Goal: Information Seeking & Learning: Check status

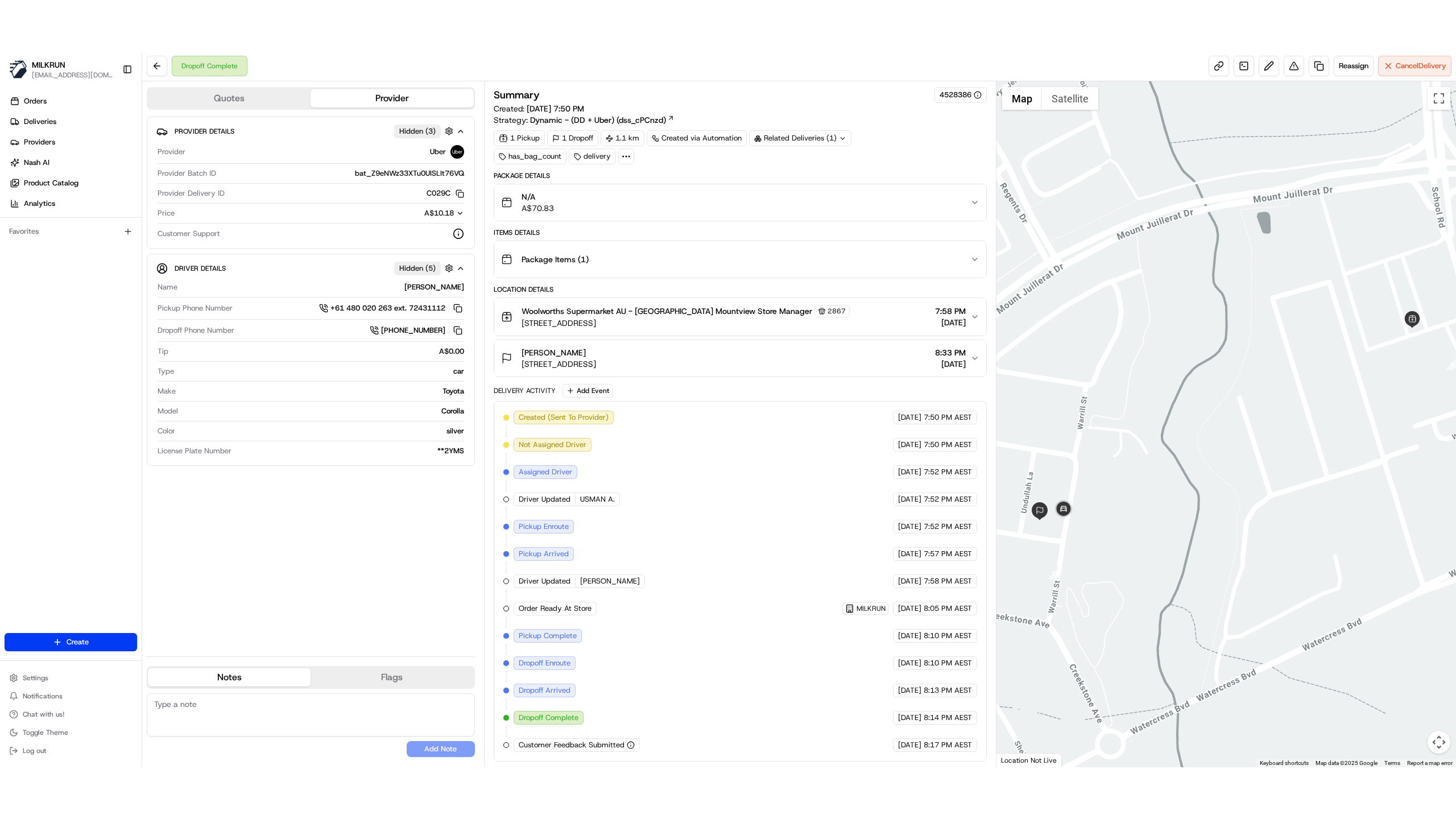
scroll to position [8, 0]
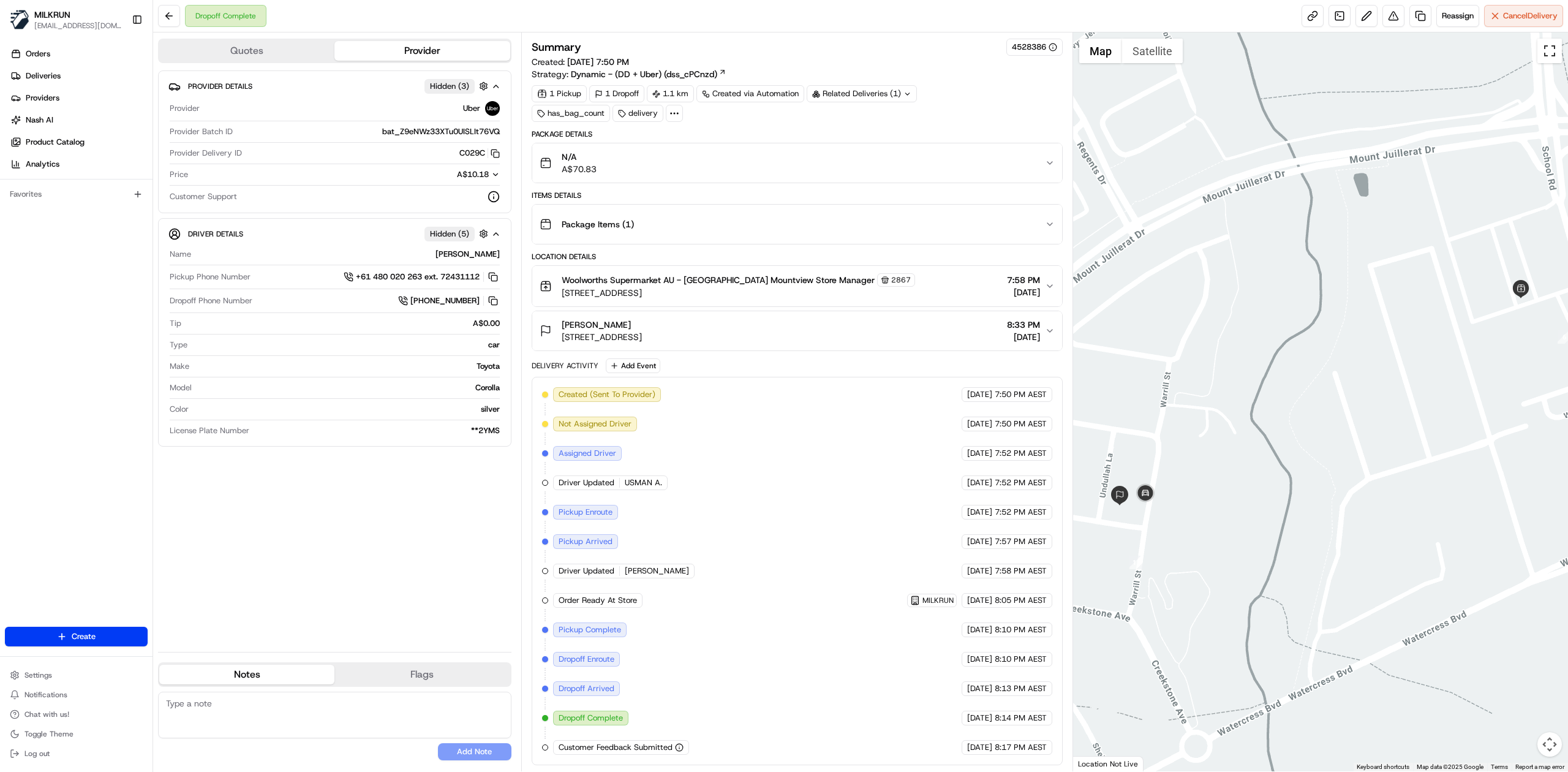
click at [1553, 55] on button "Toggle fullscreen view" at bounding box center [1550, 51] width 25 height 25
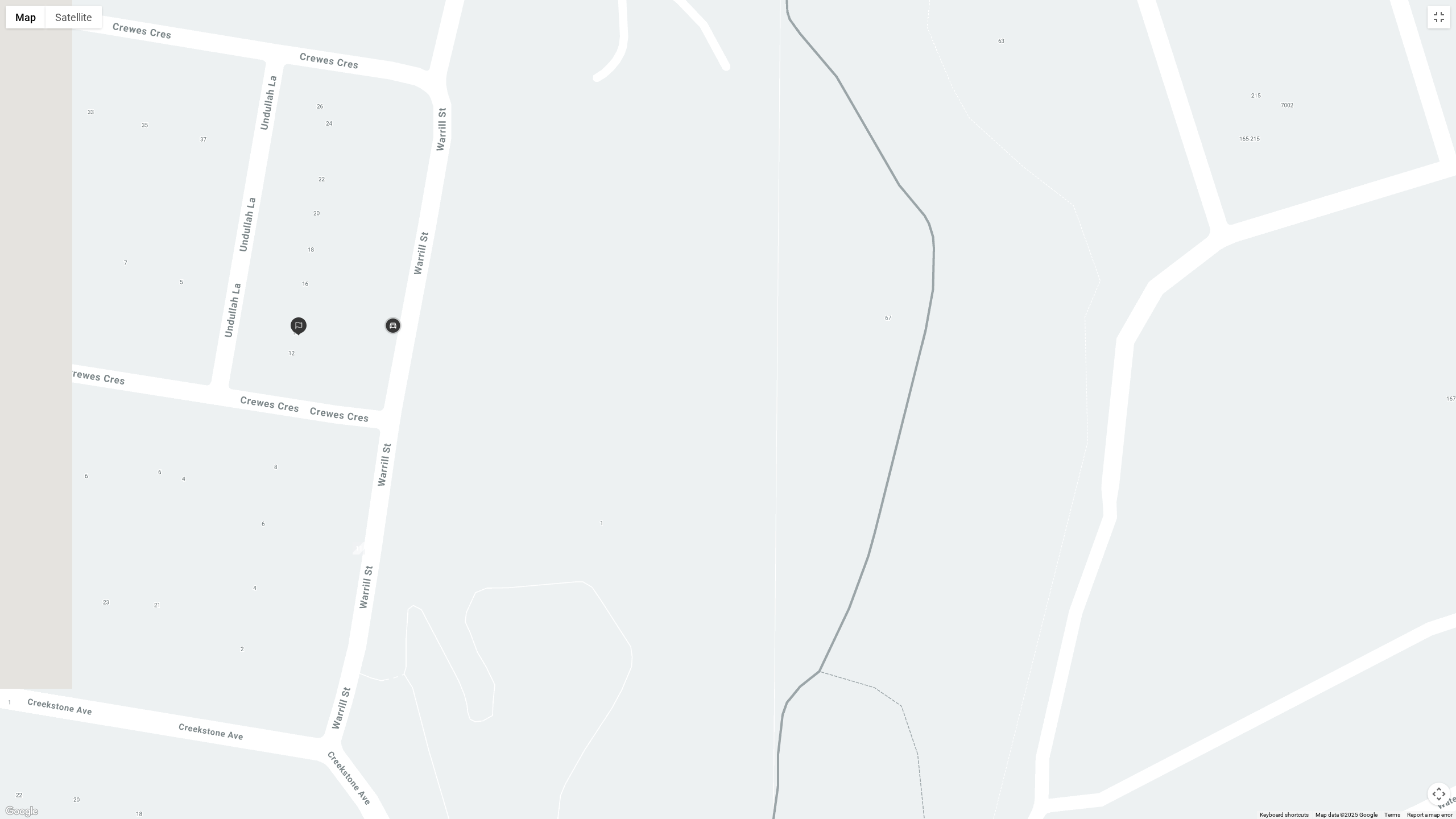
drag, startPoint x: 618, startPoint y: 458, endPoint x: 898, endPoint y: 405, distance: 285.0
click at [898, 405] on div at bounding box center [728, 410] width 1456 height 819
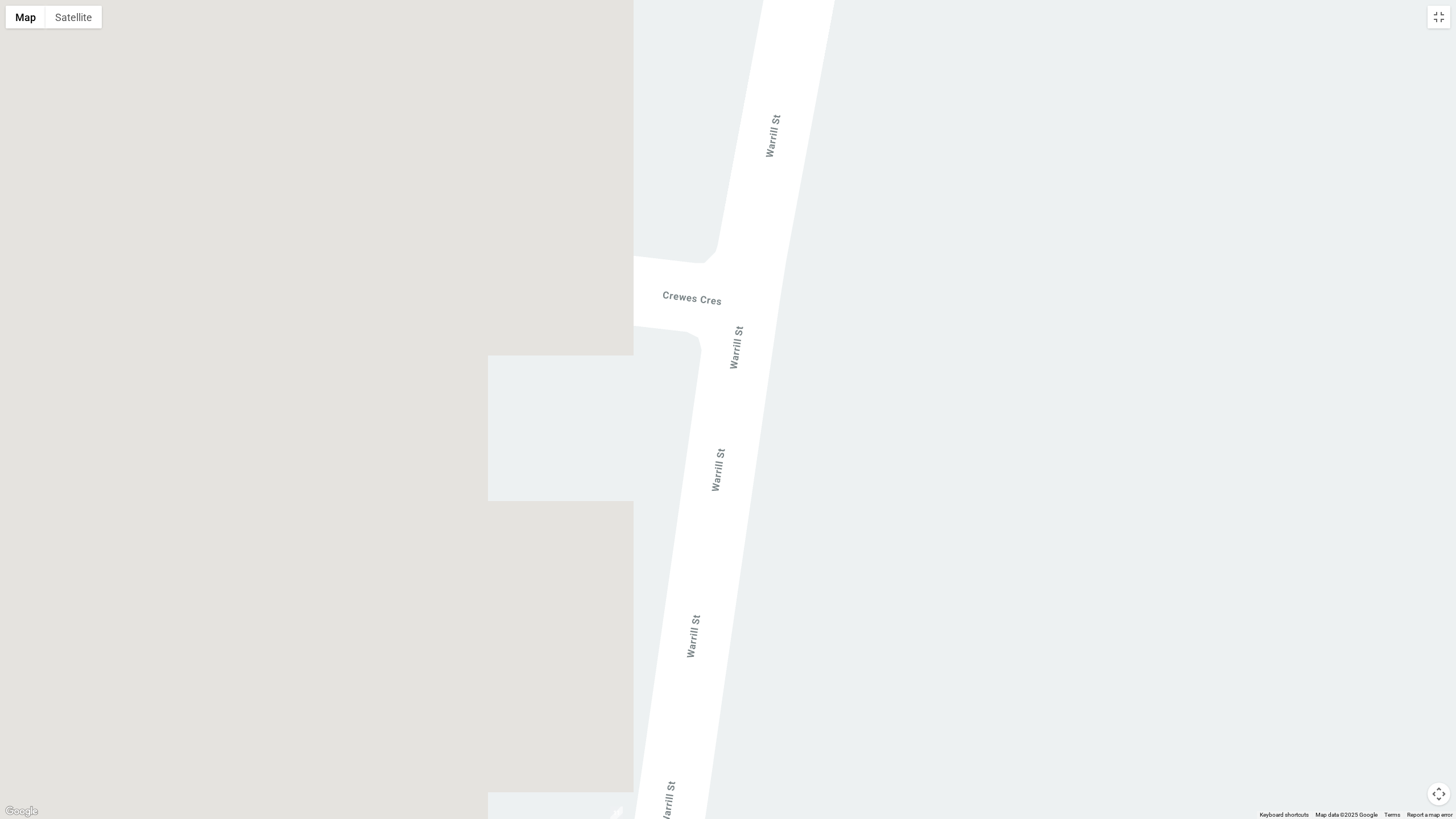
drag, startPoint x: 526, startPoint y: 437, endPoint x: 1334, endPoint y: 446, distance: 808.1
click at [1319, 445] on div at bounding box center [728, 410] width 1456 height 819
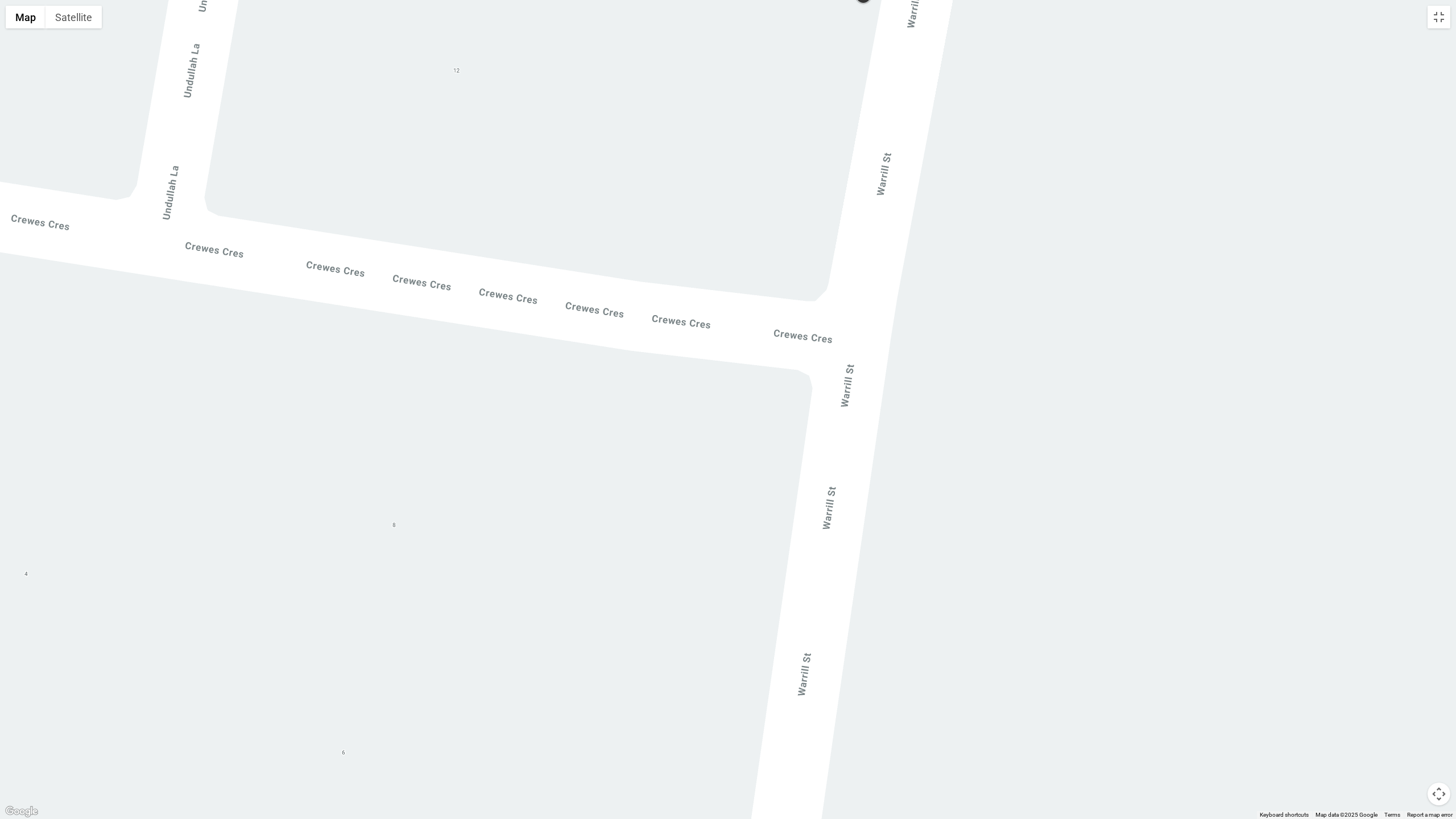
drag, startPoint x: 1056, startPoint y: 458, endPoint x: 817, endPoint y: 469, distance: 239.3
click at [817, 469] on div at bounding box center [728, 410] width 1456 height 819
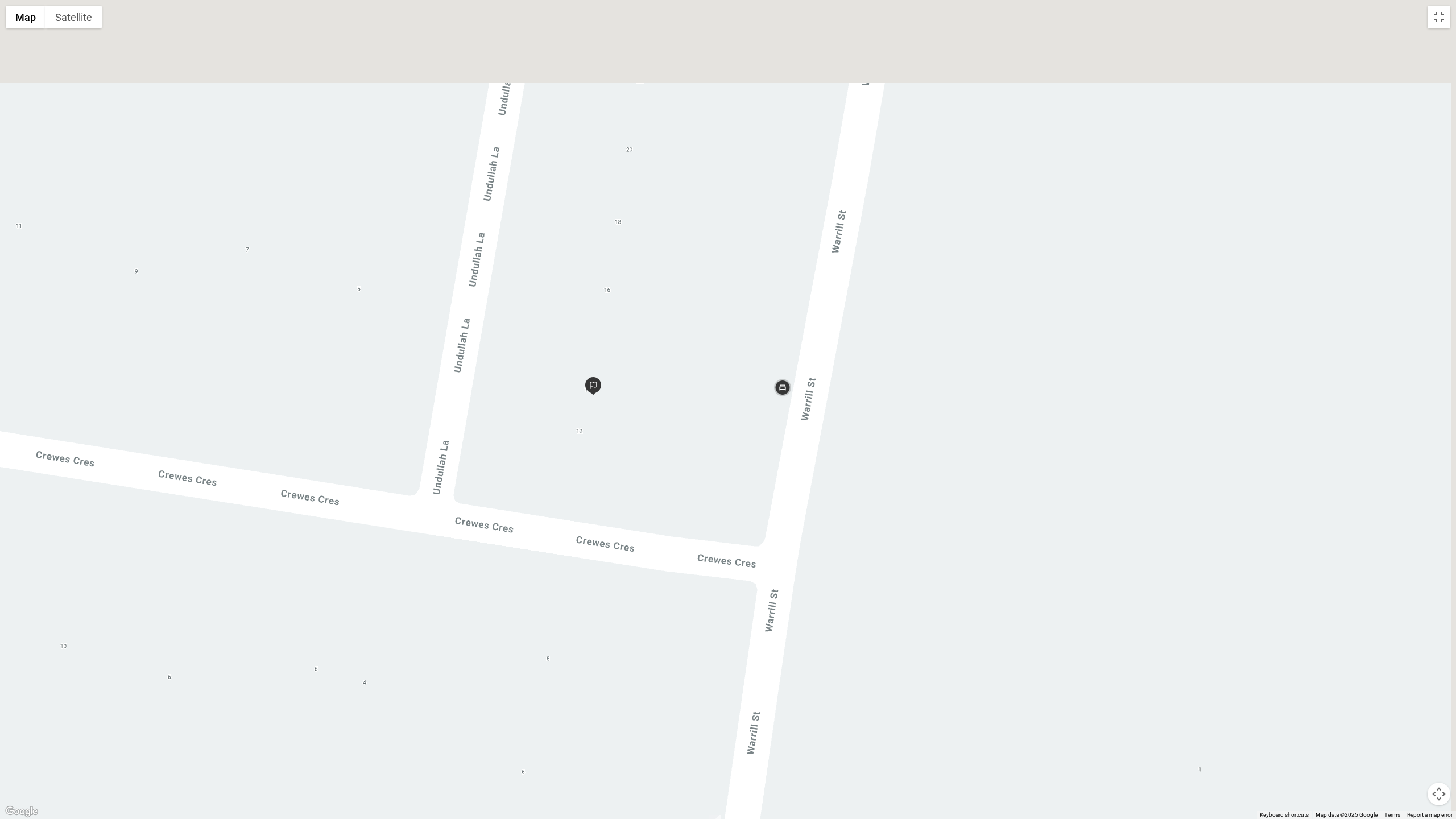
drag, startPoint x: 790, startPoint y: 447, endPoint x: 610, endPoint y: 519, distance: 193.9
click at [714, 560] on div at bounding box center [728, 410] width 1456 height 819
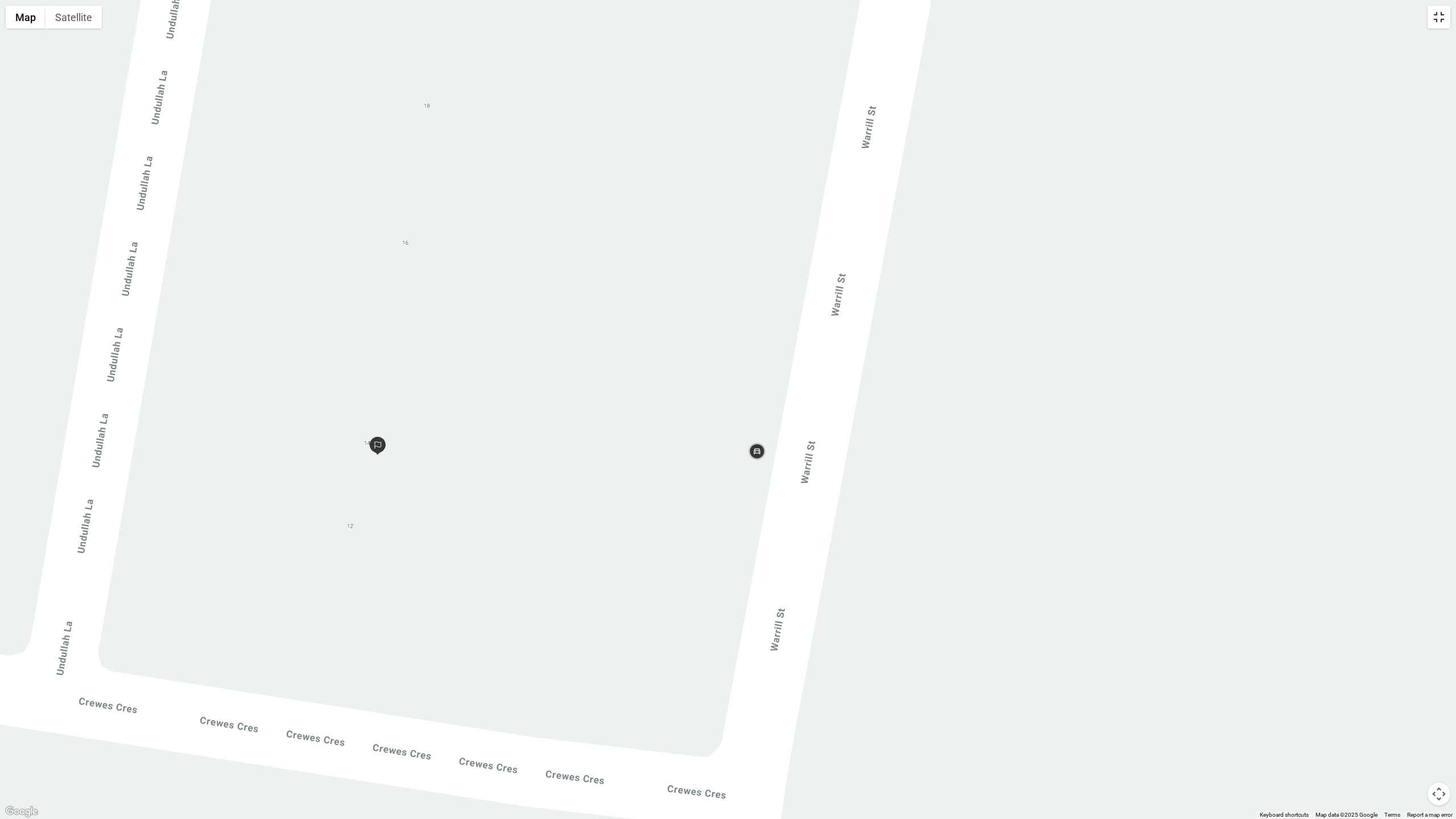
click at [1434, 24] on button "Toggle fullscreen view" at bounding box center [1439, 17] width 23 height 23
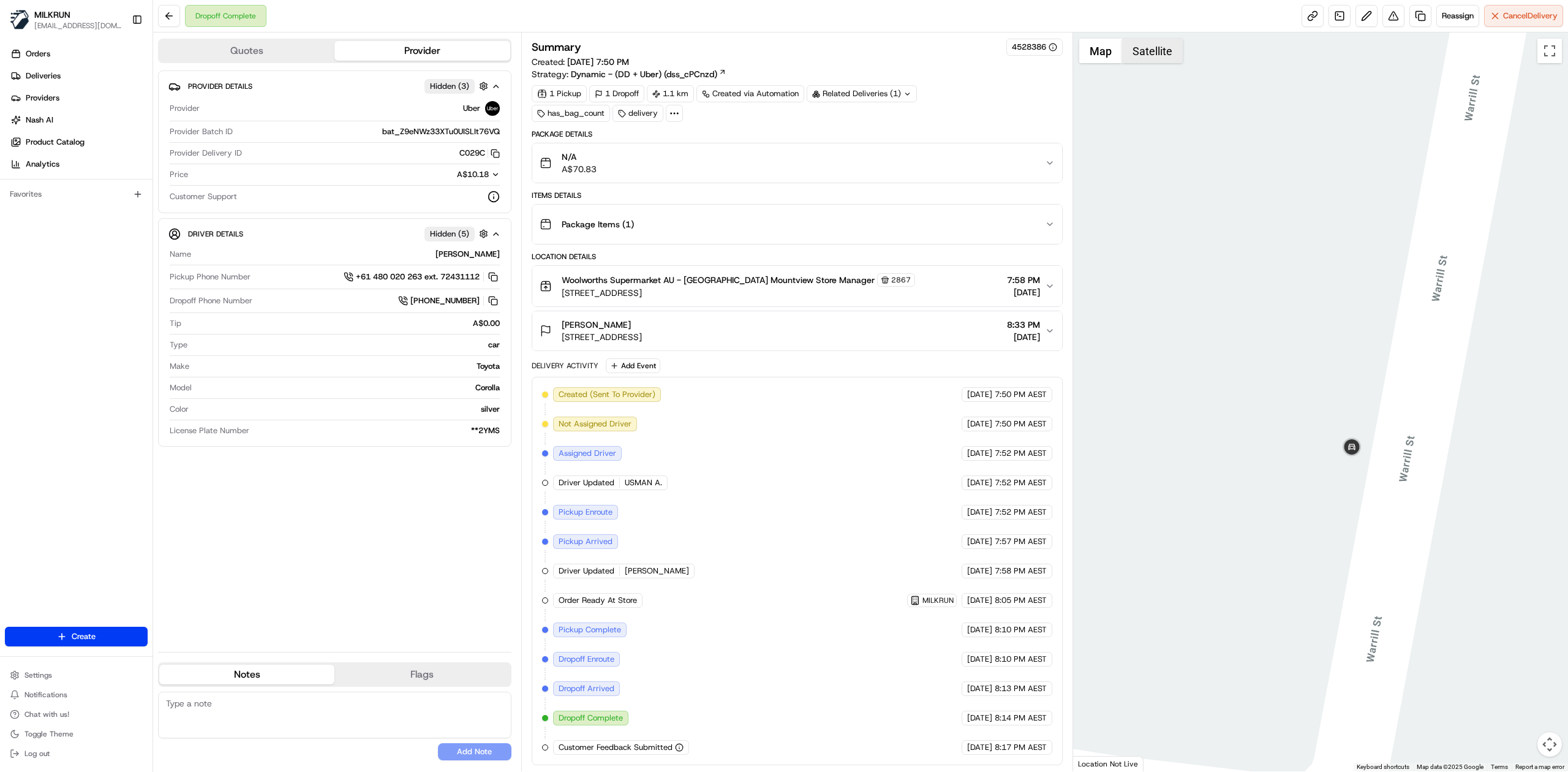
click at [1150, 40] on button "Satellite" at bounding box center [1152, 51] width 60 height 25
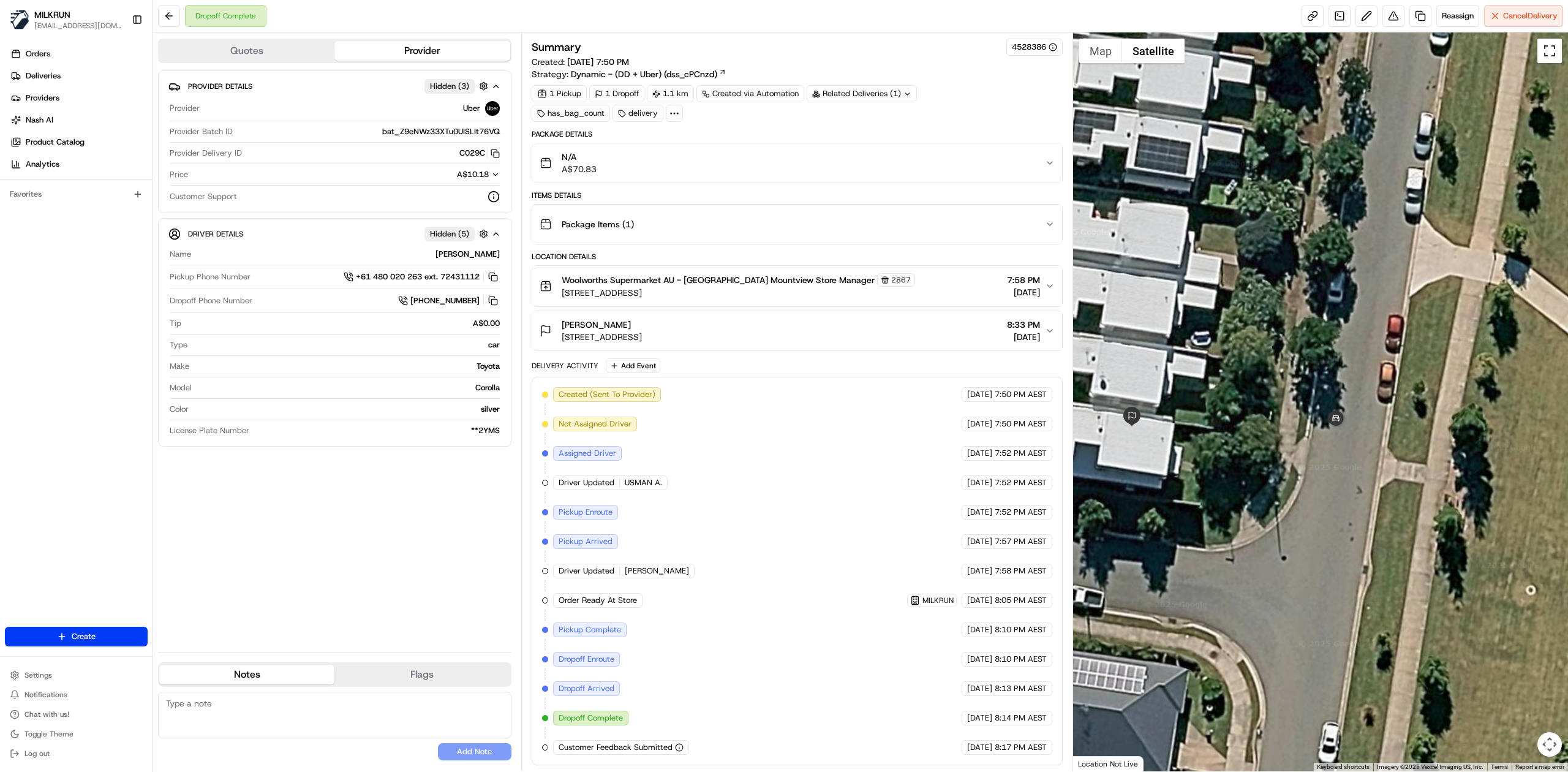
drag, startPoint x: 1547, startPoint y: 61, endPoint x: 1547, endPoint y: 133, distance: 72.0
click at [1547, 61] on button "Toggle fullscreen view" at bounding box center [1550, 51] width 25 height 25
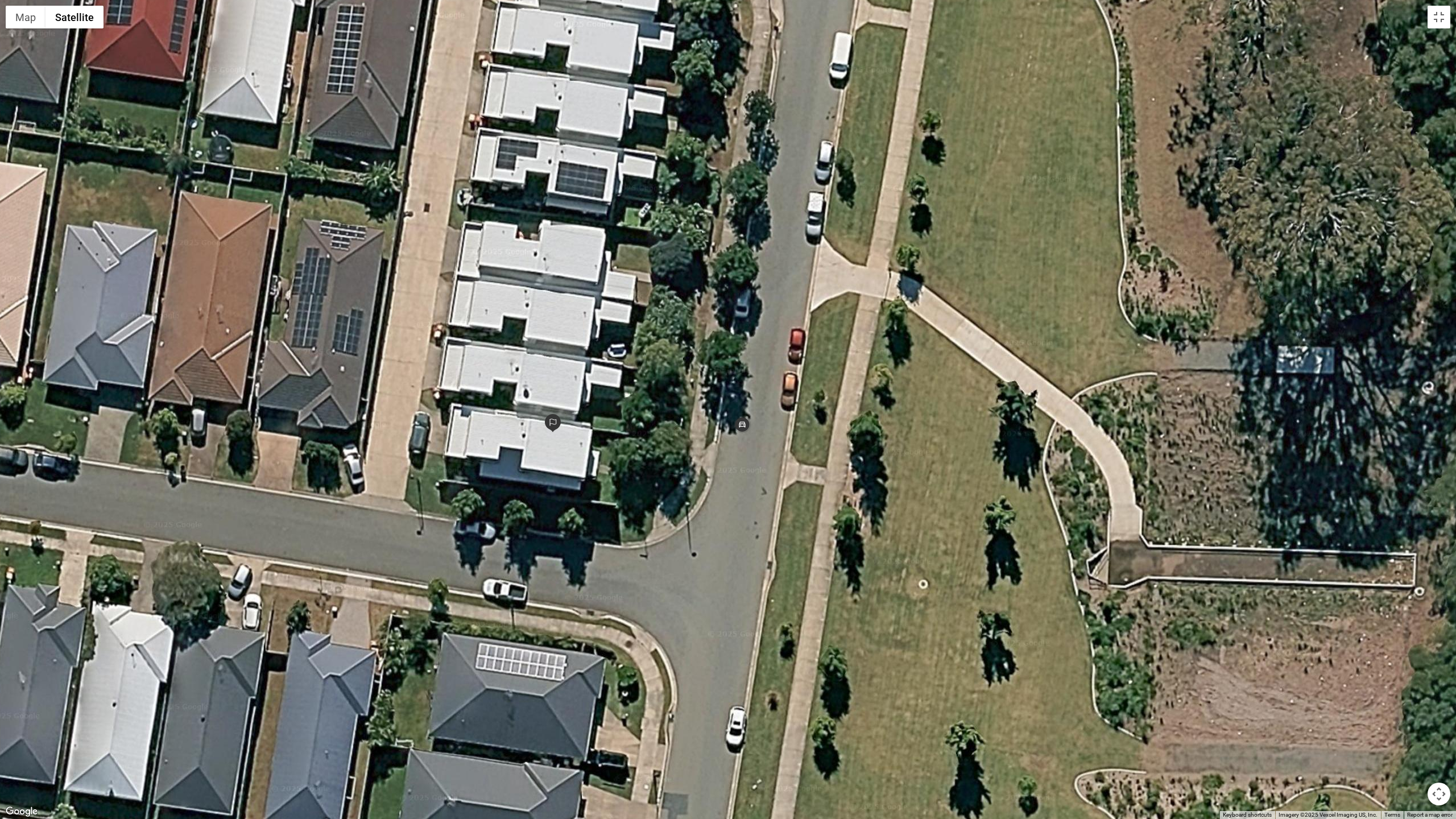
click at [560, 447] on div at bounding box center [728, 410] width 1456 height 819
drag, startPoint x: 551, startPoint y: 455, endPoint x: 551, endPoint y: 444, distance: 11.0
click at [563, 443] on div at bounding box center [728, 410] width 1456 height 819
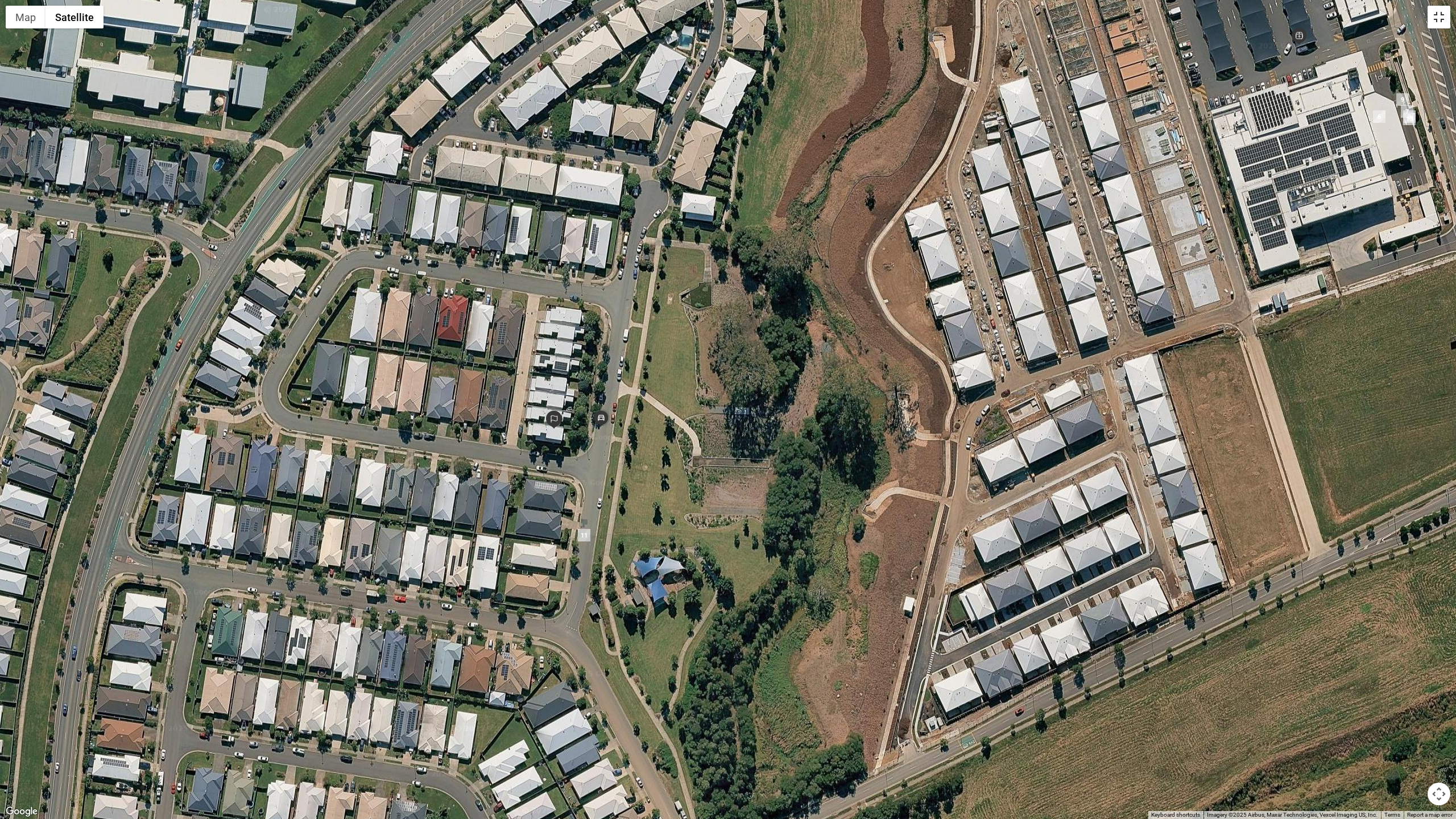
click at [1440, 21] on button "Toggle fullscreen view" at bounding box center [1439, 17] width 23 height 23
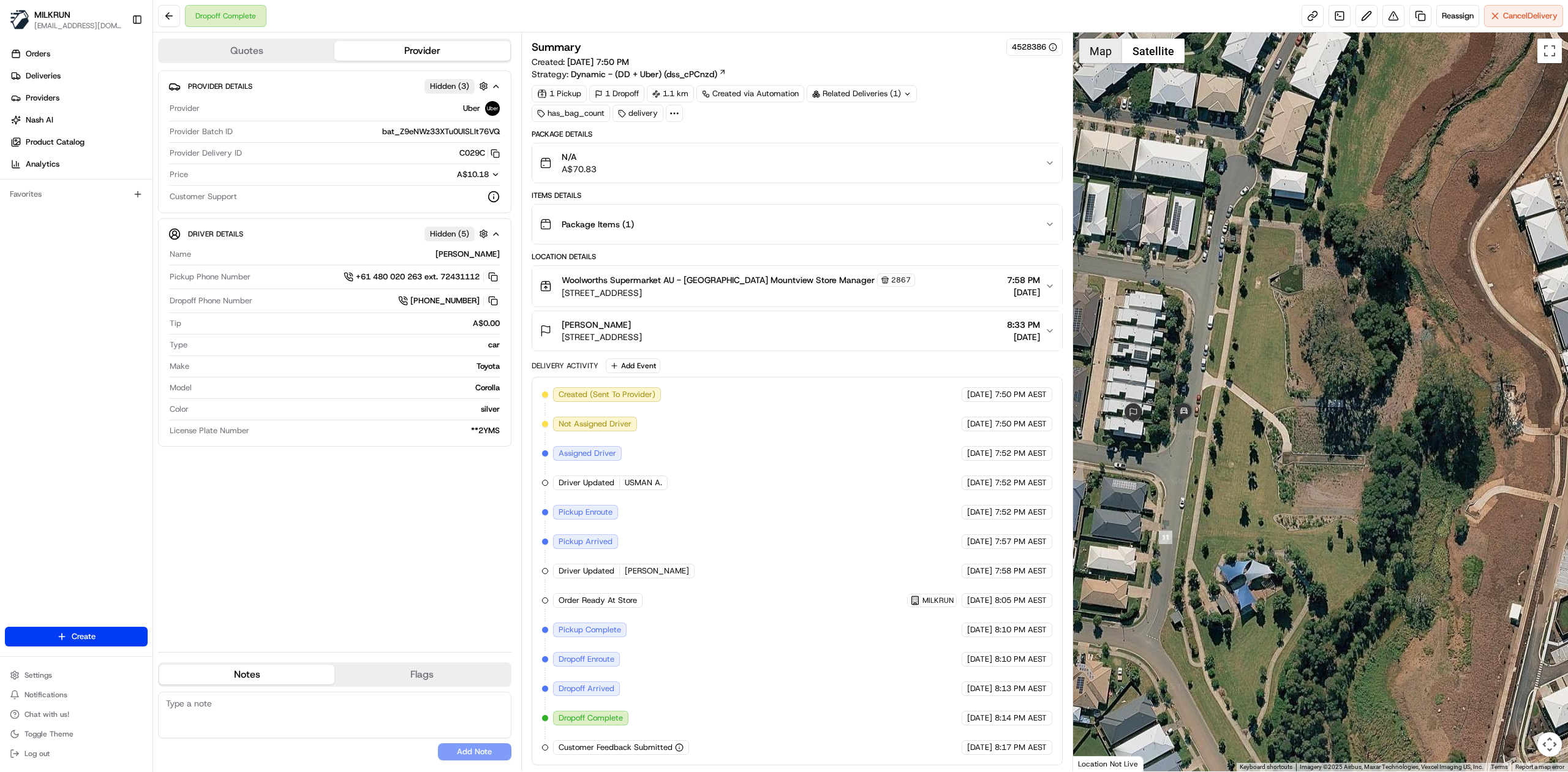
click at [1106, 48] on button "Map" at bounding box center [1100, 51] width 43 height 25
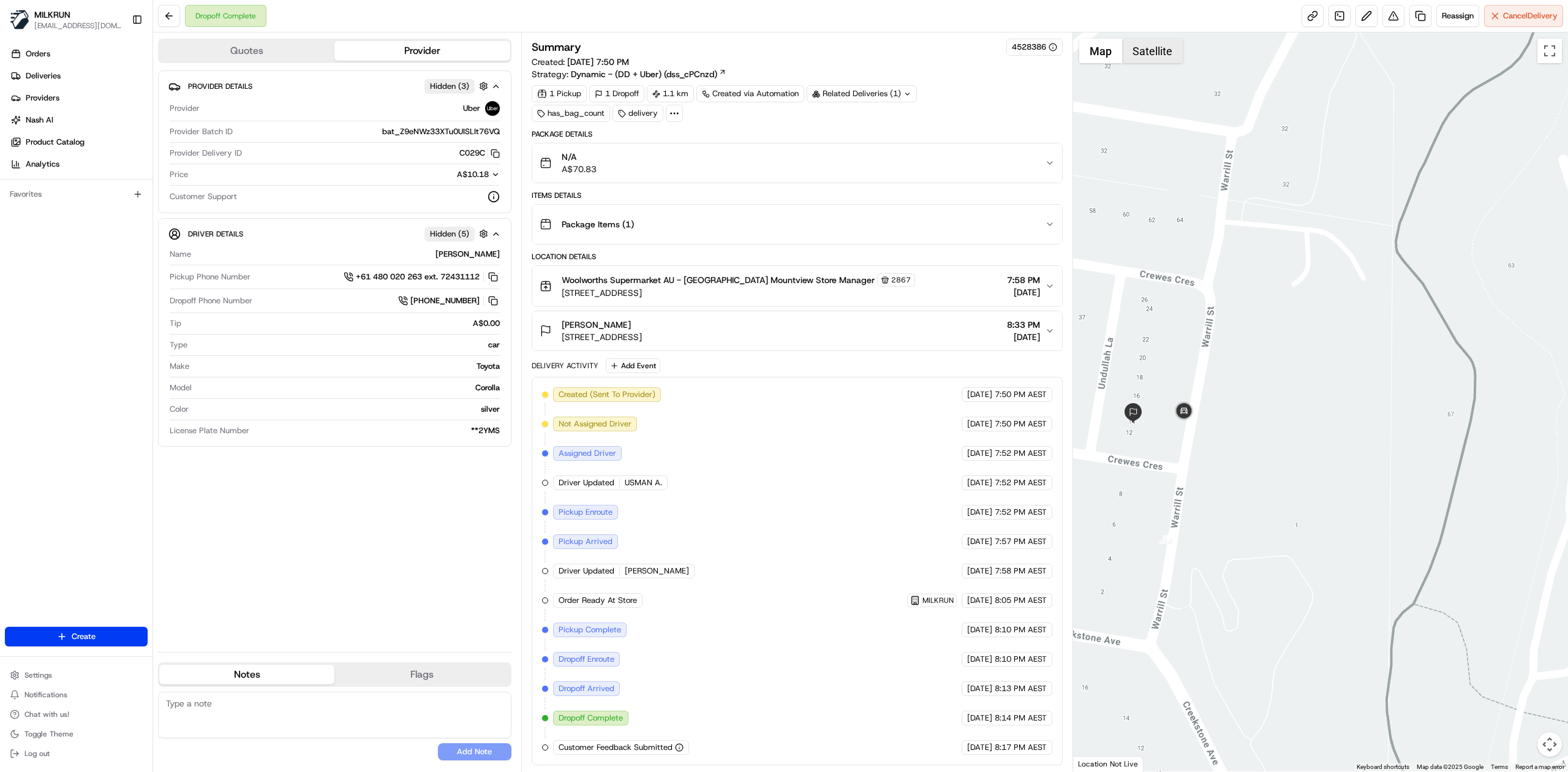
click at [1152, 50] on button "Satellite" at bounding box center [1152, 51] width 60 height 25
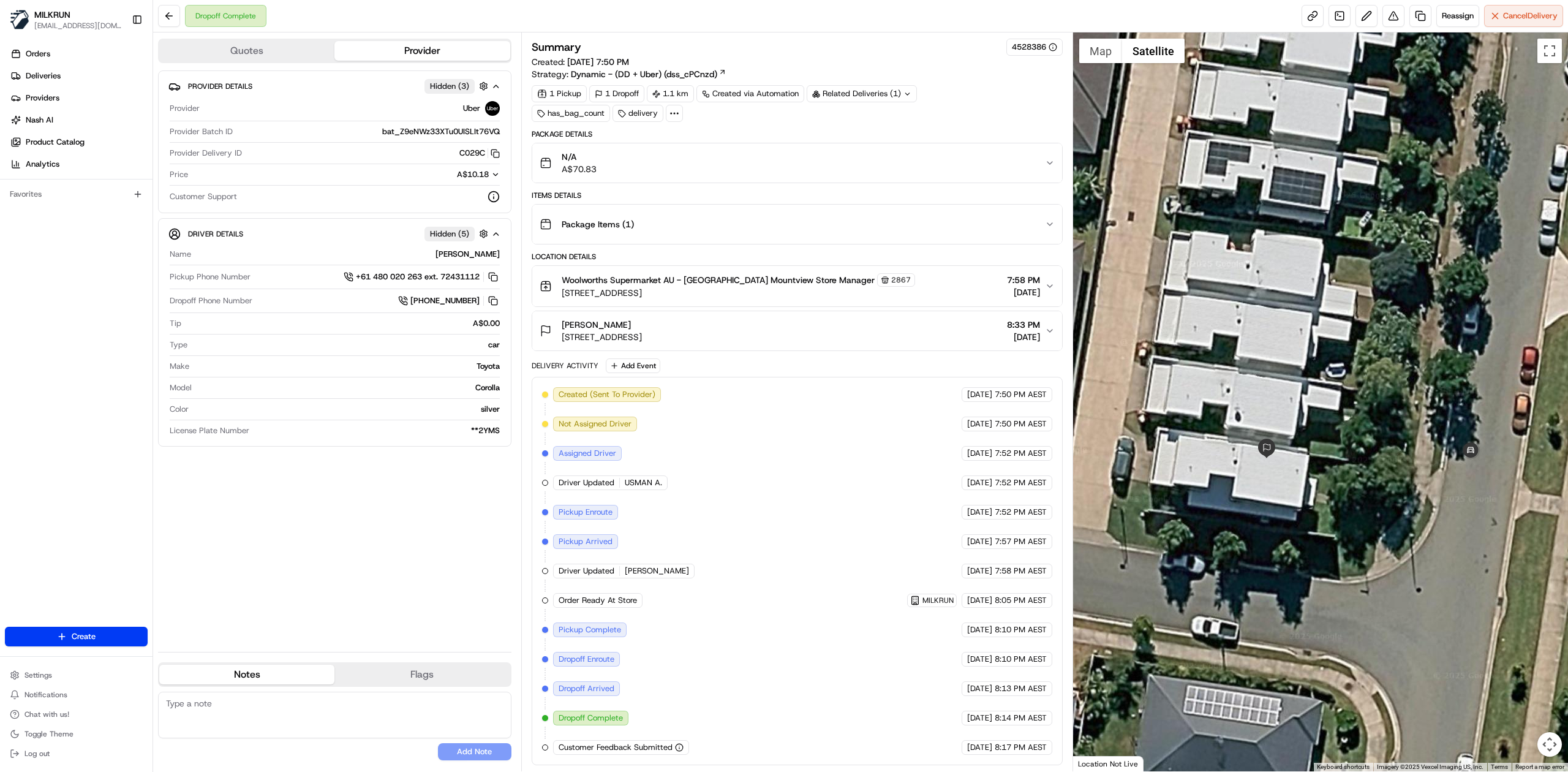
drag, startPoint x: 1174, startPoint y: 451, endPoint x: 1263, endPoint y: 469, distance: 90.8
click at [1266, 469] on div at bounding box center [1321, 402] width 495 height 739
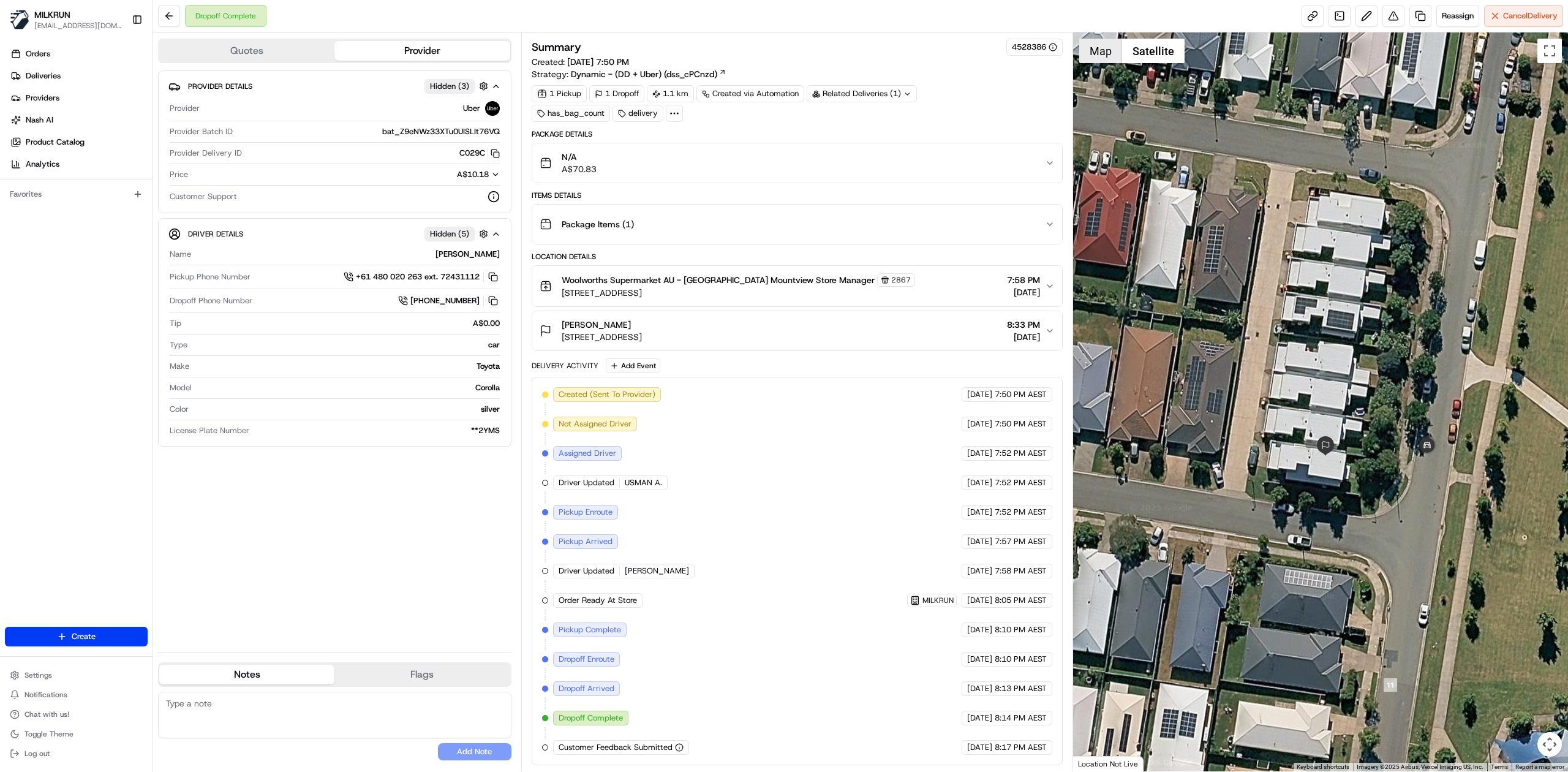
click at [1098, 47] on button "Map" at bounding box center [1100, 51] width 43 height 25
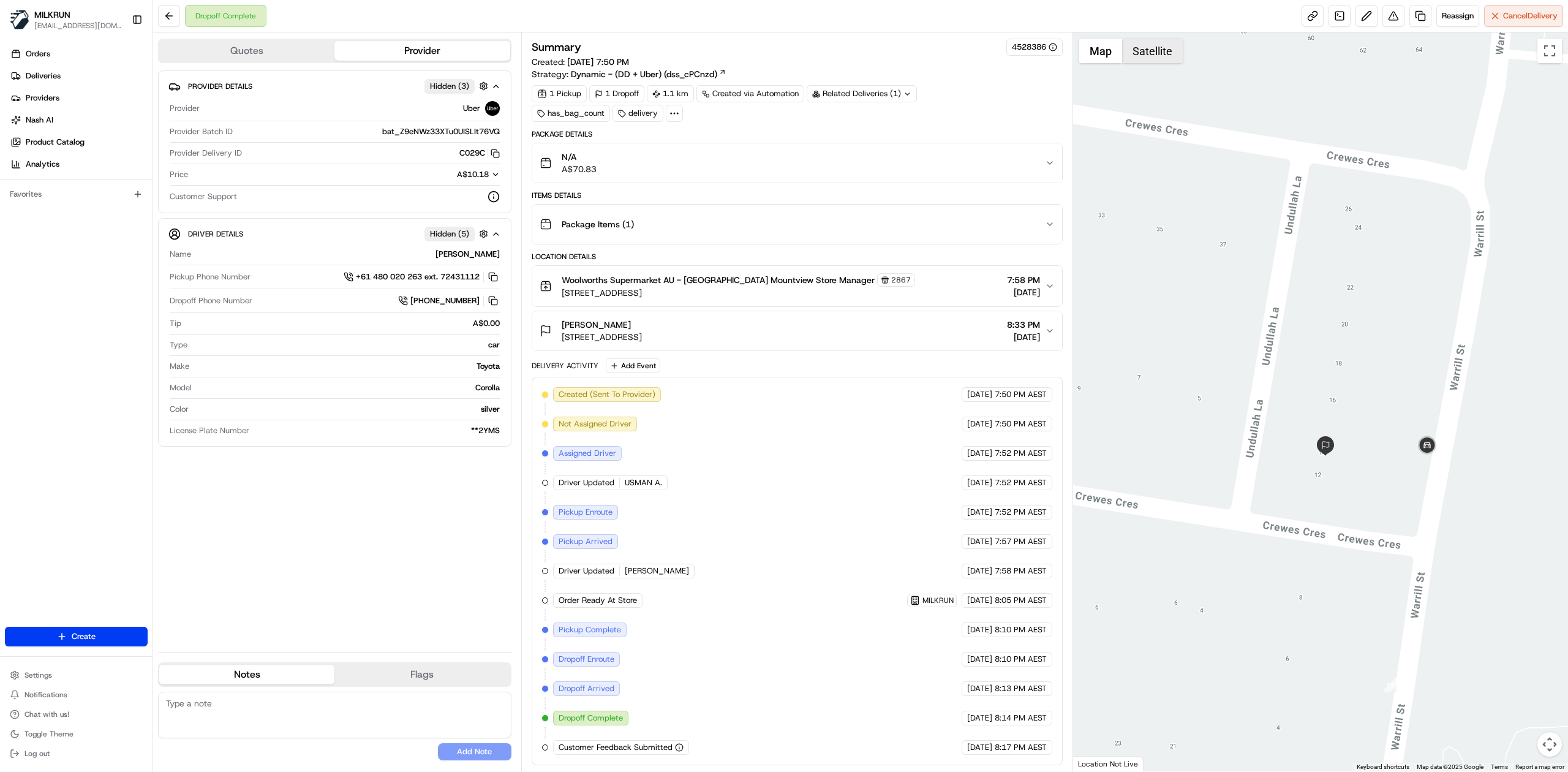
click at [1140, 50] on button "Satellite" at bounding box center [1152, 51] width 60 height 25
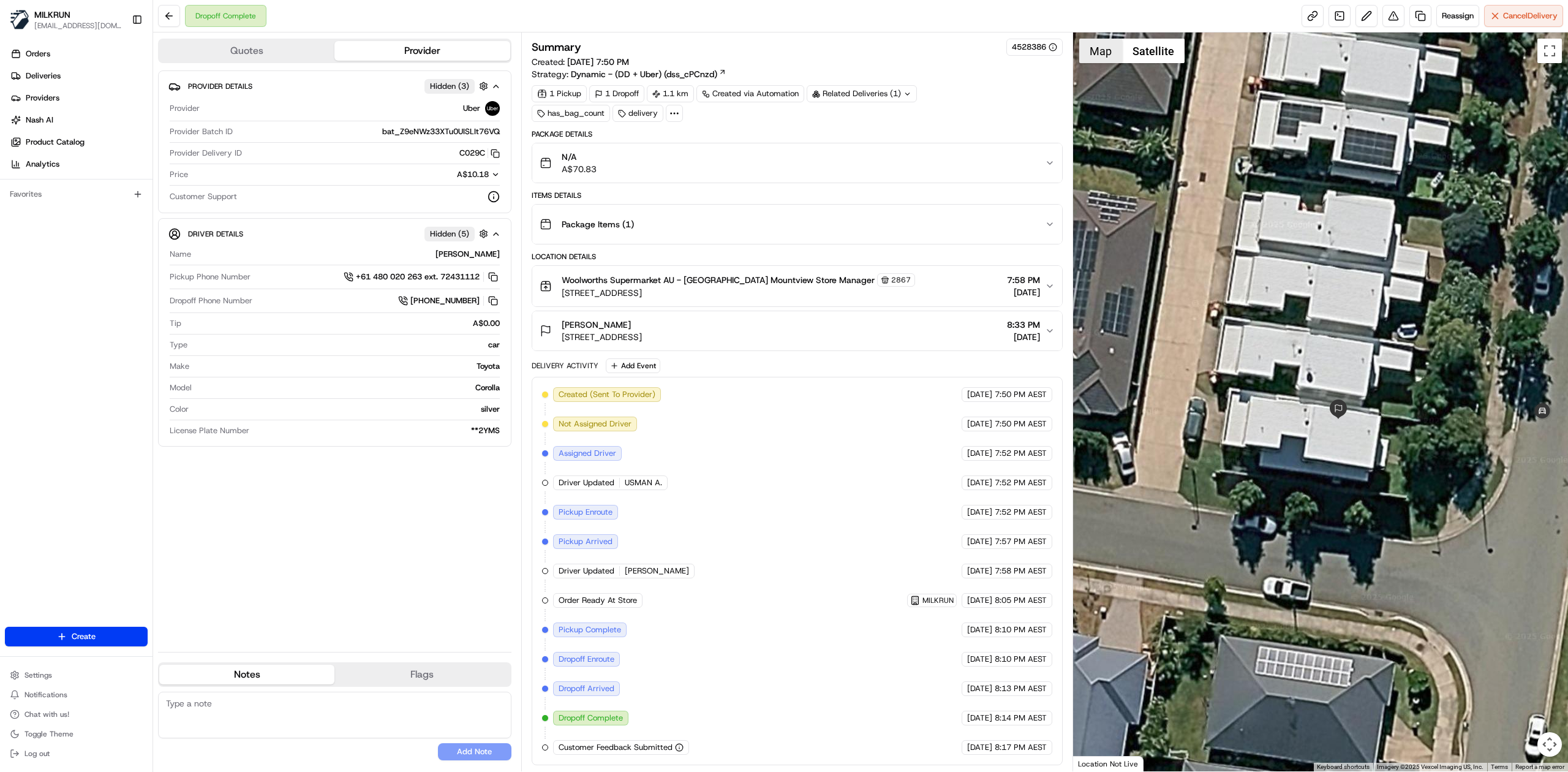
click at [1100, 56] on button "Map" at bounding box center [1100, 51] width 43 height 25
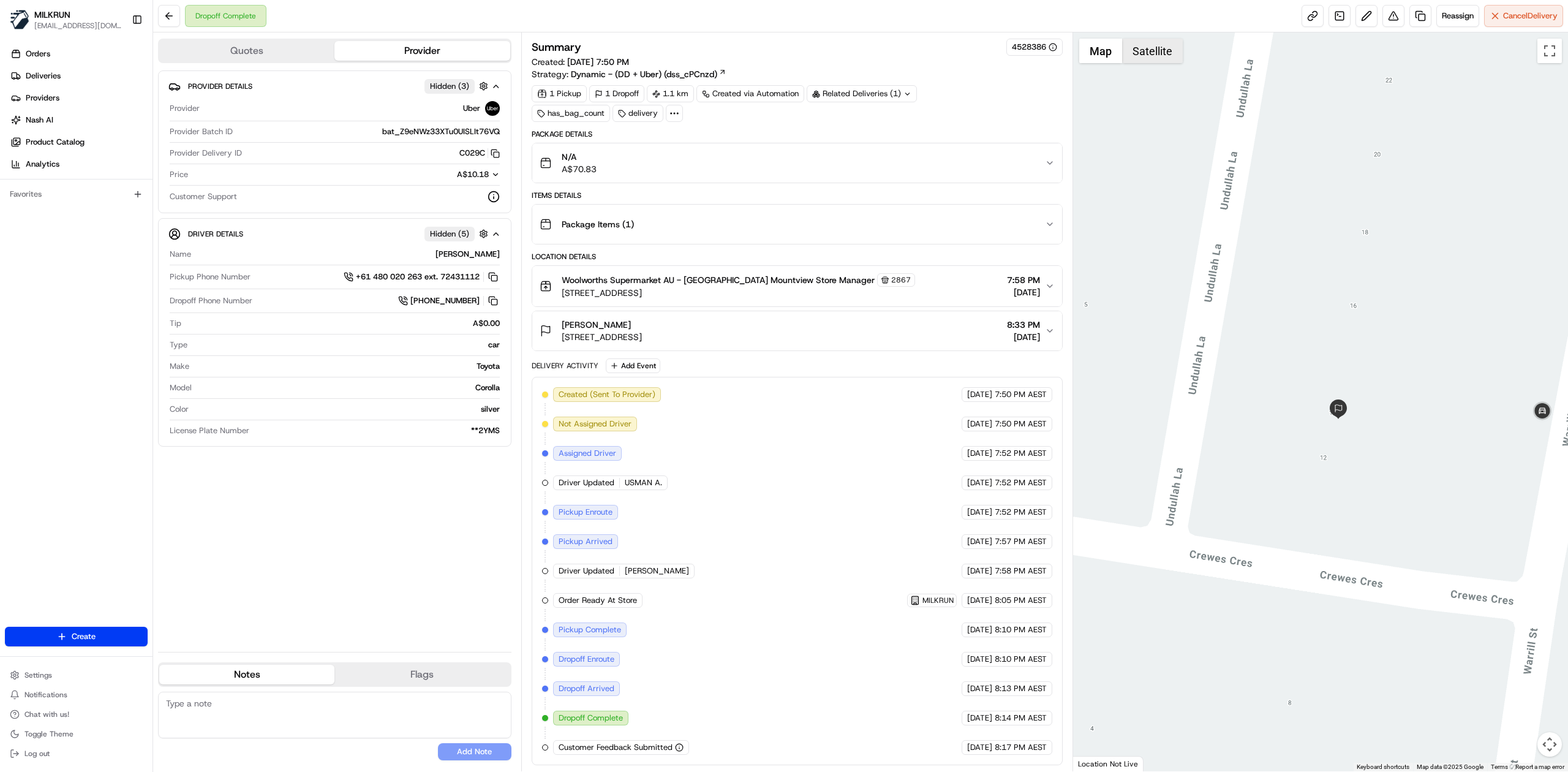
click at [1137, 54] on button "Satellite" at bounding box center [1152, 51] width 60 height 25
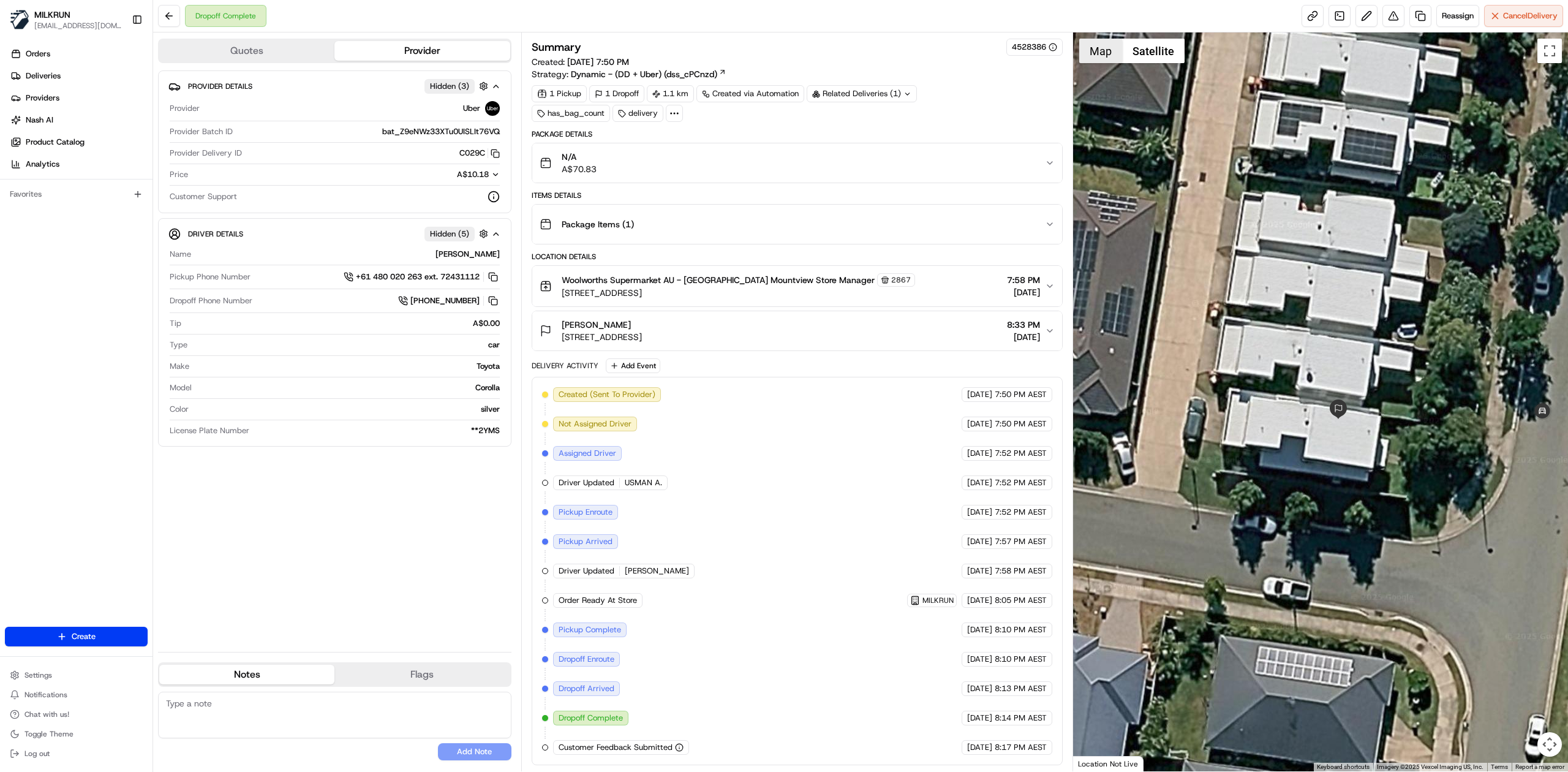
click at [1110, 60] on button "Map" at bounding box center [1100, 51] width 43 height 25
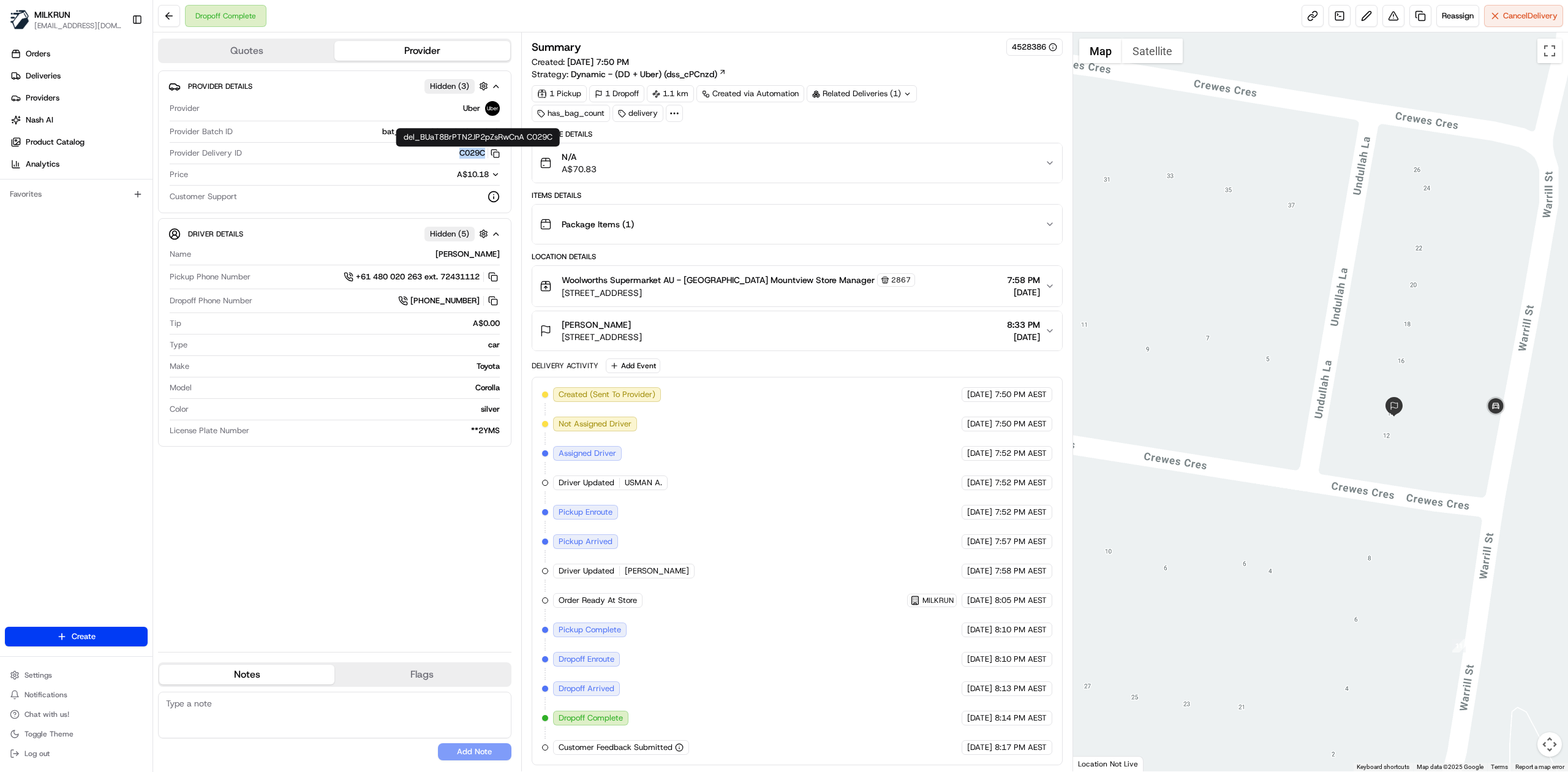
drag, startPoint x: 436, startPoint y: 153, endPoint x: 482, endPoint y: 157, distance: 46.2
click at [482, 157] on div "C029C Copy del_BUaT8BrPTN2JP2pZsRwCnA C029C" at bounding box center [373, 153] width 253 height 11
copy button "C029C"
drag, startPoint x: 444, startPoint y: 255, endPoint x: 505, endPoint y: 256, distance: 61.0
click at [505, 256] on div "Driver Details Hidden ( 5 ) Name JUDY-ANN T. Pickup Phone Number +61 480 020 26…" at bounding box center [334, 332] width 353 height 229
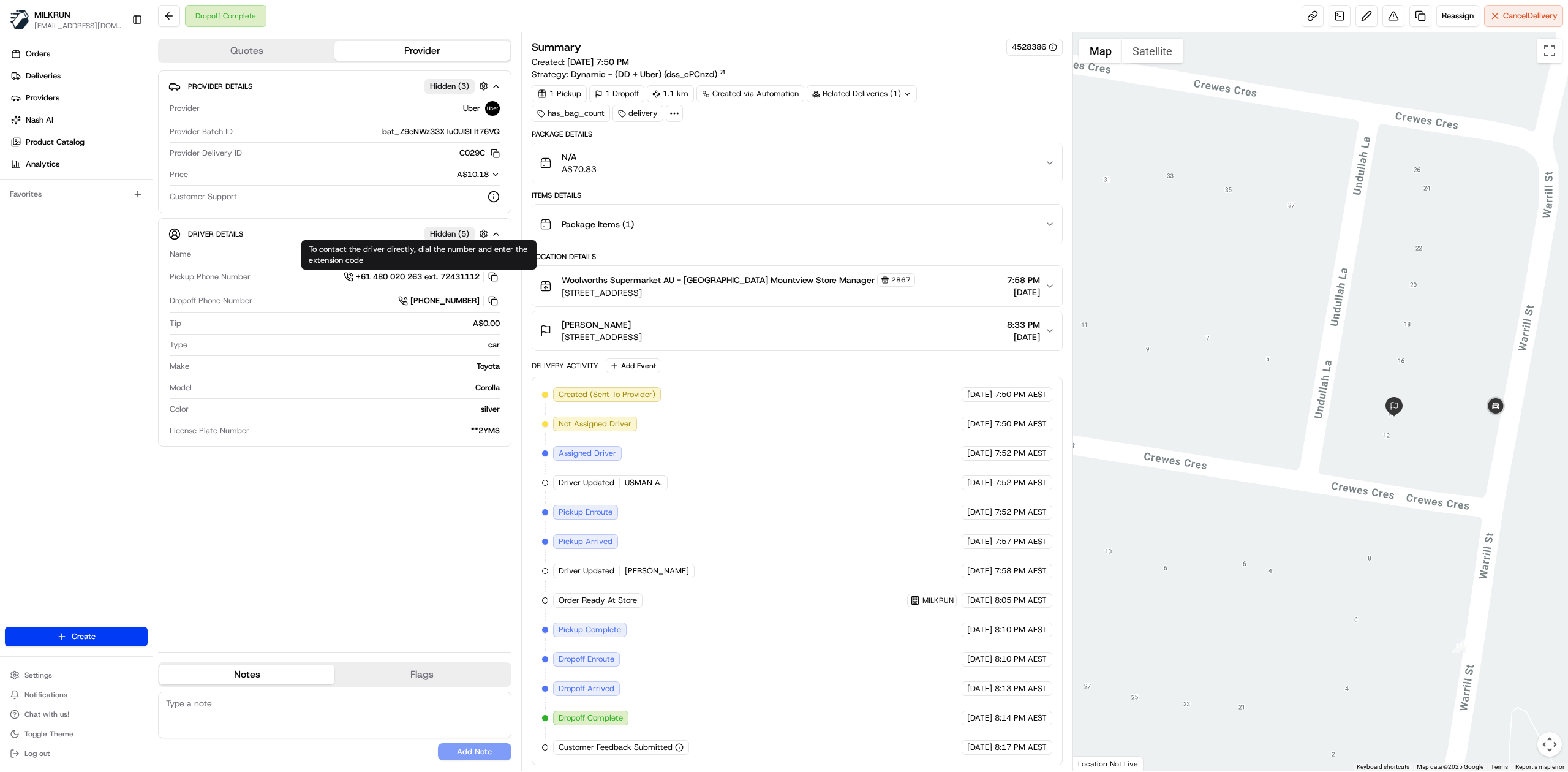
copy div "JUDY-ANN T."
drag, startPoint x: 640, startPoint y: 324, endPoint x: 562, endPoint y: 322, distance: 78.0
click at [562, 322] on div "Doreen Roberts" at bounding box center [602, 324] width 80 height 12
copy span "Doreen Roberts"
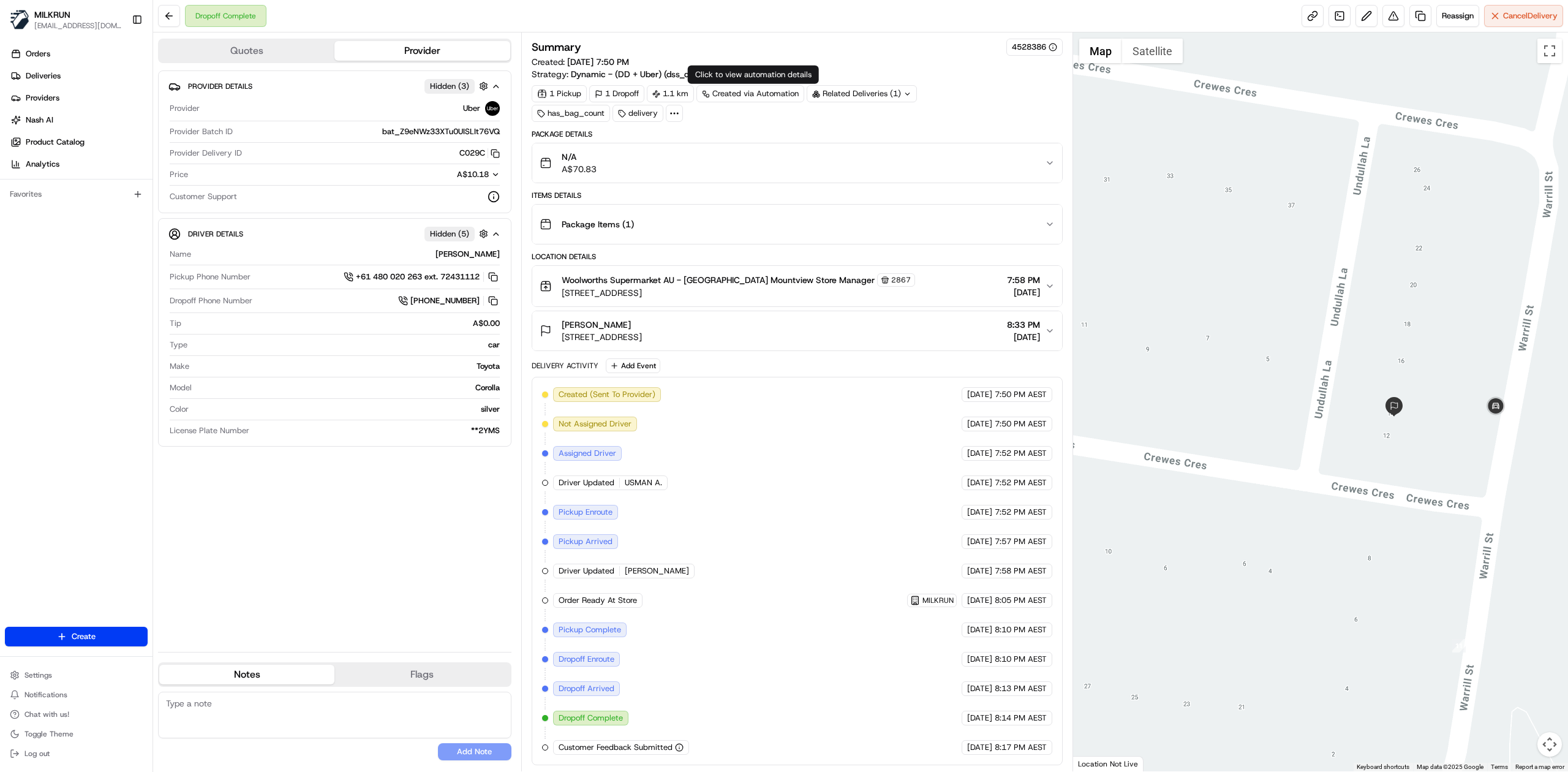
click at [704, 160] on div "N/A A$70.83" at bounding box center [792, 163] width 505 height 25
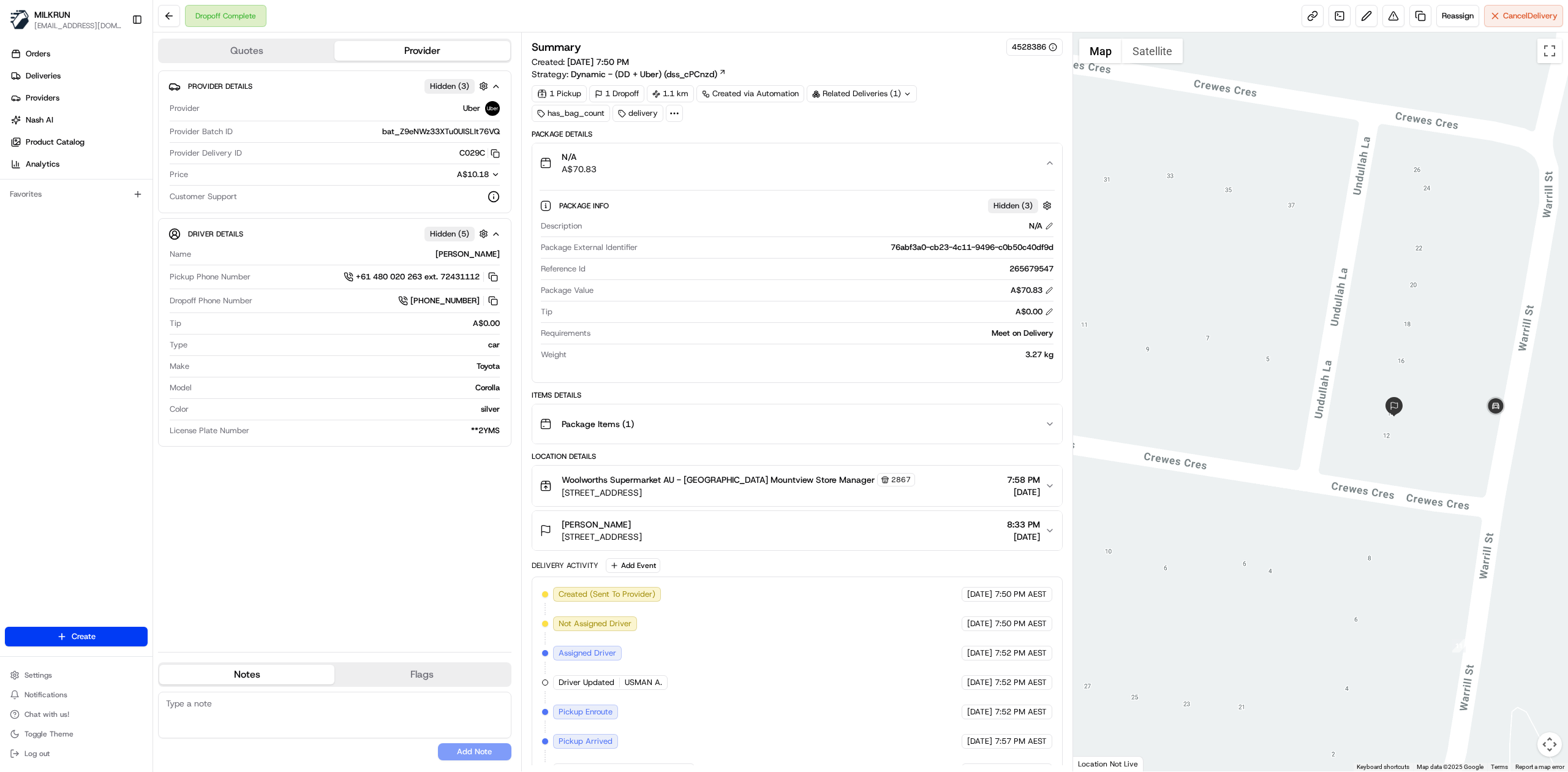
click at [933, 529] on div "Doreen Roberts 14 Warrill St, Redbank Plains, QLD 4301, AU 8:33 PM 20/08/2025" at bounding box center [792, 531] width 505 height 25
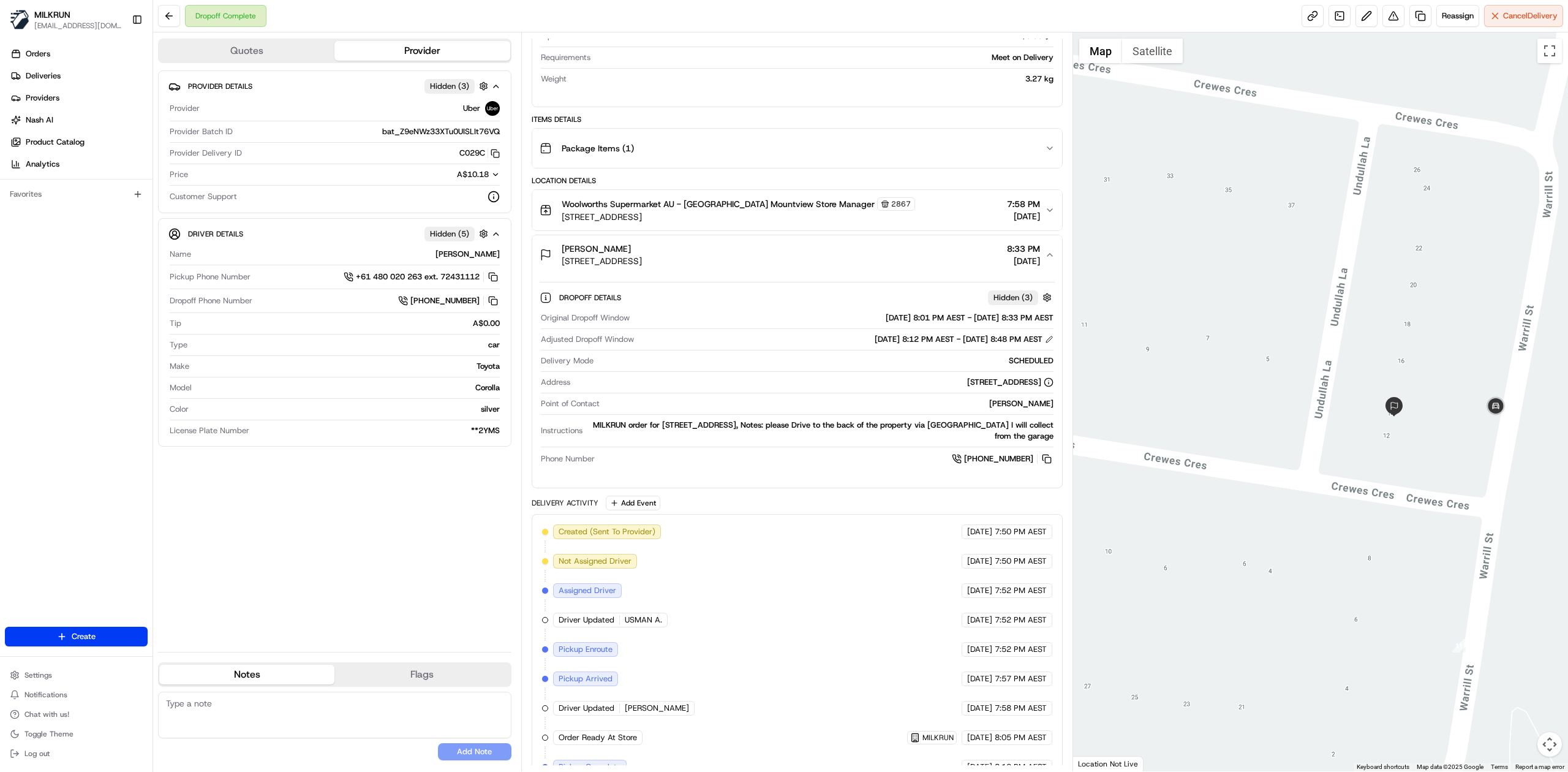
scroll to position [408, 0]
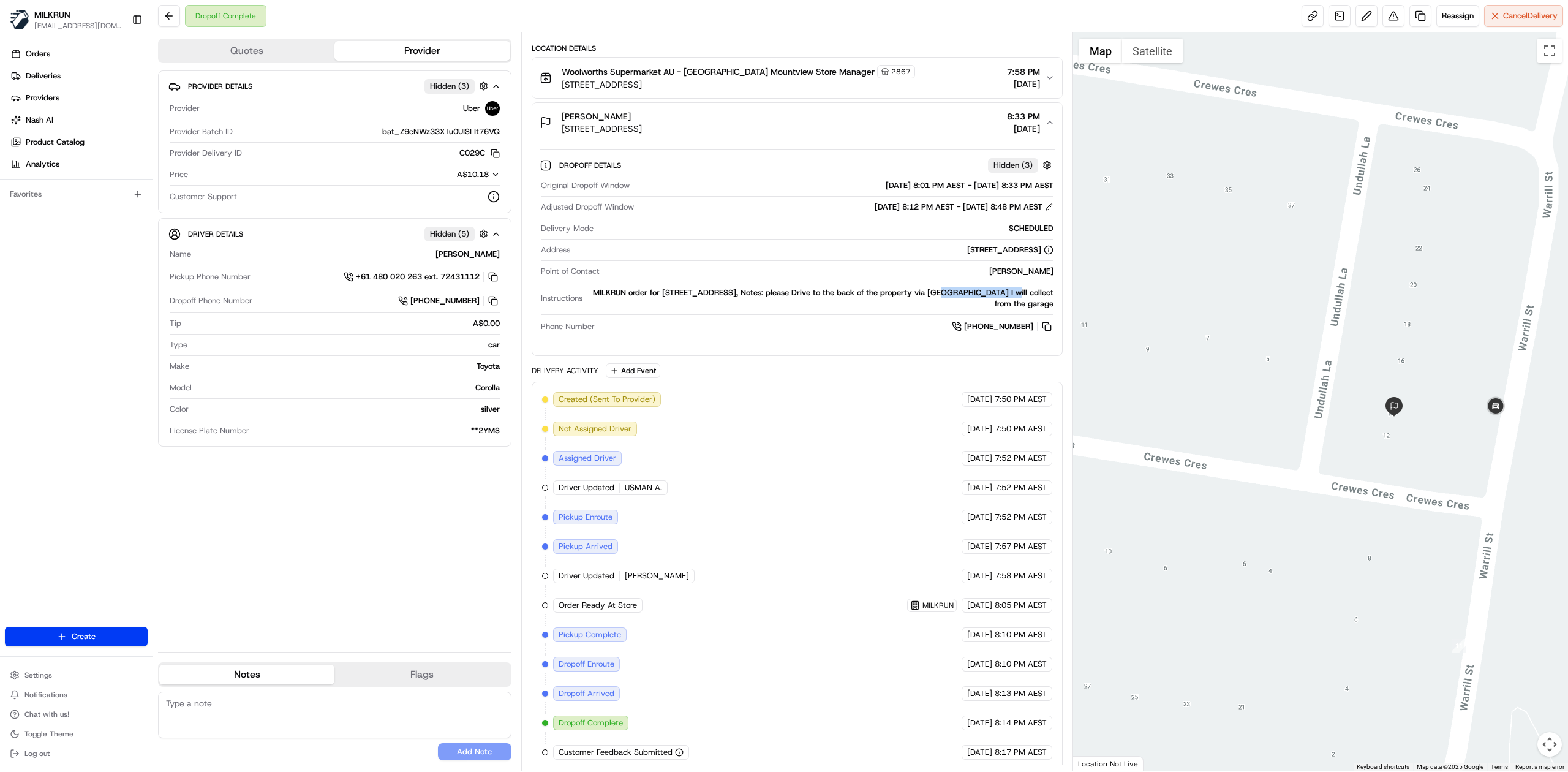
drag, startPoint x: 933, startPoint y: 302, endPoint x: 1003, endPoint y: 302, distance: 70.0
click at [1003, 302] on div "MILKRUN order for 14 Warrill St, Redbank Plains, QLD 4301, AU, Notes: please Dr…" at bounding box center [820, 298] width 466 height 22
click at [875, 314] on div "Instructions MILKRUN order for 14 Warrill St, Redbank Plains, QLD 4301, AU, Not…" at bounding box center [797, 301] width 513 height 28
drag, startPoint x: 887, startPoint y: 299, endPoint x: 997, endPoint y: 299, distance: 110.0
click at [980, 299] on div "MILKRUN order for 14 Warrill St, Redbank Plains, QLD 4301, AU, Notes: please Dr…" at bounding box center [820, 298] width 466 height 22
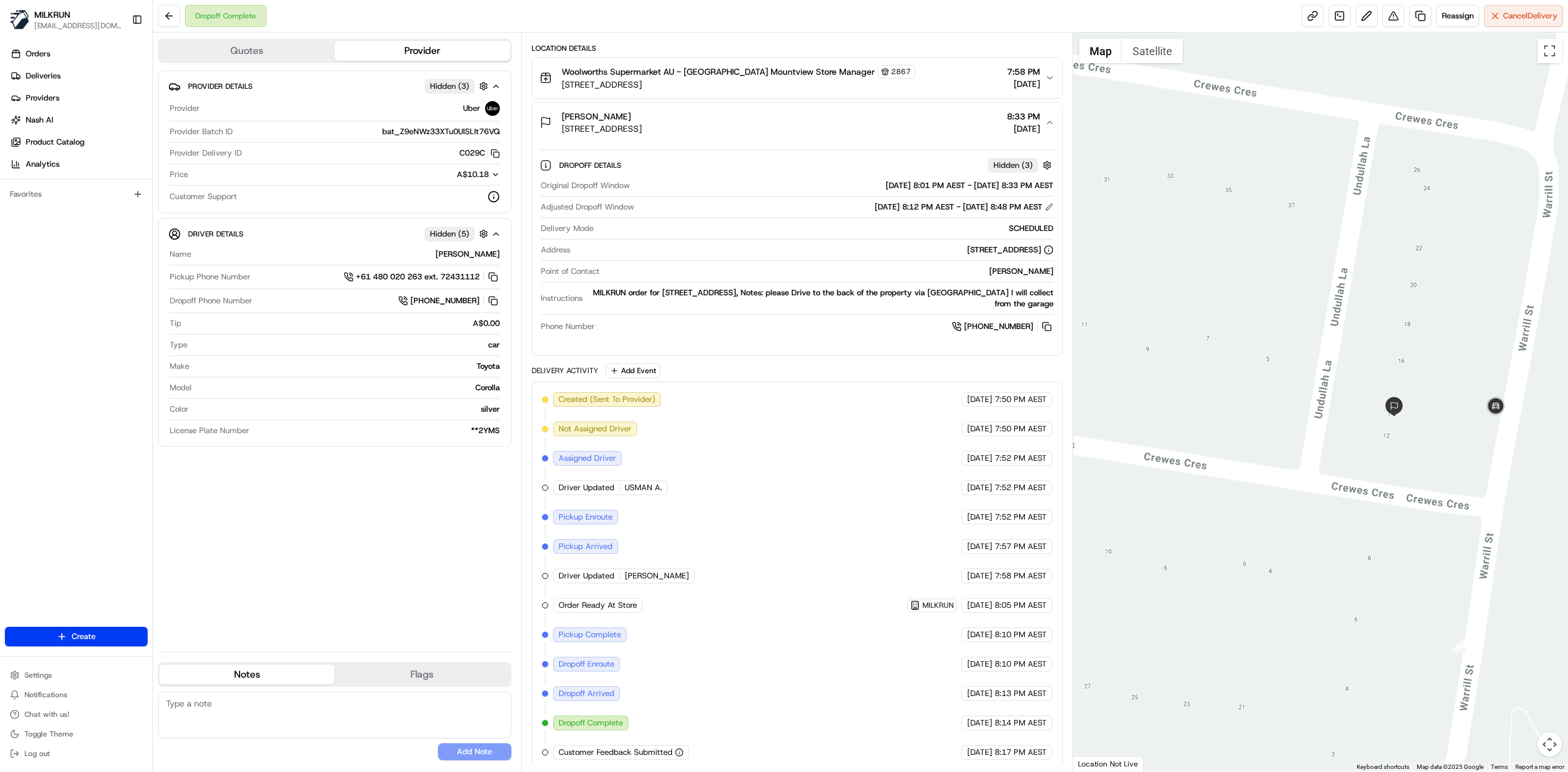
click at [1012, 295] on div "MILKRUN order for 14 Warrill St, Redbank Plains, QLD 4301, AU, Notes: please Dr…" at bounding box center [820, 298] width 466 height 22
drag, startPoint x: 926, startPoint y: 309, endPoint x: 1016, endPoint y: 309, distance: 90.0
click at [981, 309] on div "MILKRUN order for 14 Warrill St, Redbank Plains, QLD 4301, AU, Notes: please Dr…" at bounding box center [820, 298] width 466 height 22
drag, startPoint x: 1016, startPoint y: 309, endPoint x: 1046, endPoint y: 309, distance: 30.0
click at [1037, 309] on div "MILKRUN order for 14 Warrill St, Redbank Plains, QLD 4301, AU, Notes: please Dr…" at bounding box center [820, 298] width 466 height 22
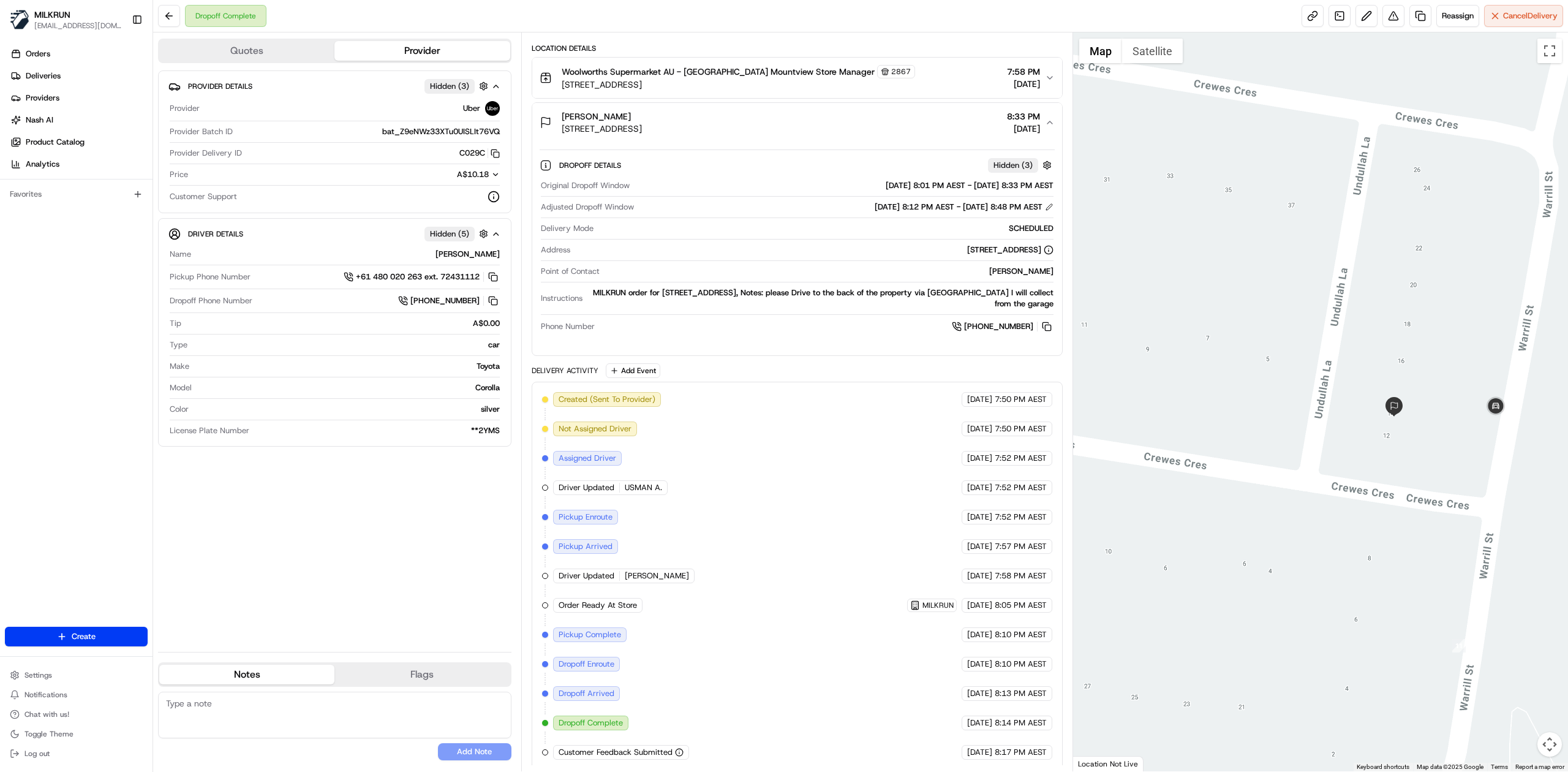
click at [640, 295] on div "MILKRUN order for 14 Warrill St, Redbank Plains, QLD 4301, AU, Notes: please Dr…" at bounding box center [820, 298] width 466 height 22
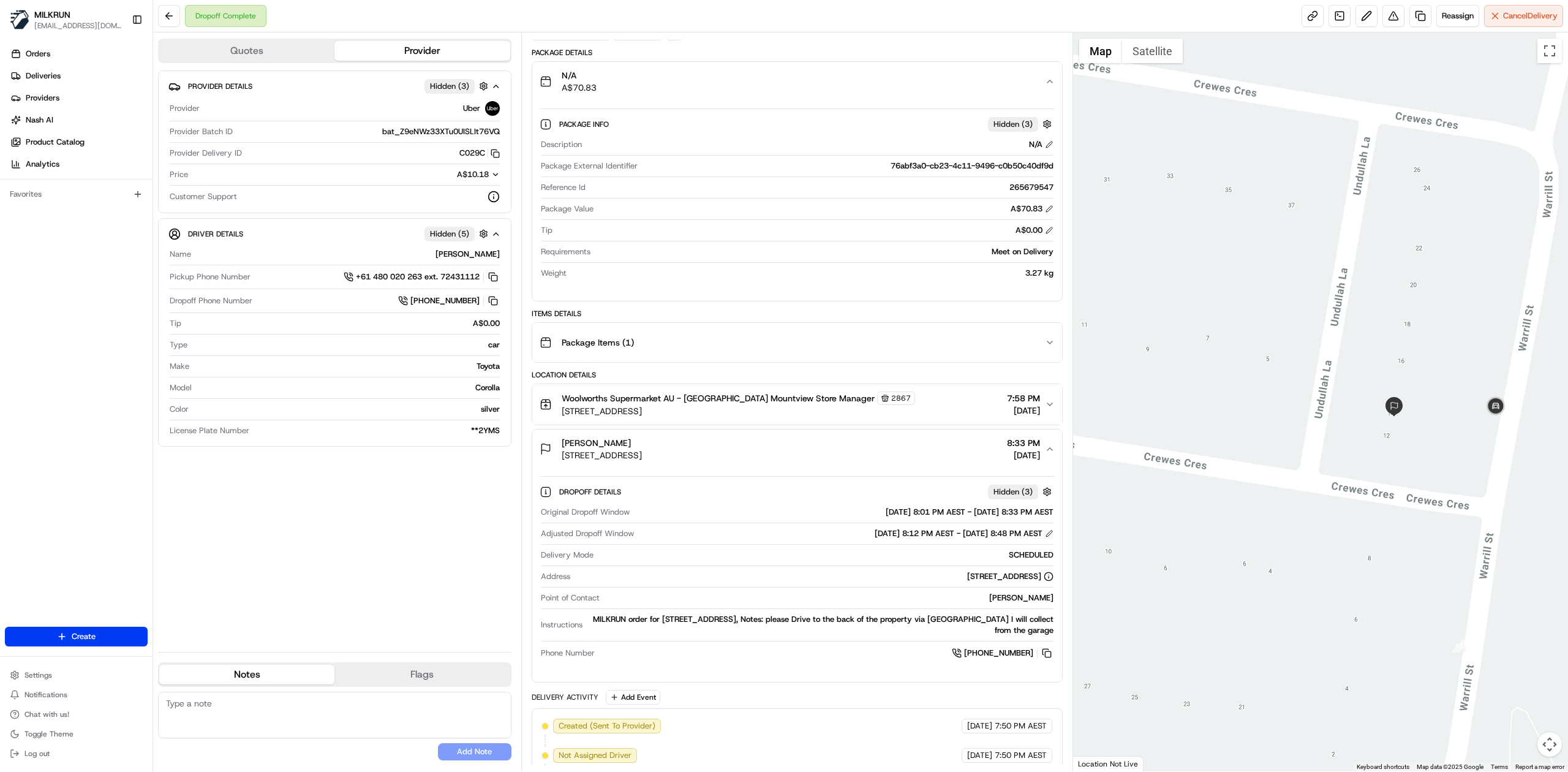
click at [858, 336] on div "Package Items ( 1 )" at bounding box center [792, 343] width 505 height 25
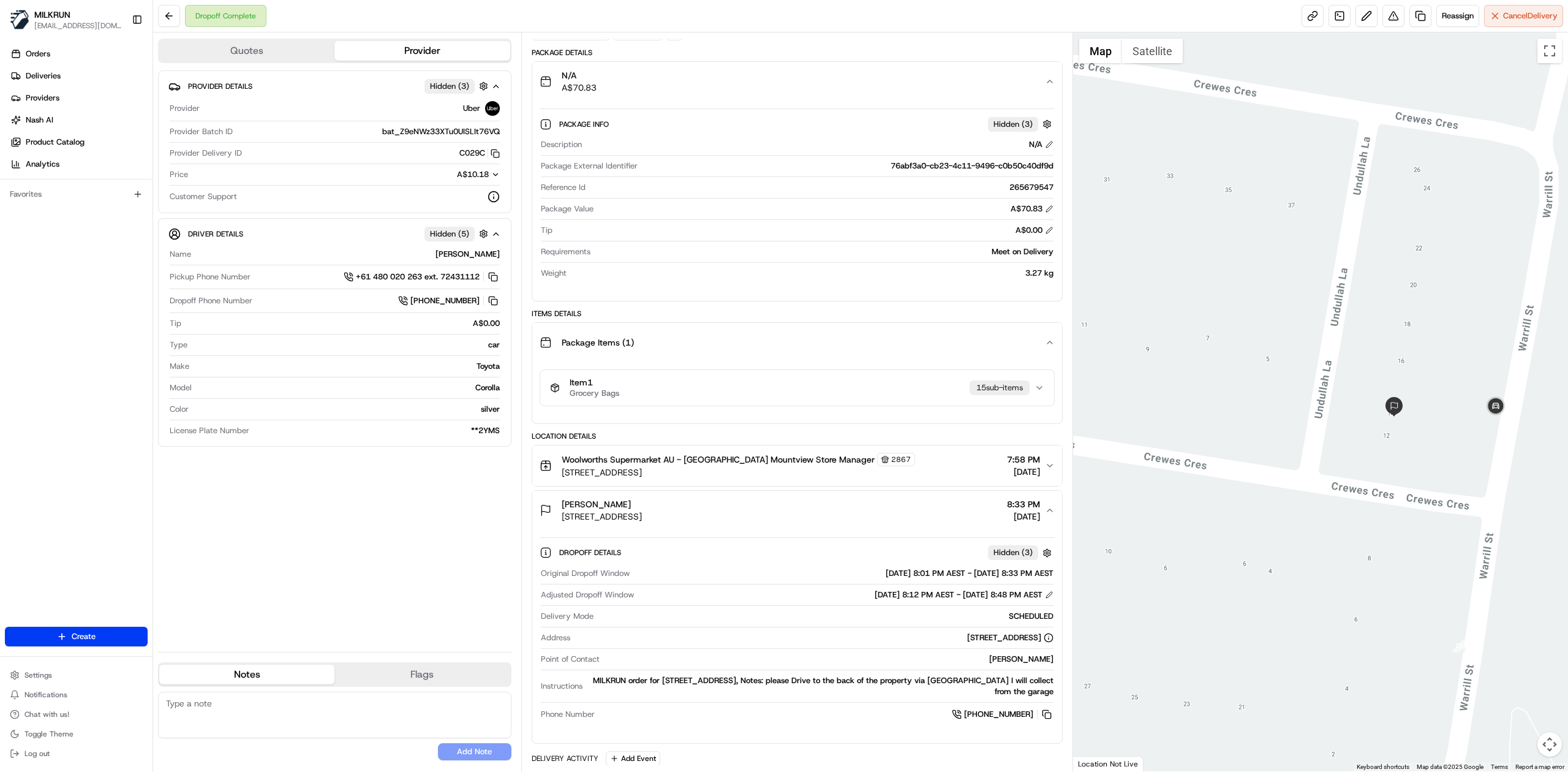
click at [858, 336] on div "Package Items ( 1 )" at bounding box center [792, 343] width 505 height 25
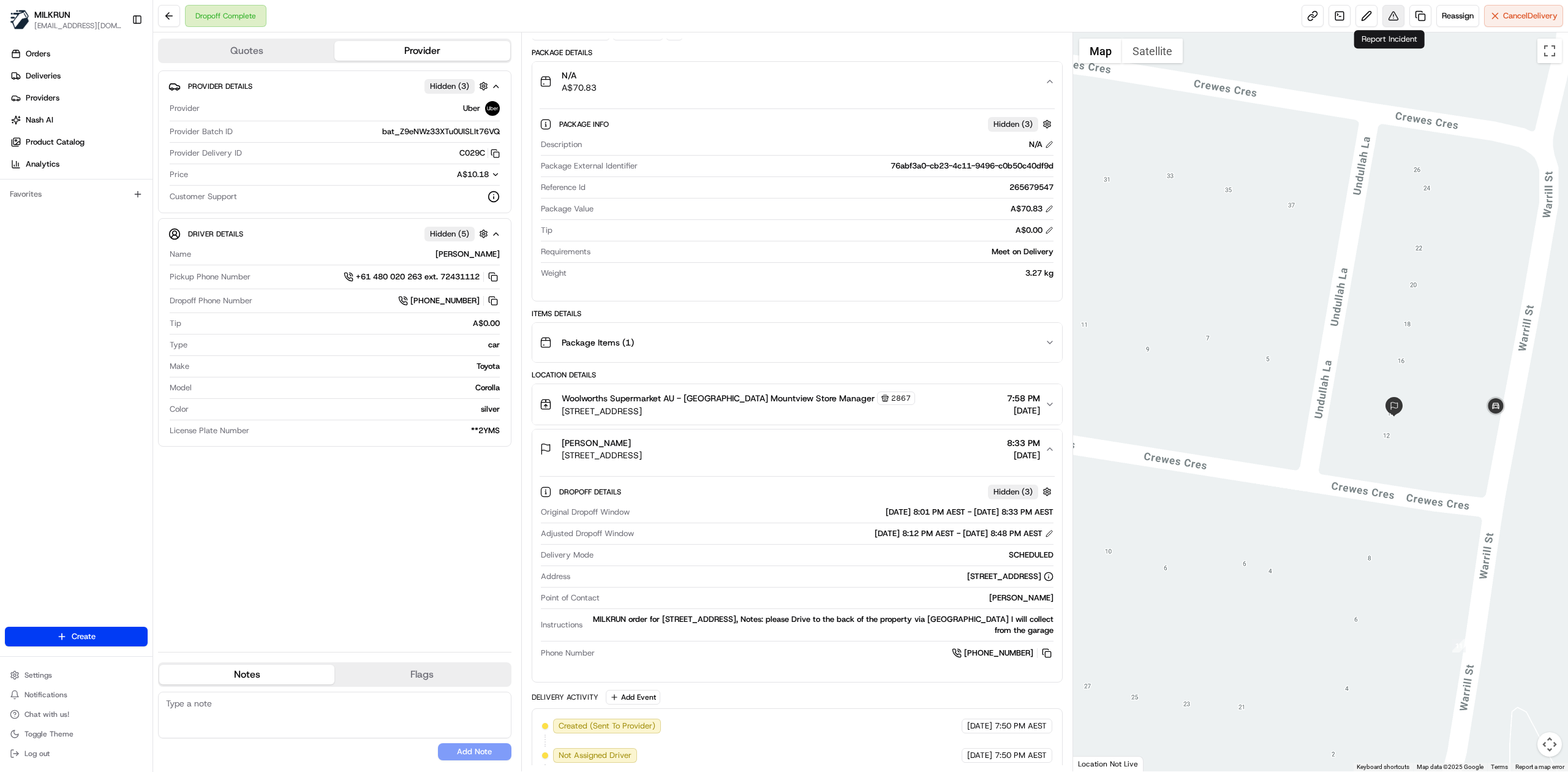
click at [1387, 17] on button at bounding box center [1393, 16] width 22 height 22
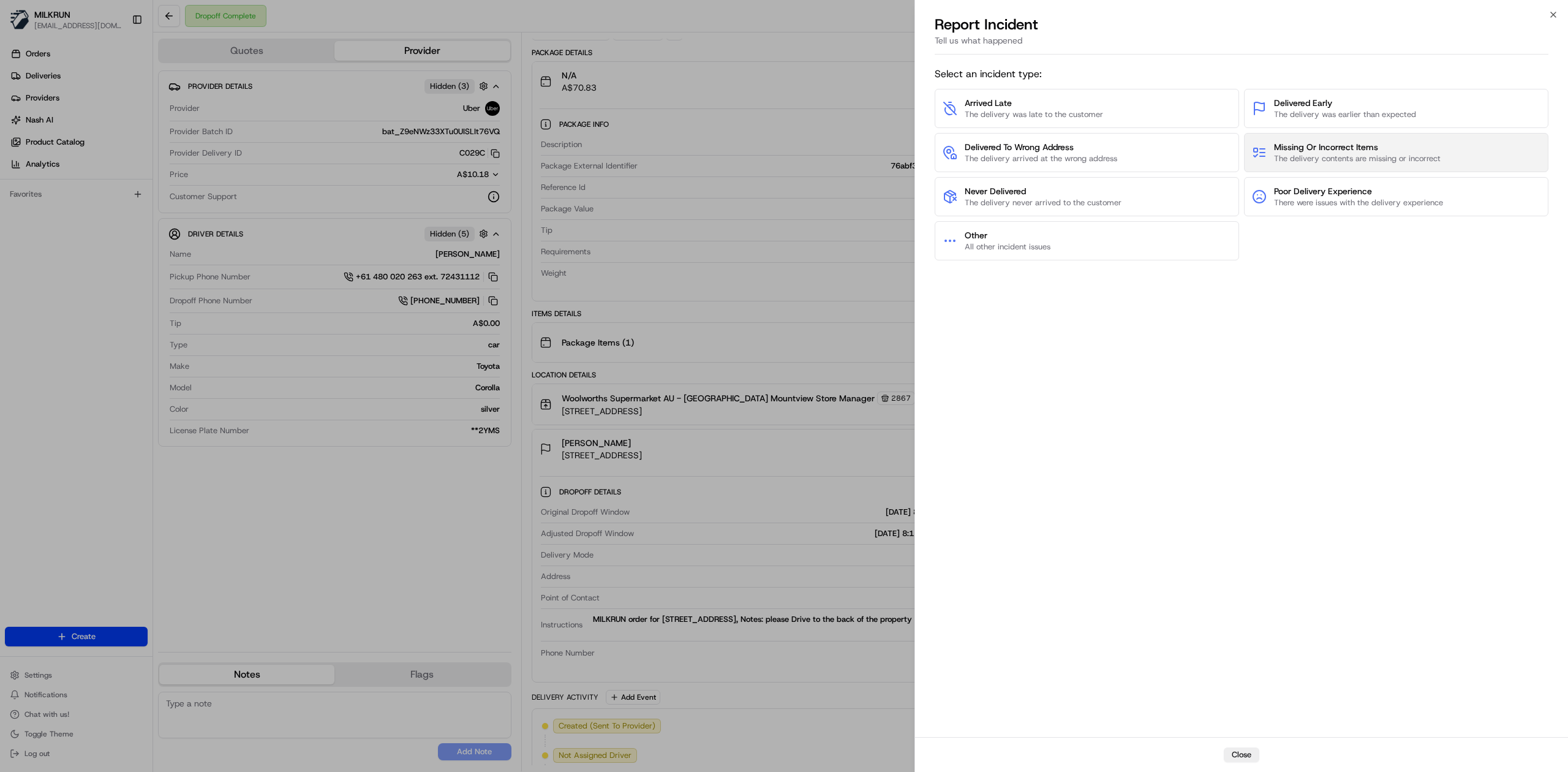
click at [1309, 157] on span "The delivery contents are missing or incorrect" at bounding box center [1357, 158] width 167 height 11
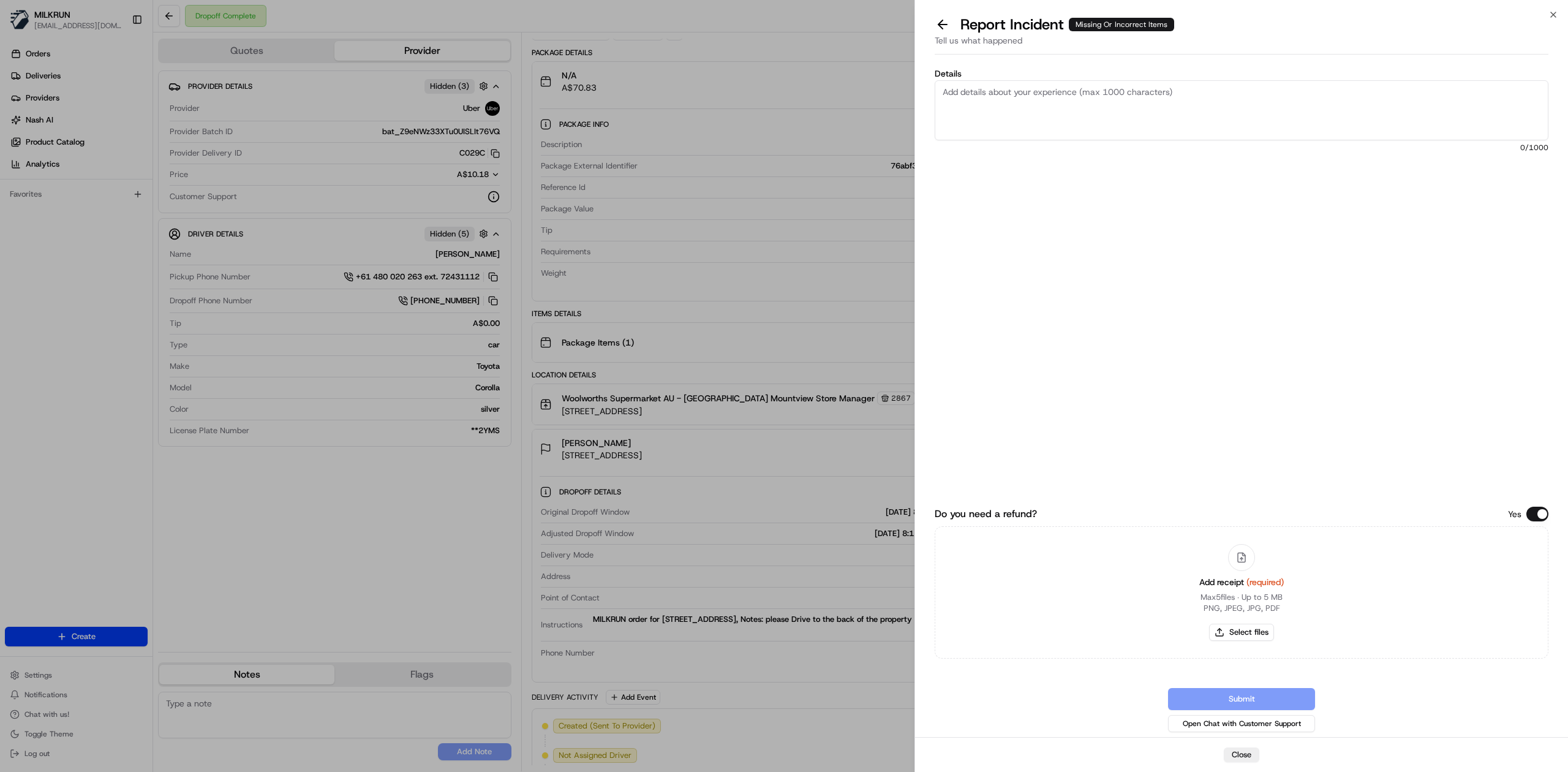
click at [1062, 106] on textarea "Details" at bounding box center [1242, 110] width 614 height 60
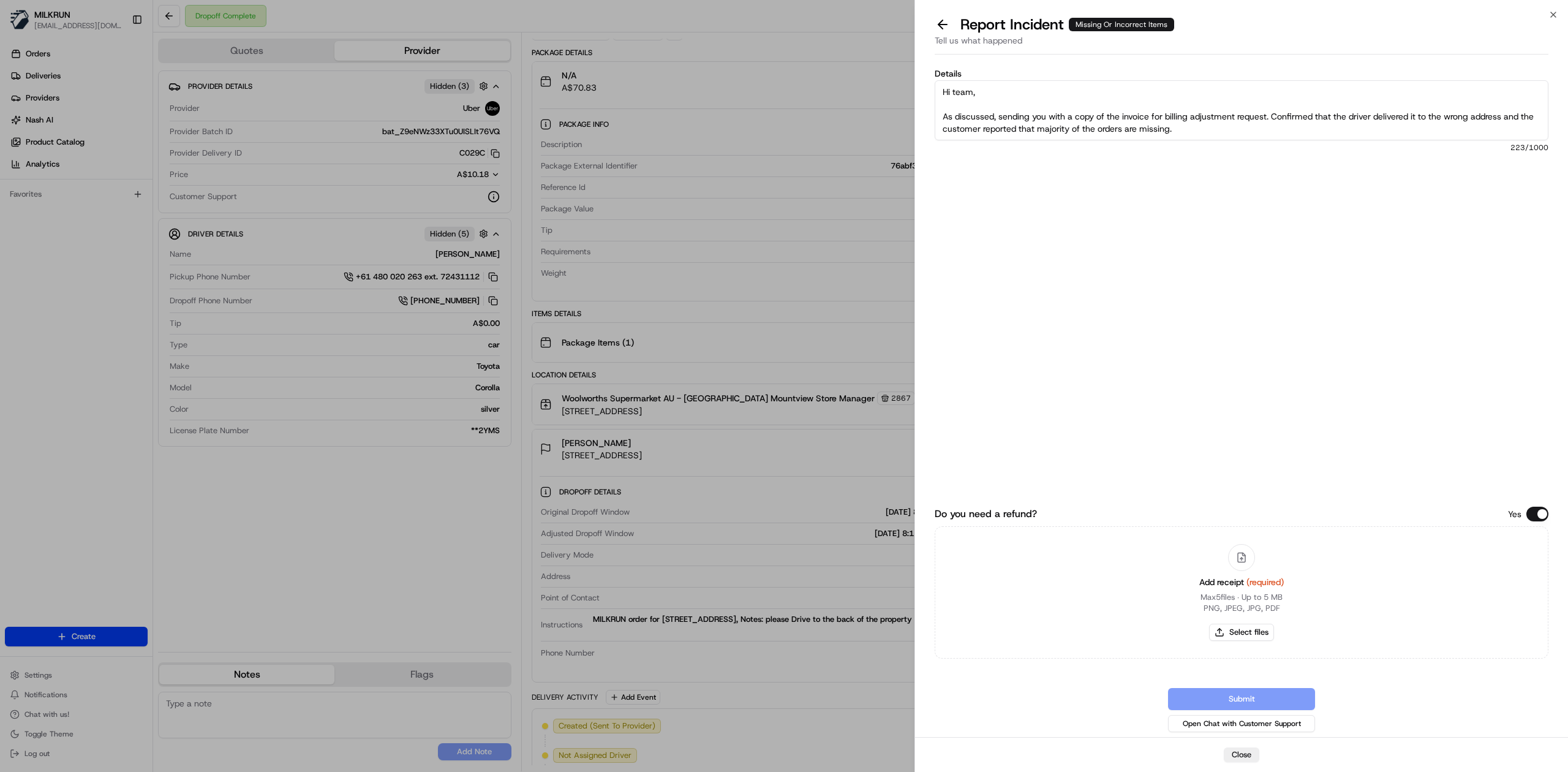
scroll to position [20, 0]
click at [1016, 115] on textarea "Hi team, As discussed, sending you with a copy of the invoice for billing adjus…" at bounding box center [1242, 110] width 614 height 60
click at [1008, 128] on textarea "Hi team, As discussed, sending you with a copy of the invoice for billing adjus…" at bounding box center [1242, 110] width 614 height 60
paste textarea "Strawberries Punnet 250g 2x = $6.50 Bega Cheese Snack Stringers Cheese 160g = $…"
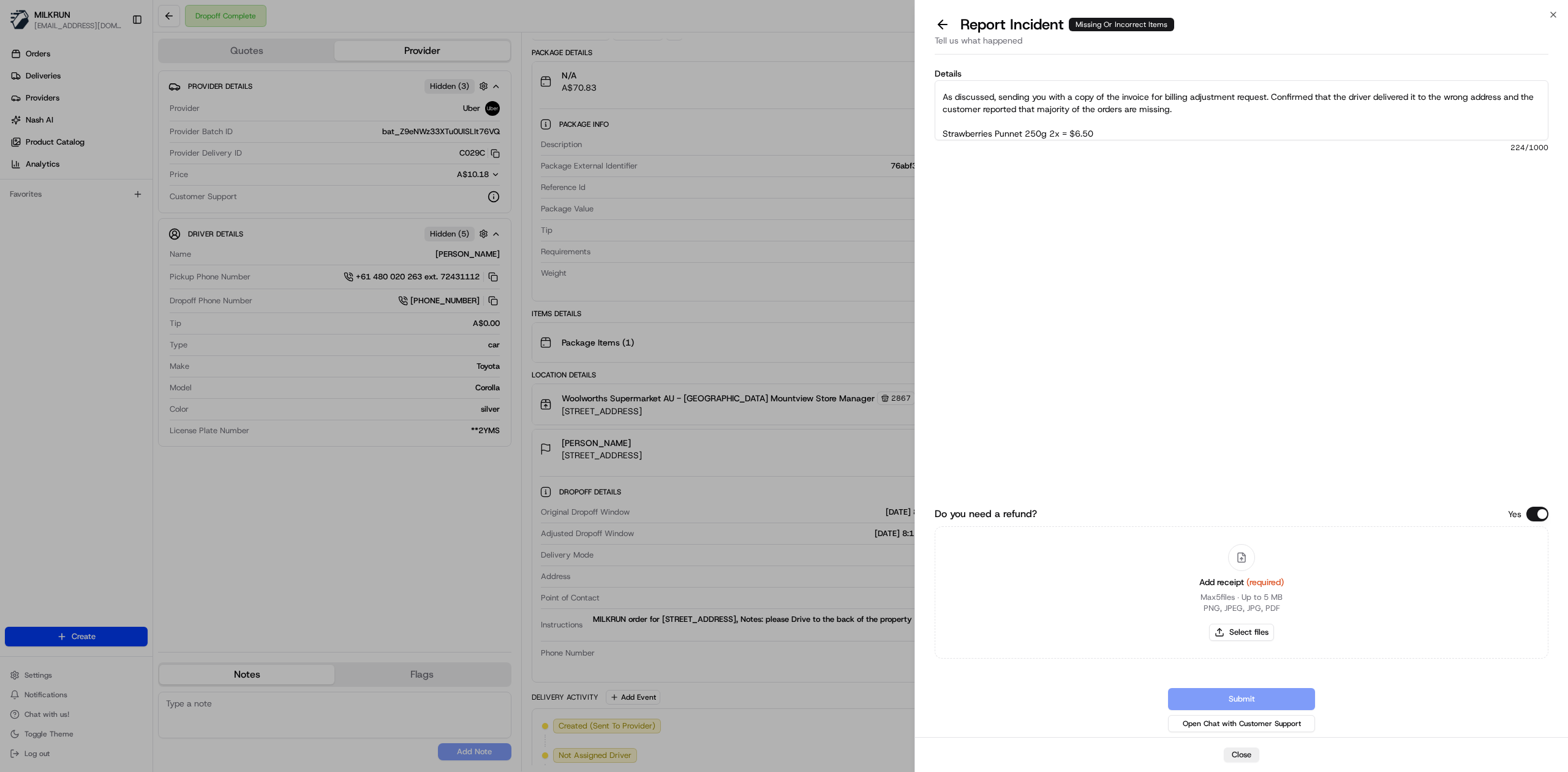
scroll to position [142, 0]
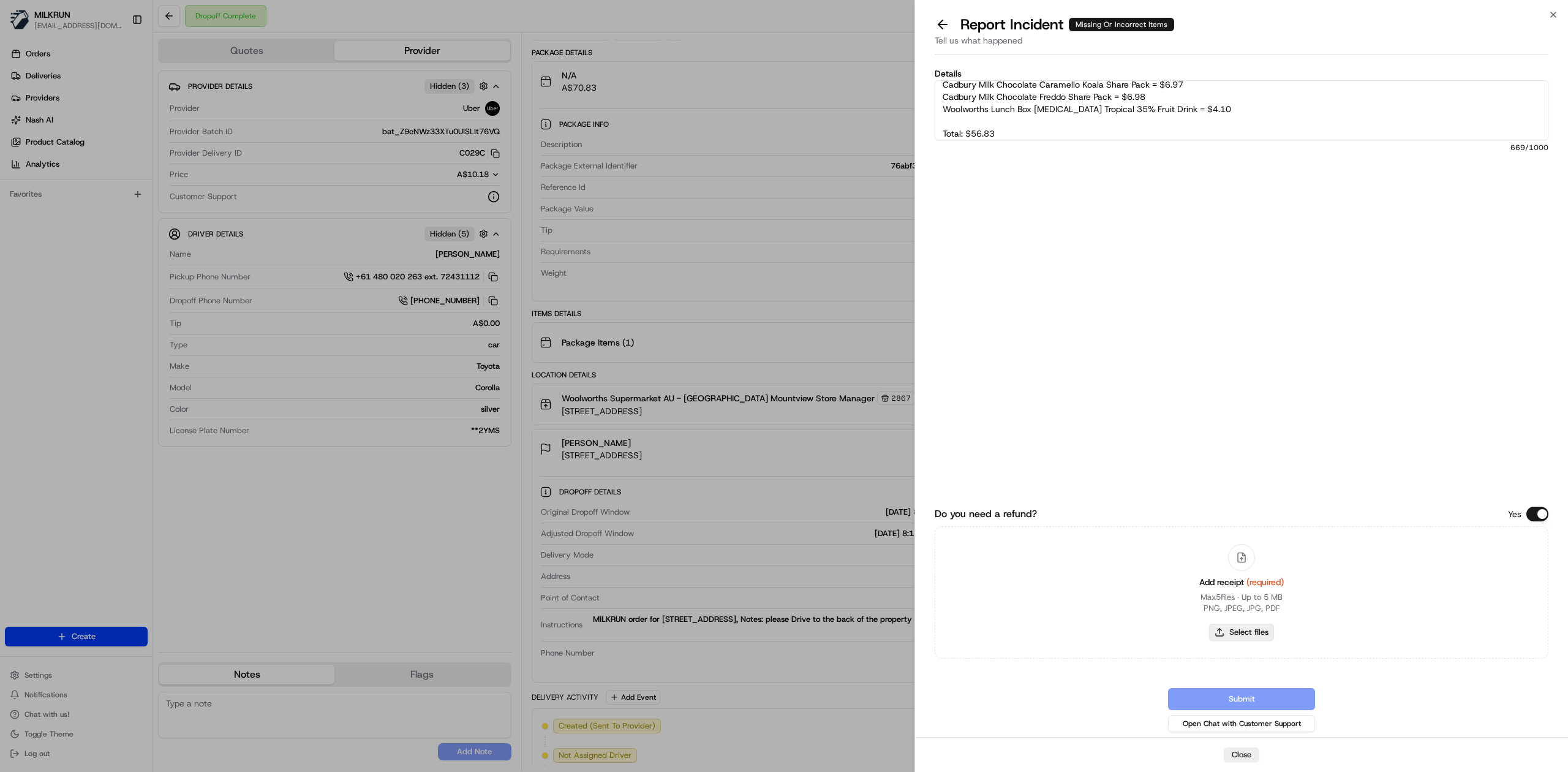
type textarea "Hi team, As discussed, sending you with a copy of the invoice for billing adjus…"
click at [1234, 636] on button "Select files" at bounding box center [1241, 633] width 65 height 17
type input "C:\fakepath\Doreen Roberts.pdf"
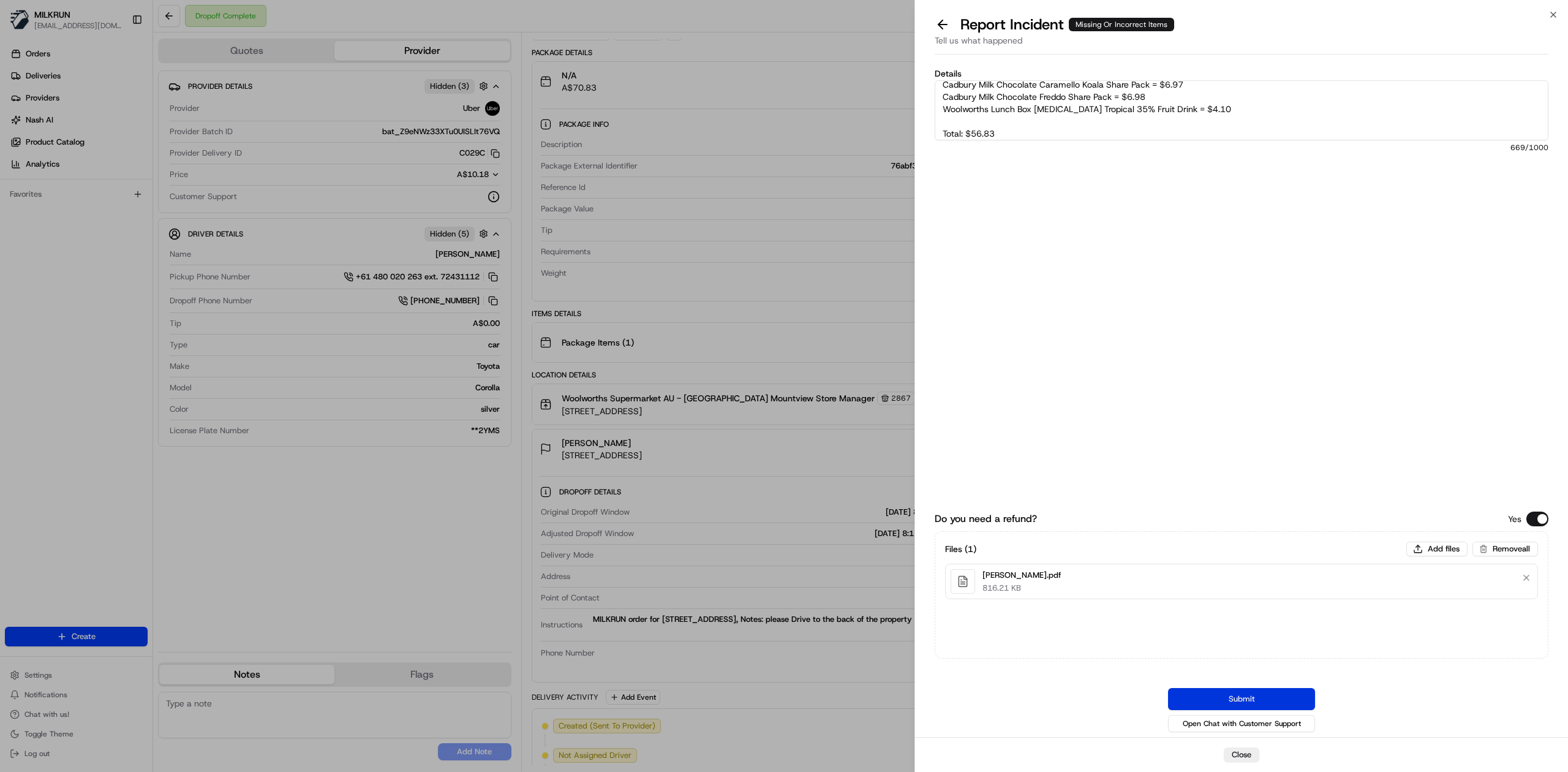
click at [1250, 703] on button "Submit" at bounding box center [1242, 699] width 147 height 22
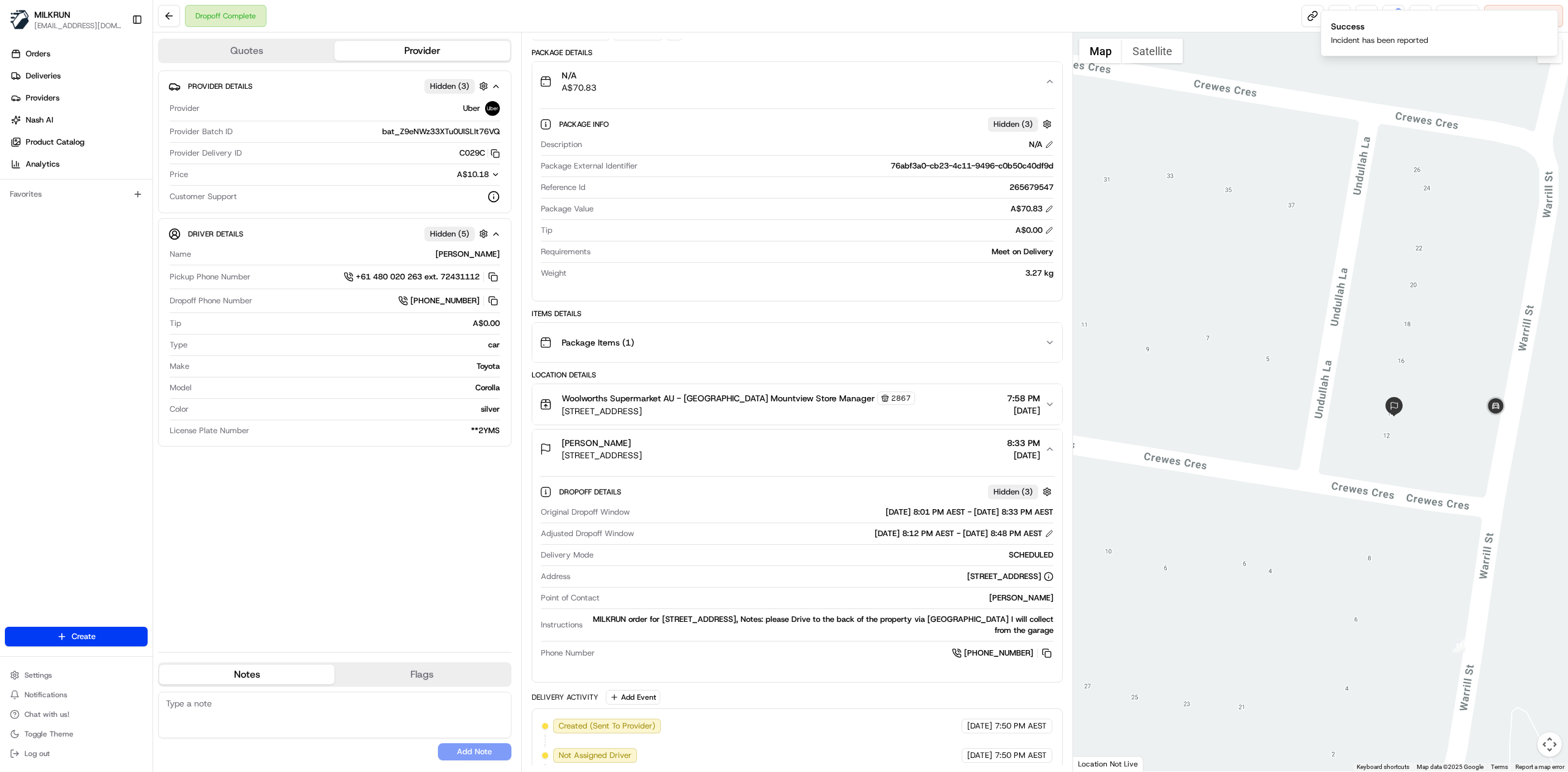
click at [1191, 27] on div "Dropoff Complete Reassign Cancel Delivery" at bounding box center [861, 16] width 1415 height 33
click at [1395, 23] on button at bounding box center [1393, 16] width 22 height 22
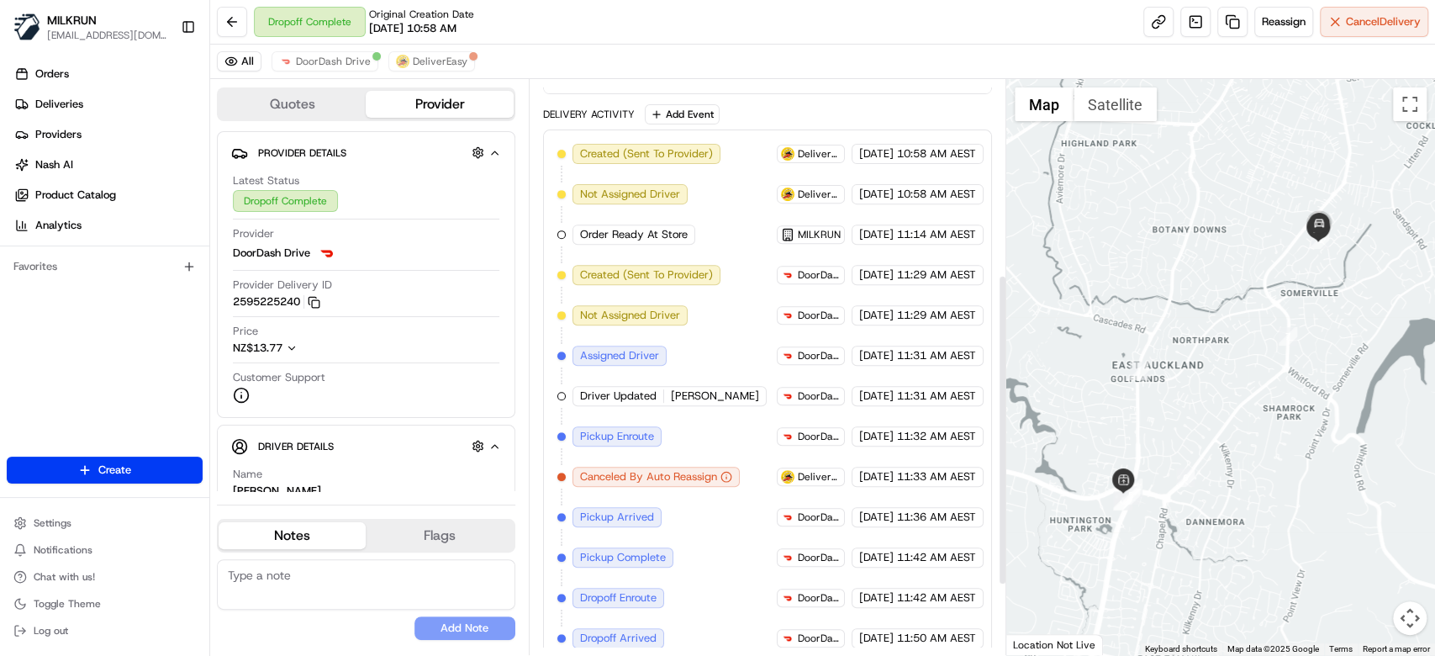
scroll to position [488, 0]
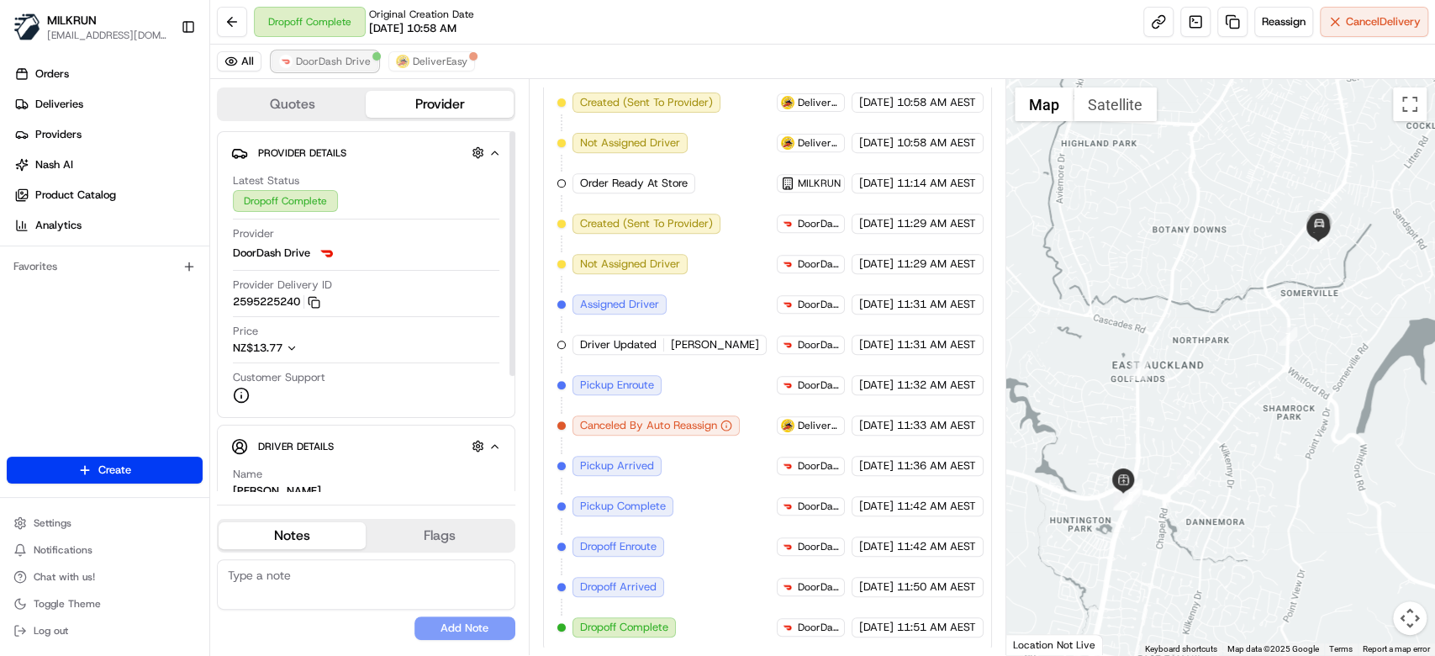
click at [313, 55] on span "DoorDash Drive" at bounding box center [333, 61] width 75 height 13
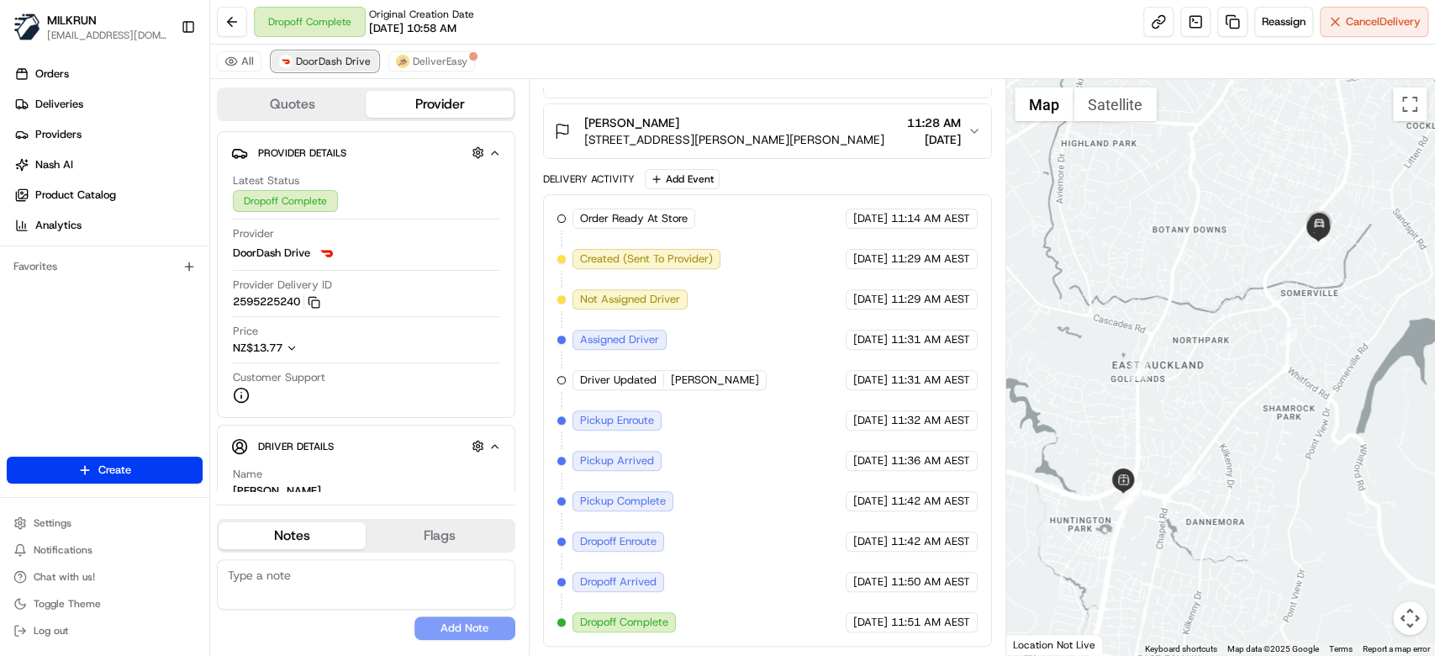
scroll to position [368, 0]
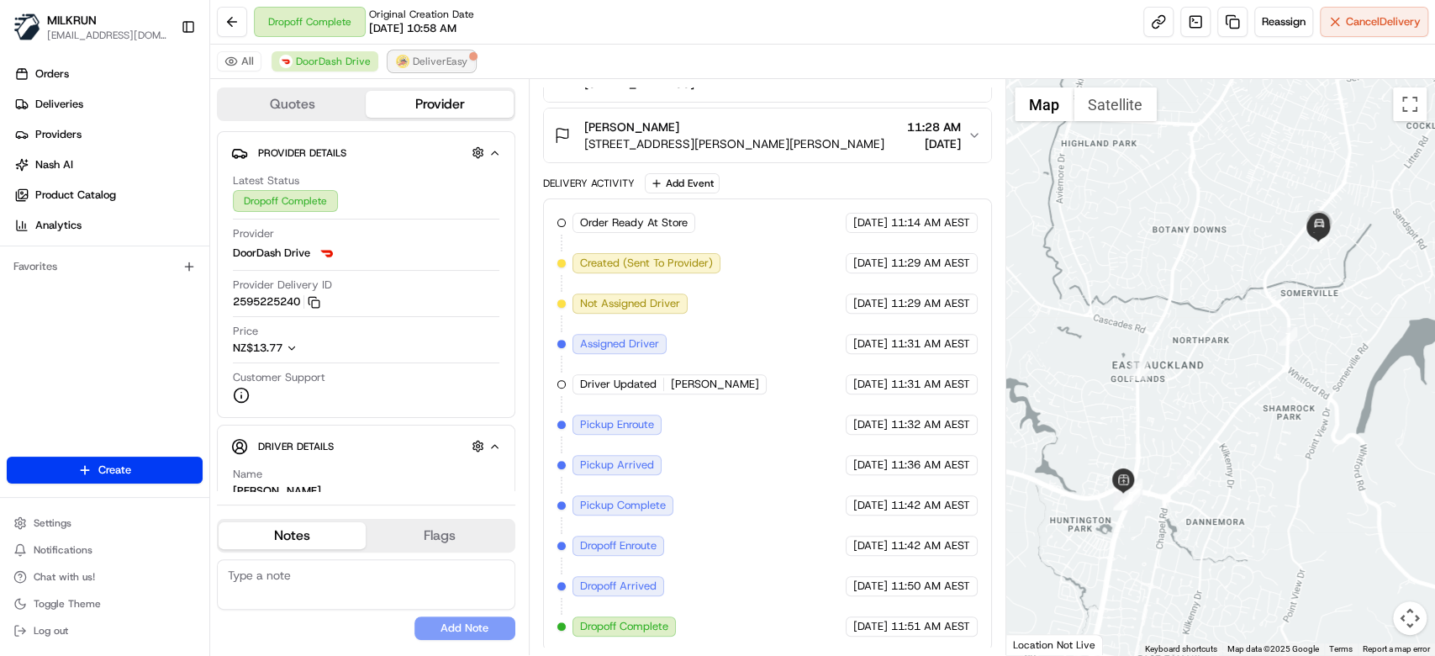
click at [413, 59] on span "DeliverEasy" at bounding box center [440, 61] width 55 height 13
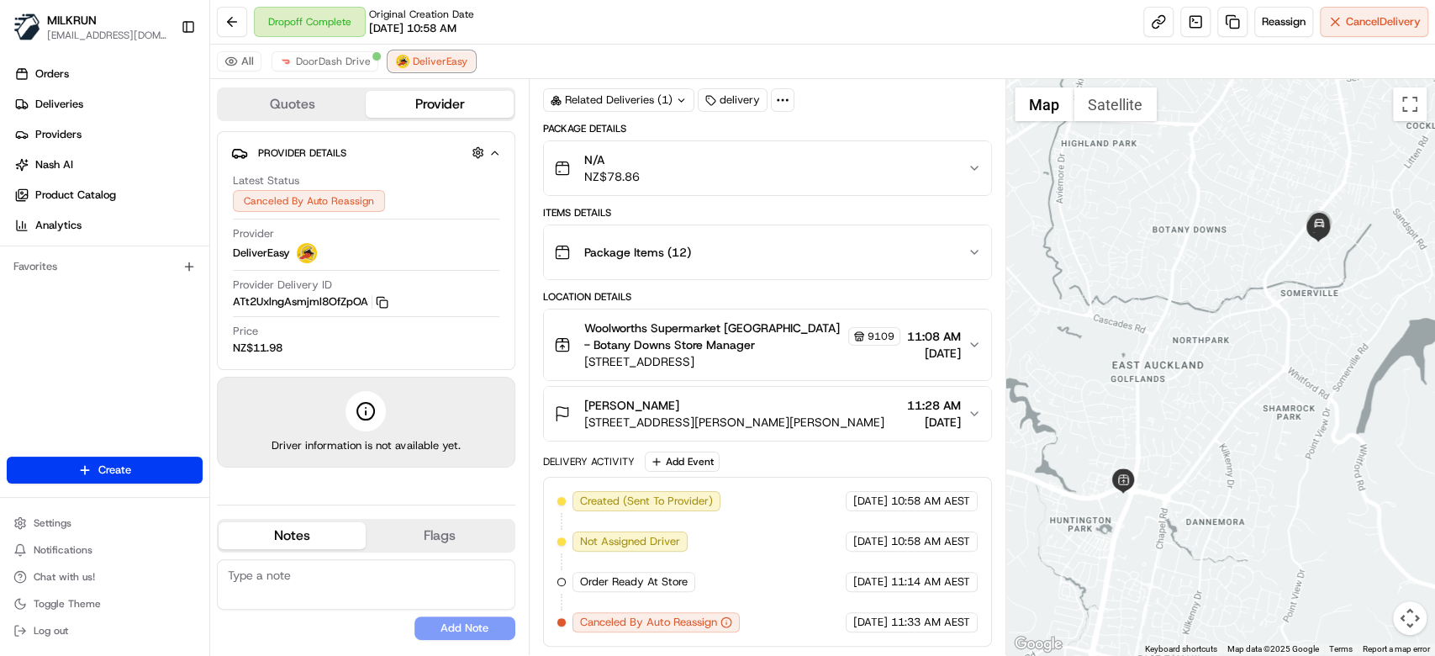
scroll to position [87, 0]
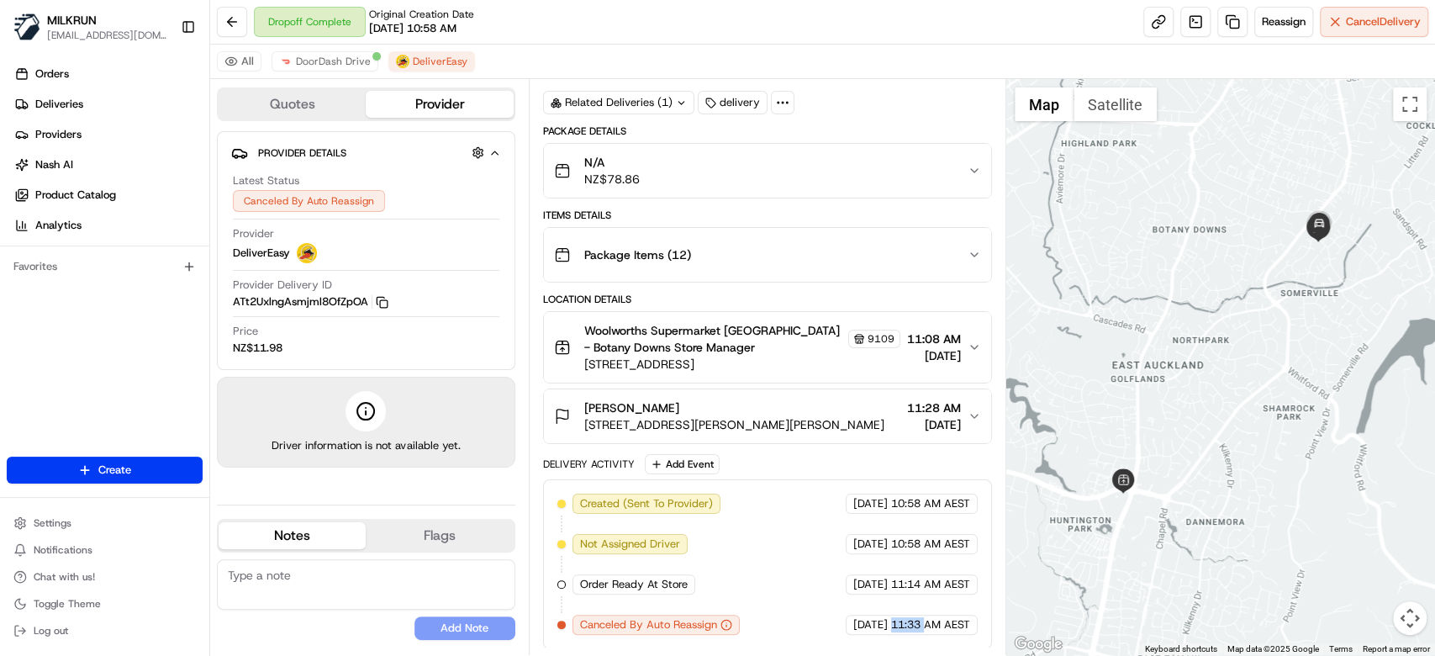
drag, startPoint x: 889, startPoint y: 625, endPoint x: 926, endPoint y: 628, distance: 37.1
click at [926, 628] on span "11:33 AM AEST" at bounding box center [930, 624] width 79 height 15
click at [323, 70] on button "DoorDash Drive" at bounding box center [324, 61] width 107 height 20
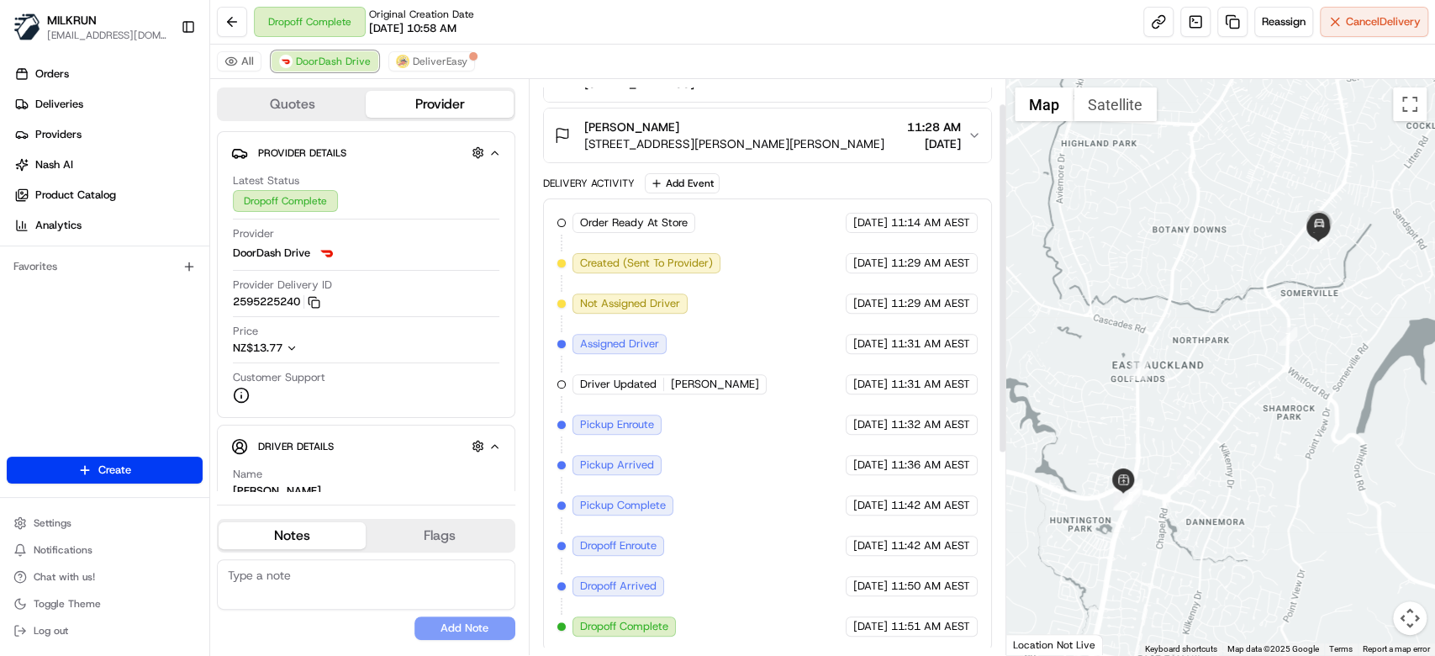
scroll to position [0, 0]
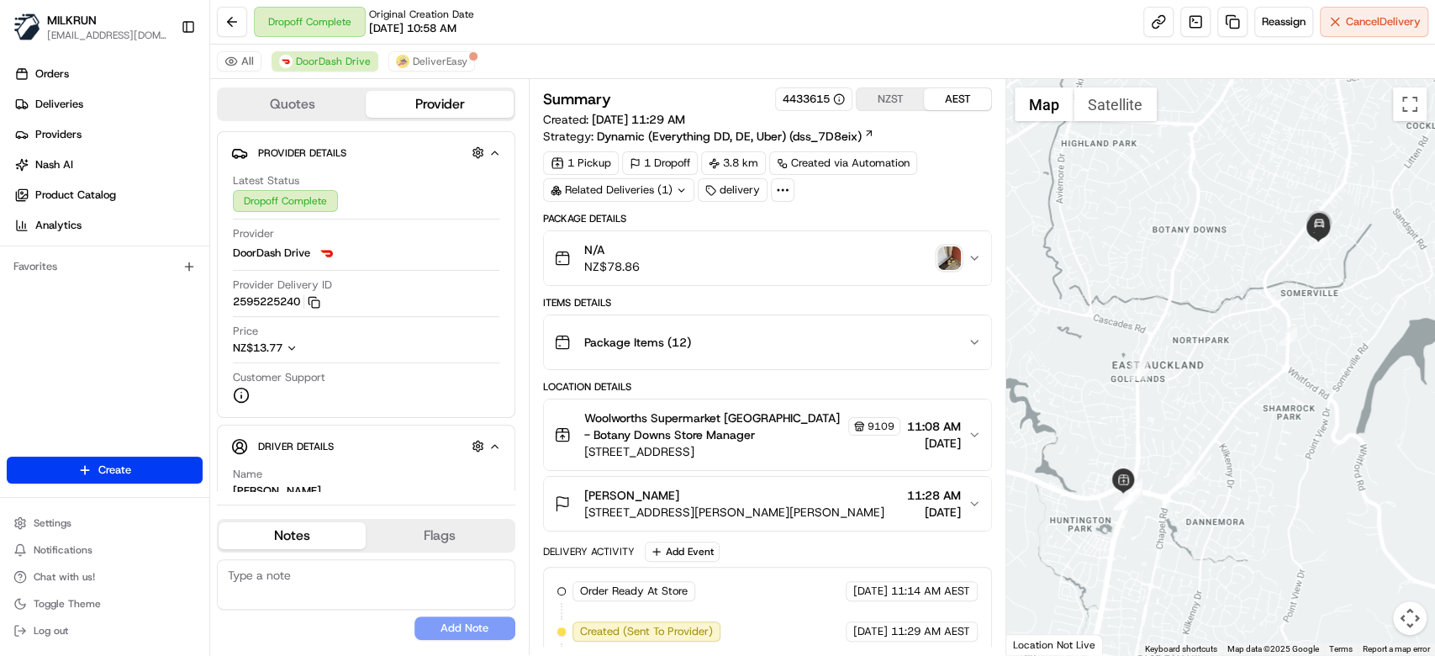
click at [950, 257] on img "button" at bounding box center [949, 258] width 24 height 24
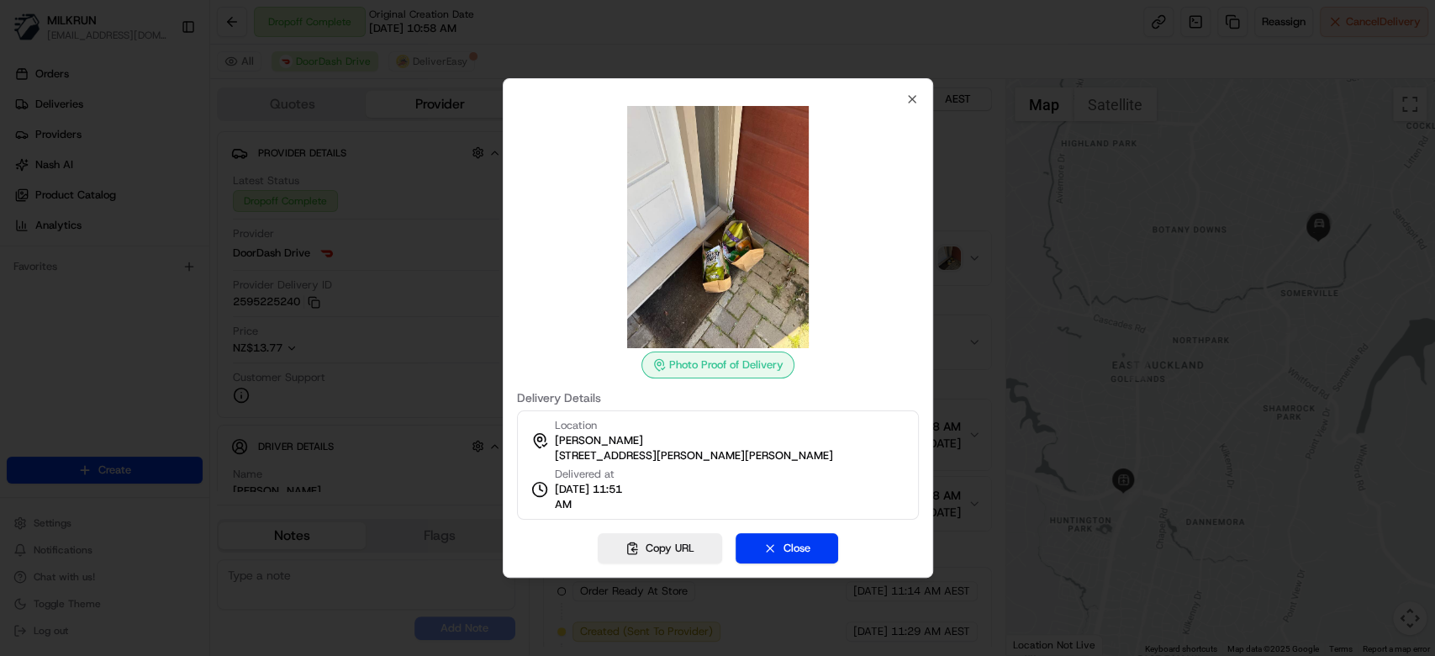
drag, startPoint x: 751, startPoint y: 216, endPoint x: 820, endPoint y: 68, distance: 163.2
click at [902, 98] on div "Photo Proof of Delivery Delivery Details Location megan miao 15 Nicholas Road, …" at bounding box center [717, 305] width 402 height 427
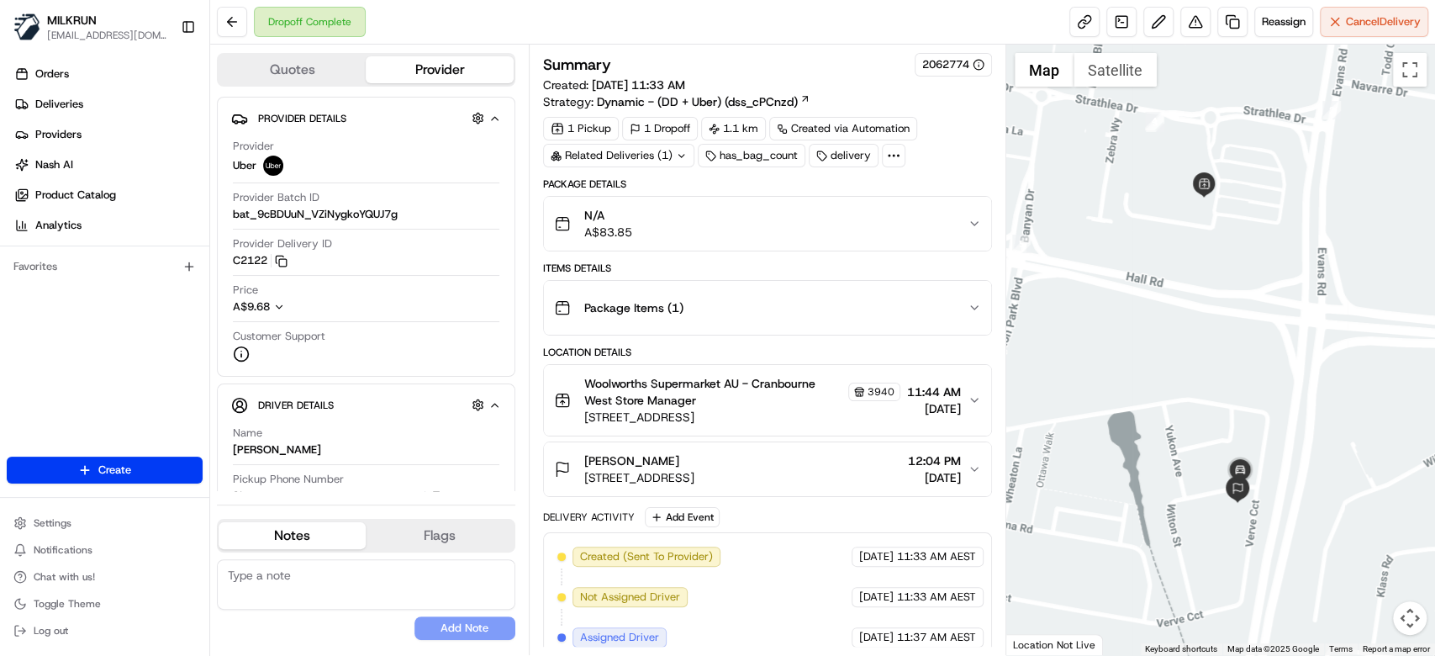
click at [925, 213] on div "N/A A$83.85" at bounding box center [761, 224] width 414 height 34
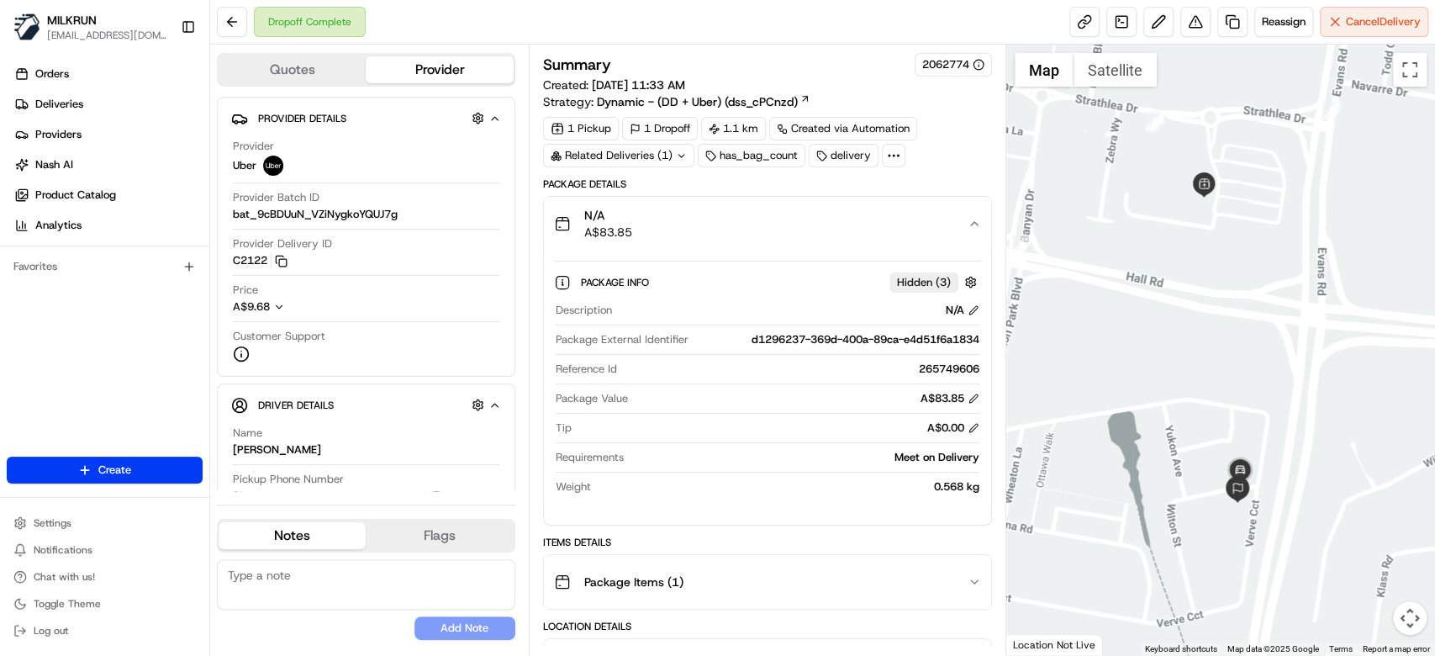
click at [925, 213] on div "N/A A$83.85" at bounding box center [761, 224] width 414 height 34
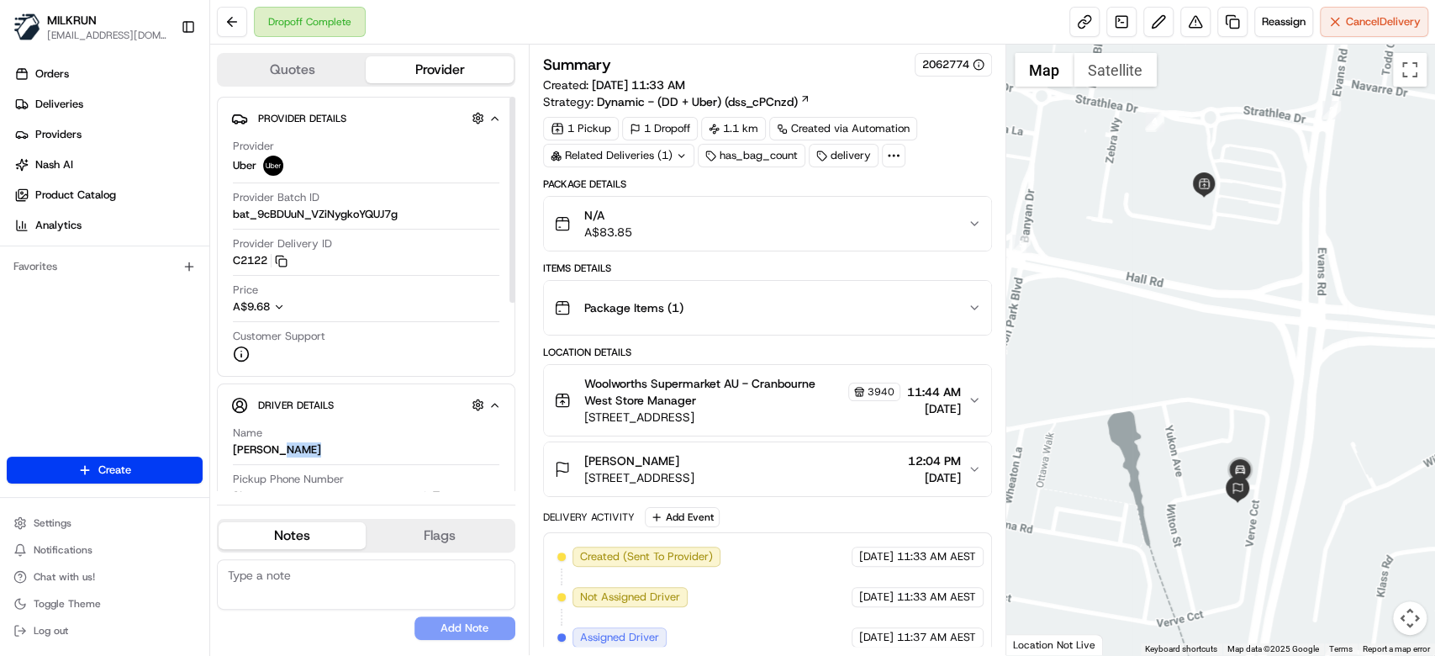
drag, startPoint x: 262, startPoint y: 452, endPoint x: 226, endPoint y: 456, distance: 36.4
click at [226, 456] on div "Driver Details Hidden ( 5 ) Name RIPAL P. Pickup Phone Number +61 480 020 263 e…" at bounding box center [366, 615] width 298 height 465
drag, startPoint x: 228, startPoint y: 446, endPoint x: 269, endPoint y: 439, distance: 41.9
click at [271, 449] on div "Driver Details Hidden ( 5 ) Name RIPAL P. Pickup Phone Number +61 480 020 263 e…" at bounding box center [366, 615] width 298 height 465
copy div "RIPAL P."
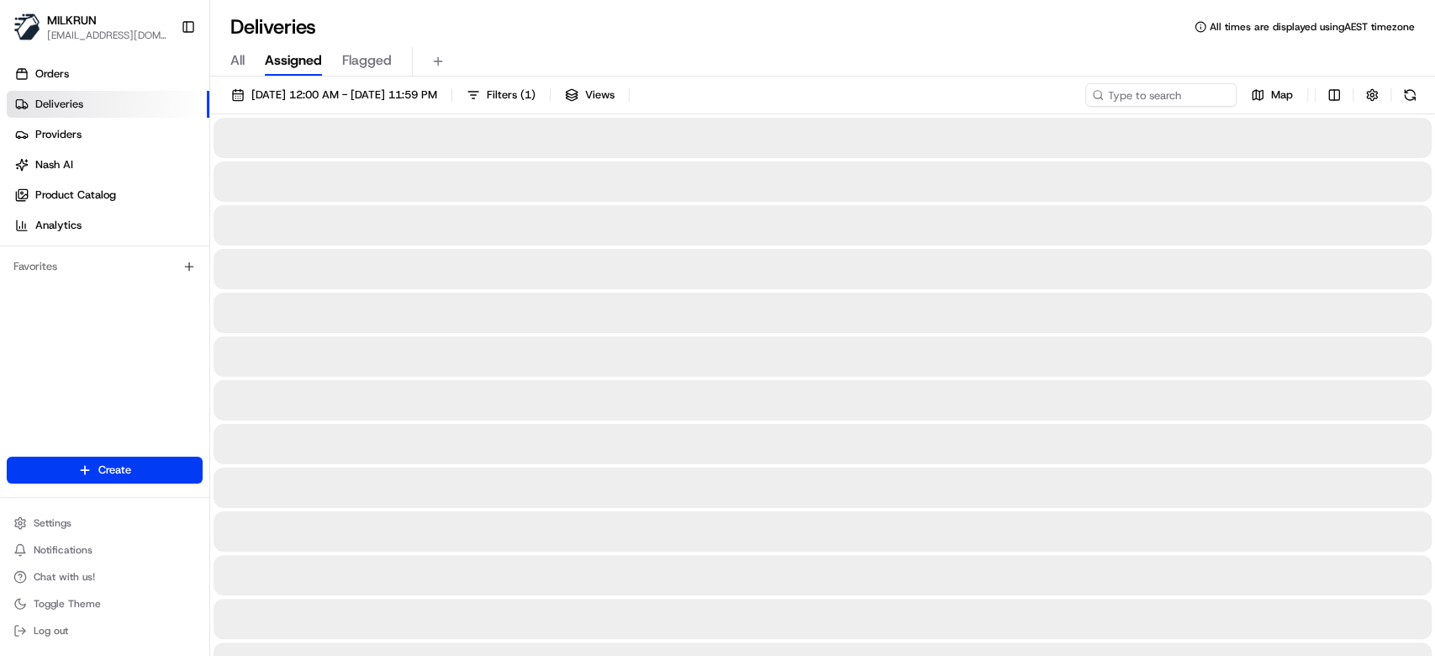
click at [228, 60] on div "All Assigned Flagged" at bounding box center [822, 61] width 1225 height 29
click at [229, 60] on div "All Assigned Flagged" at bounding box center [822, 61] width 1225 height 29
click at [235, 66] on span "All" at bounding box center [237, 60] width 14 height 20
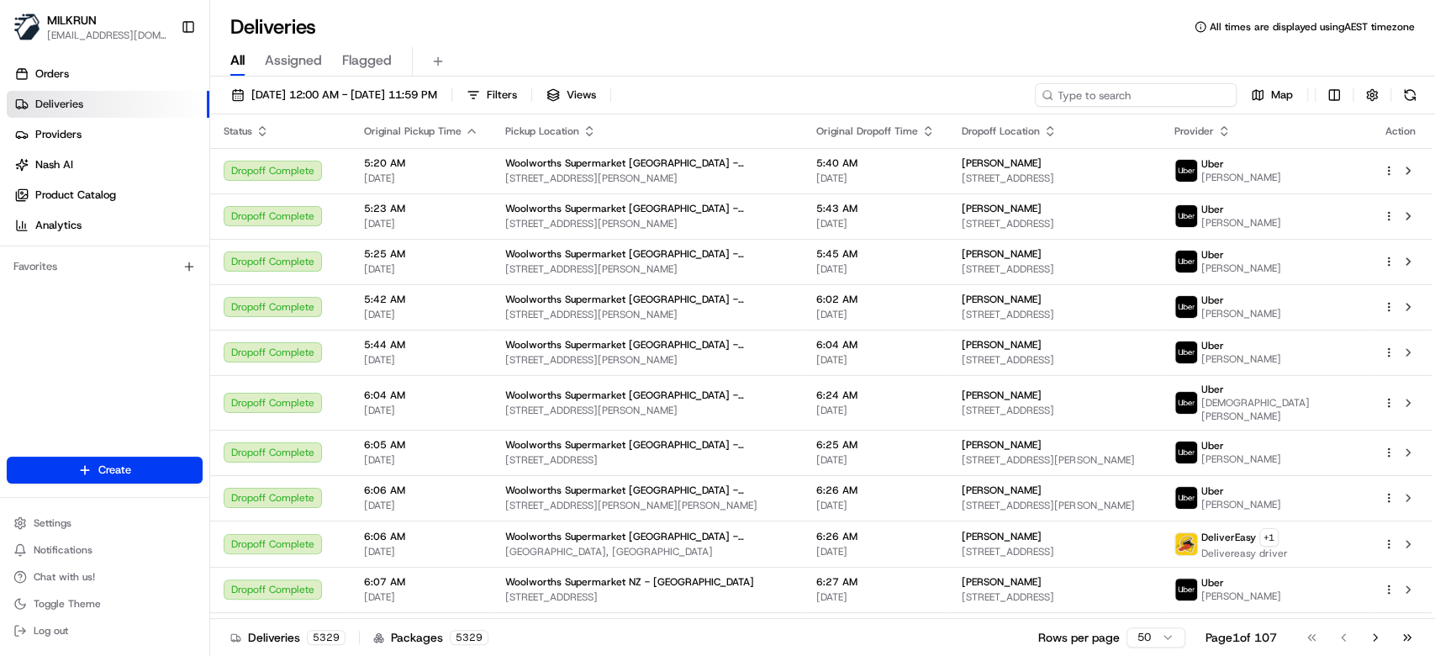
click at [1126, 93] on input at bounding box center [1136, 95] width 202 height 24
paste input "RIPAL P."
type input "RIPAL P."
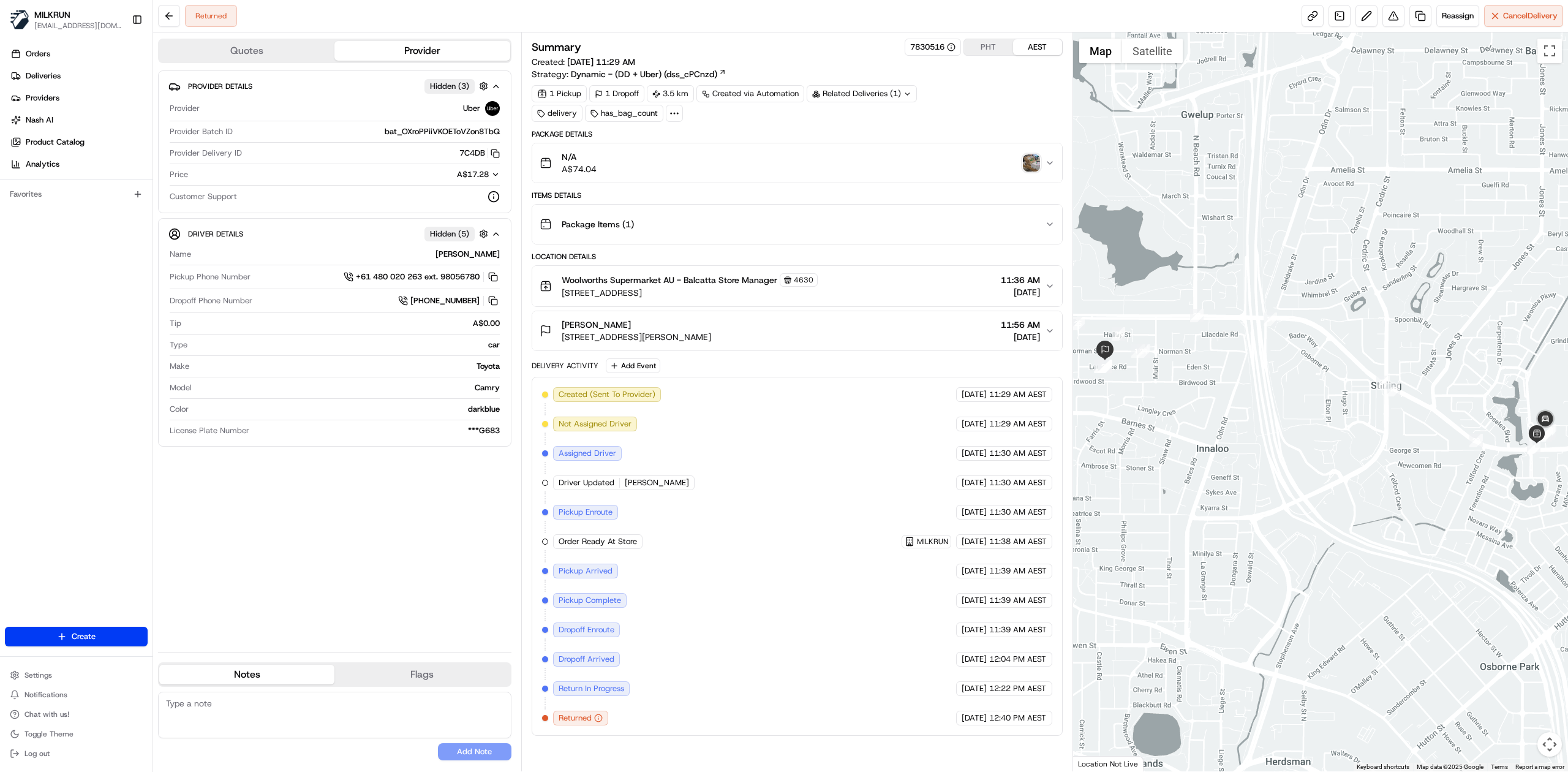
click at [1030, 160] on img "button" at bounding box center [1032, 163] width 17 height 17
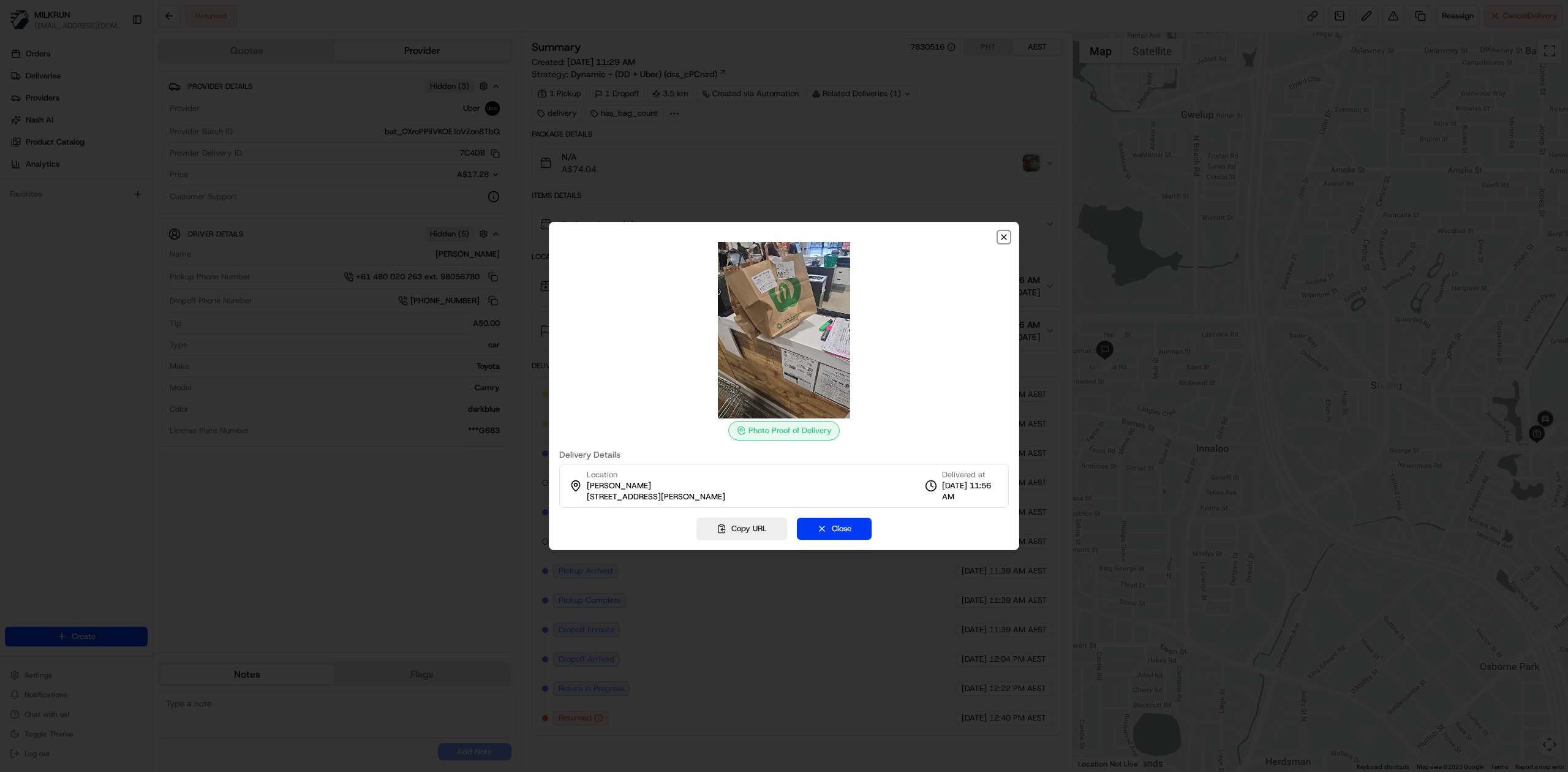
click at [1006, 238] on icon "button" at bounding box center [1003, 237] width 9 height 9
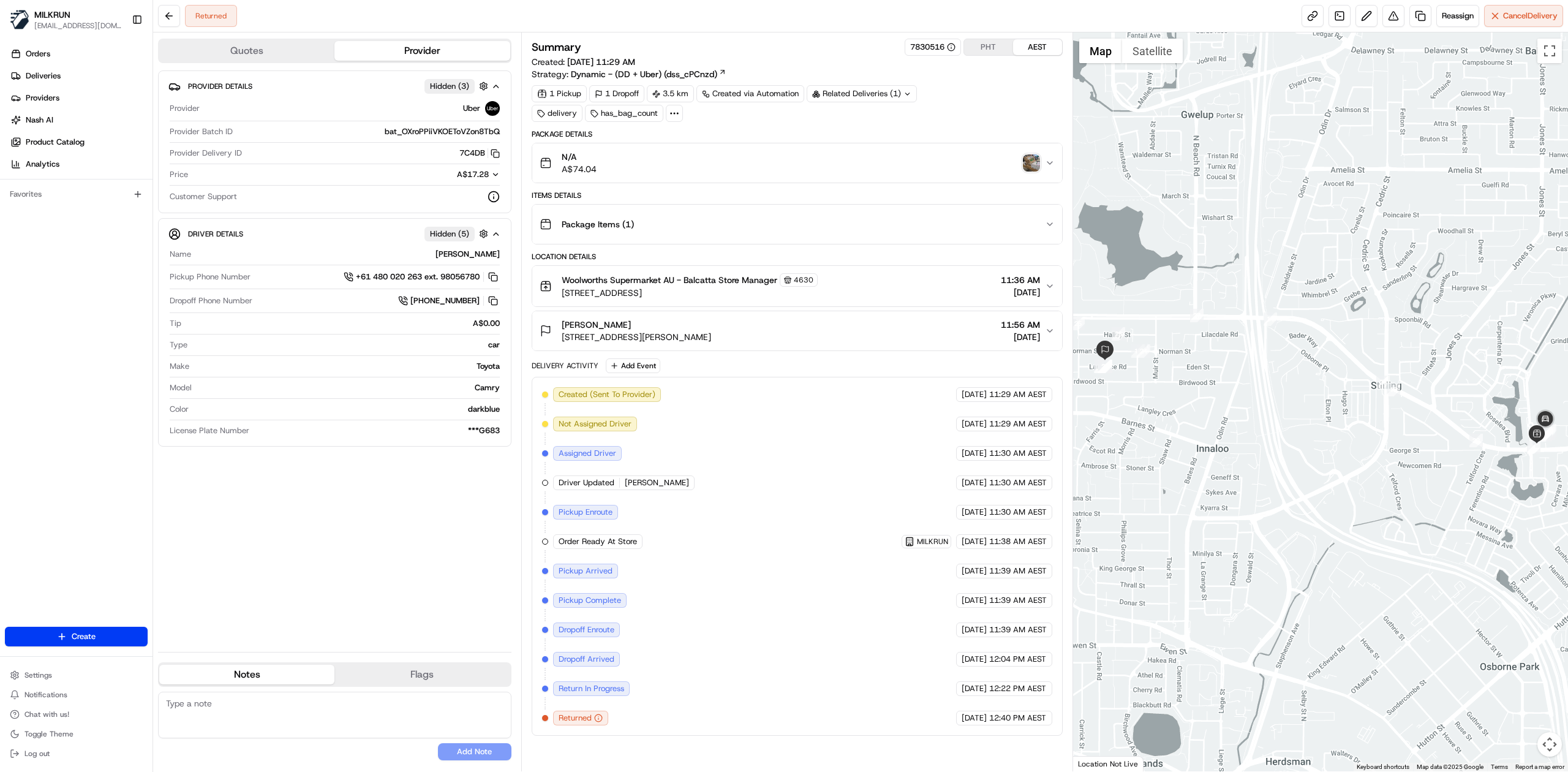
click at [745, 157] on div "N/A A$74.04" at bounding box center [792, 163] width 505 height 25
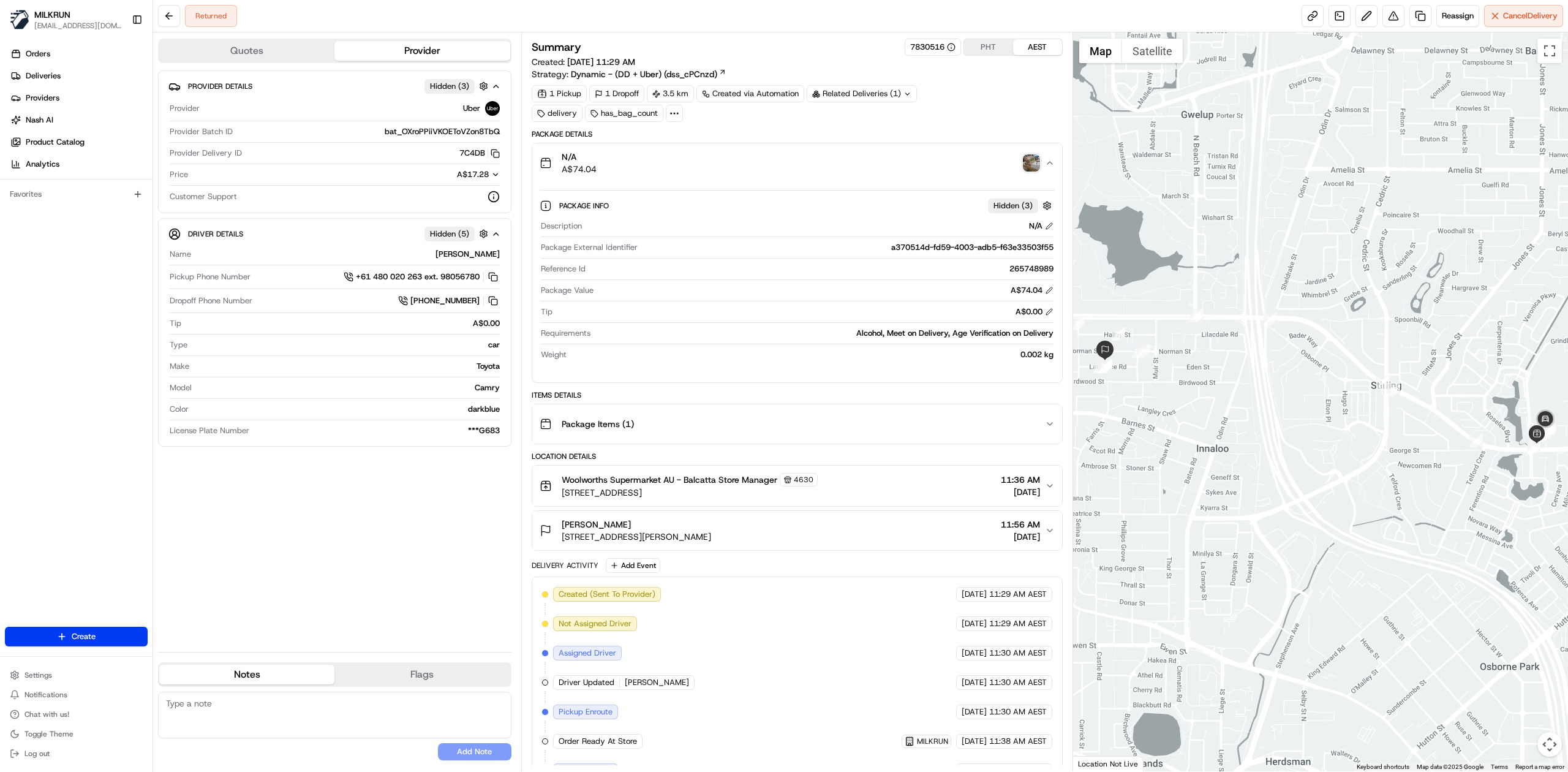
click at [745, 157] on div "N/A A$74.04" at bounding box center [792, 163] width 505 height 25
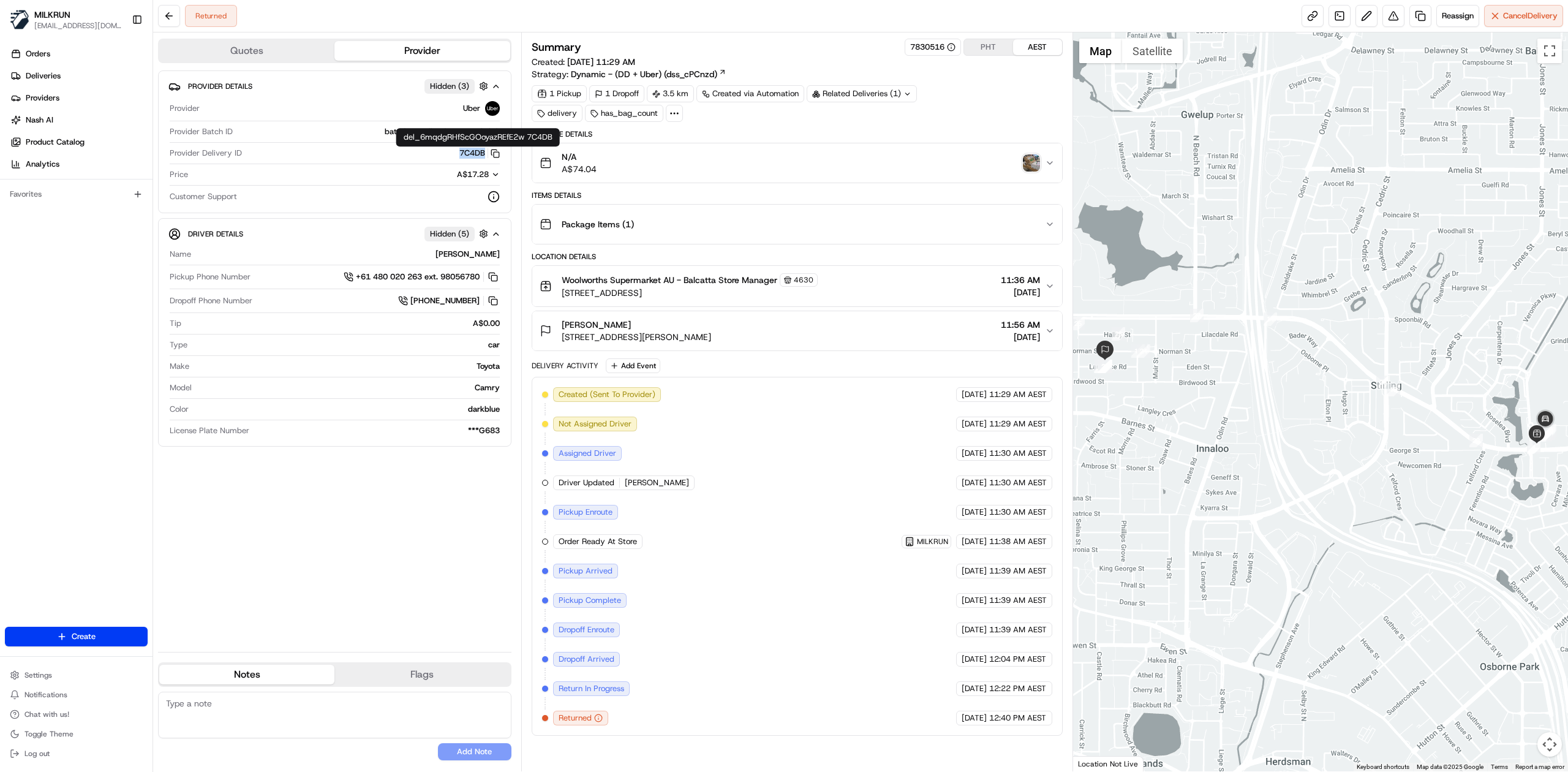
drag, startPoint x: 447, startPoint y: 151, endPoint x: 483, endPoint y: 155, distance: 36.2
click at [483, 155] on div "7C4DB Copy del_6mqdgRHfScGOoyazREfE2w 7C4DB" at bounding box center [373, 153] width 253 height 11
copy button "7C4DB"
drag, startPoint x: 649, startPoint y: 321, endPoint x: 554, endPoint y: 330, distance: 95.4
click at [554, 330] on div "[PERSON_NAME] [STREET_ADDRESS][PERSON_NAME]" at bounding box center [625, 331] width 171 height 25
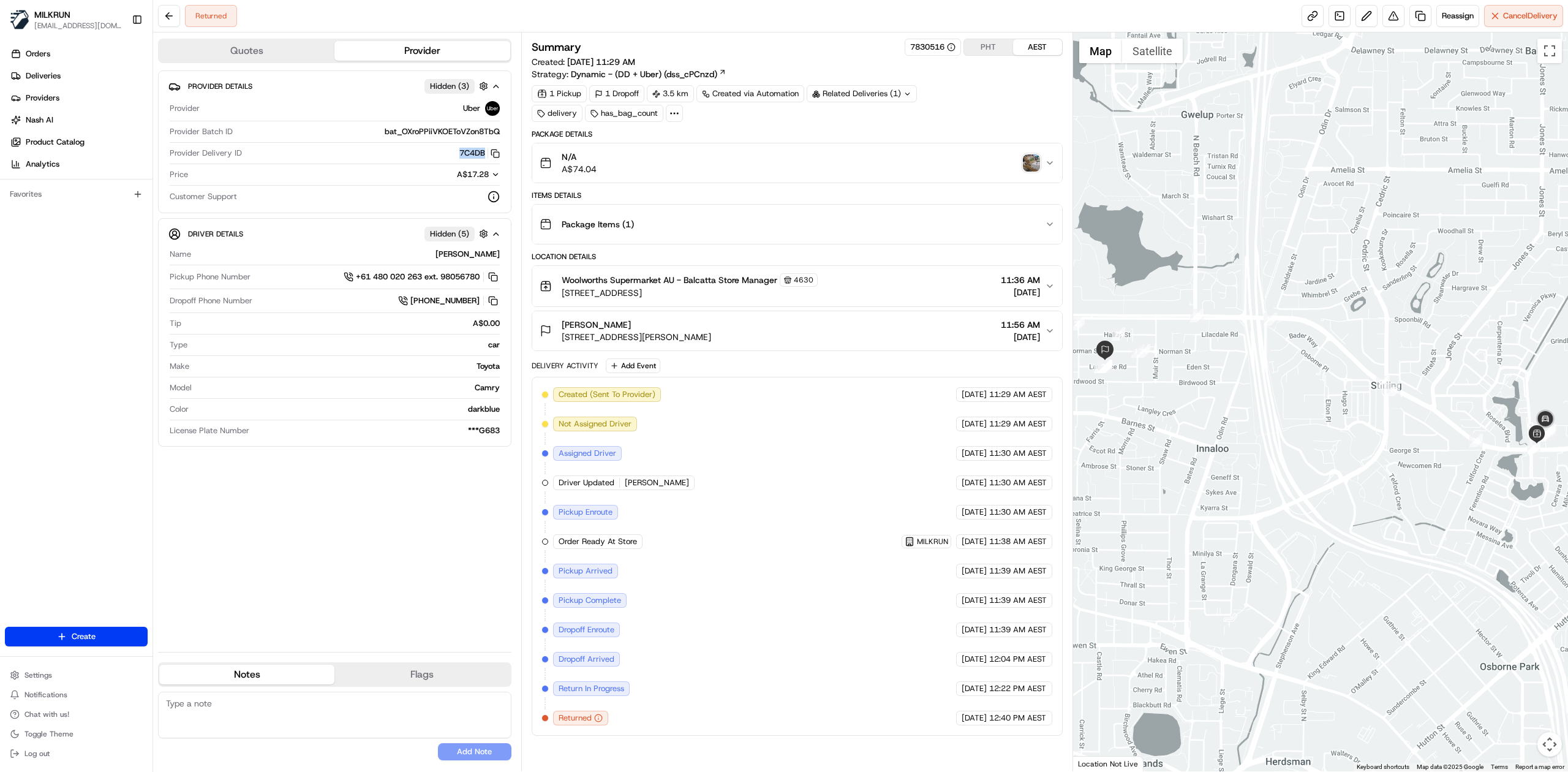
copy span "[PERSON_NAME]"
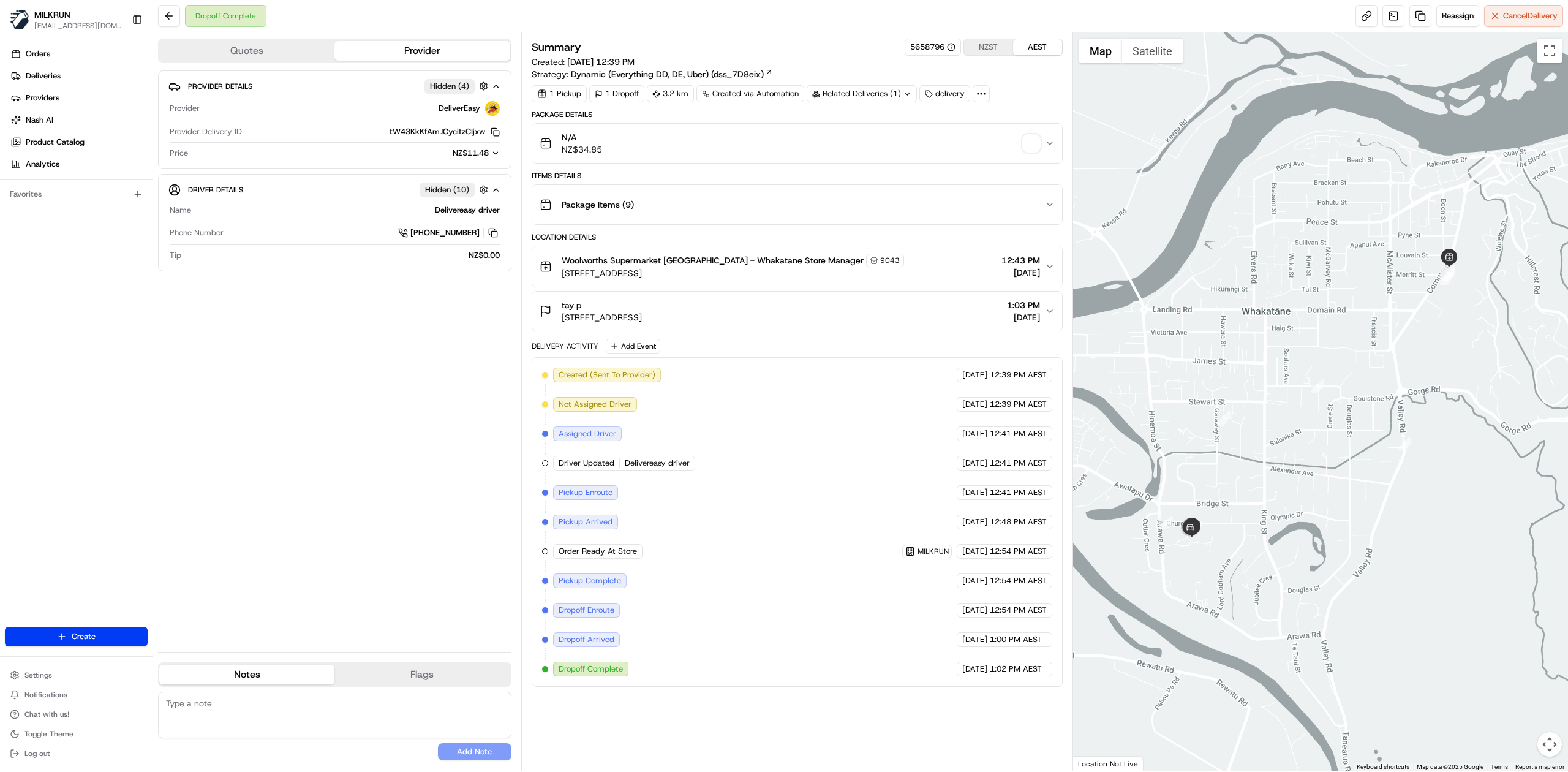
click at [984, 142] on div "N/A NZ$34.85" at bounding box center [792, 144] width 505 height 25
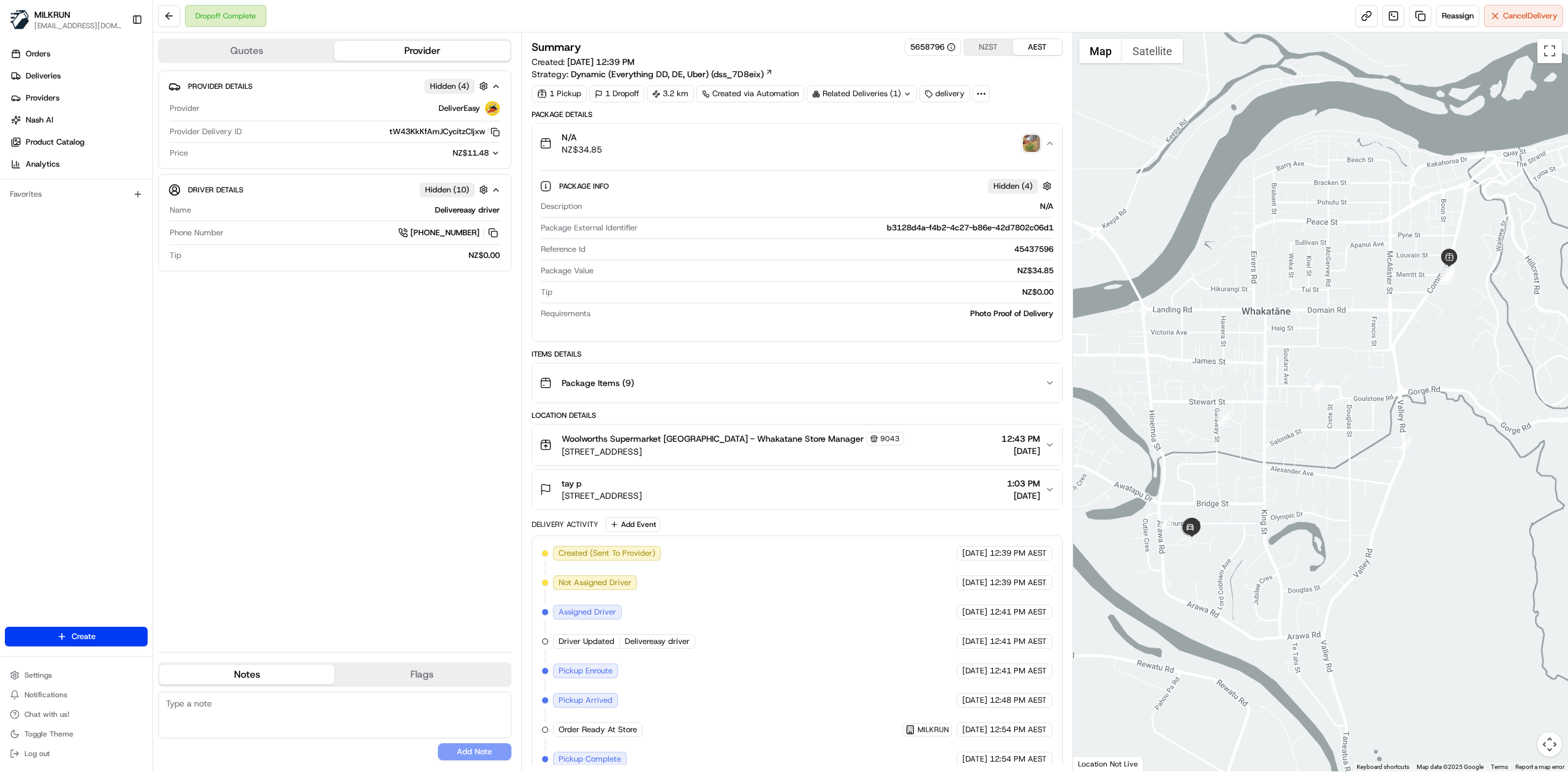
click at [1029, 144] on img "button" at bounding box center [1032, 144] width 17 height 17
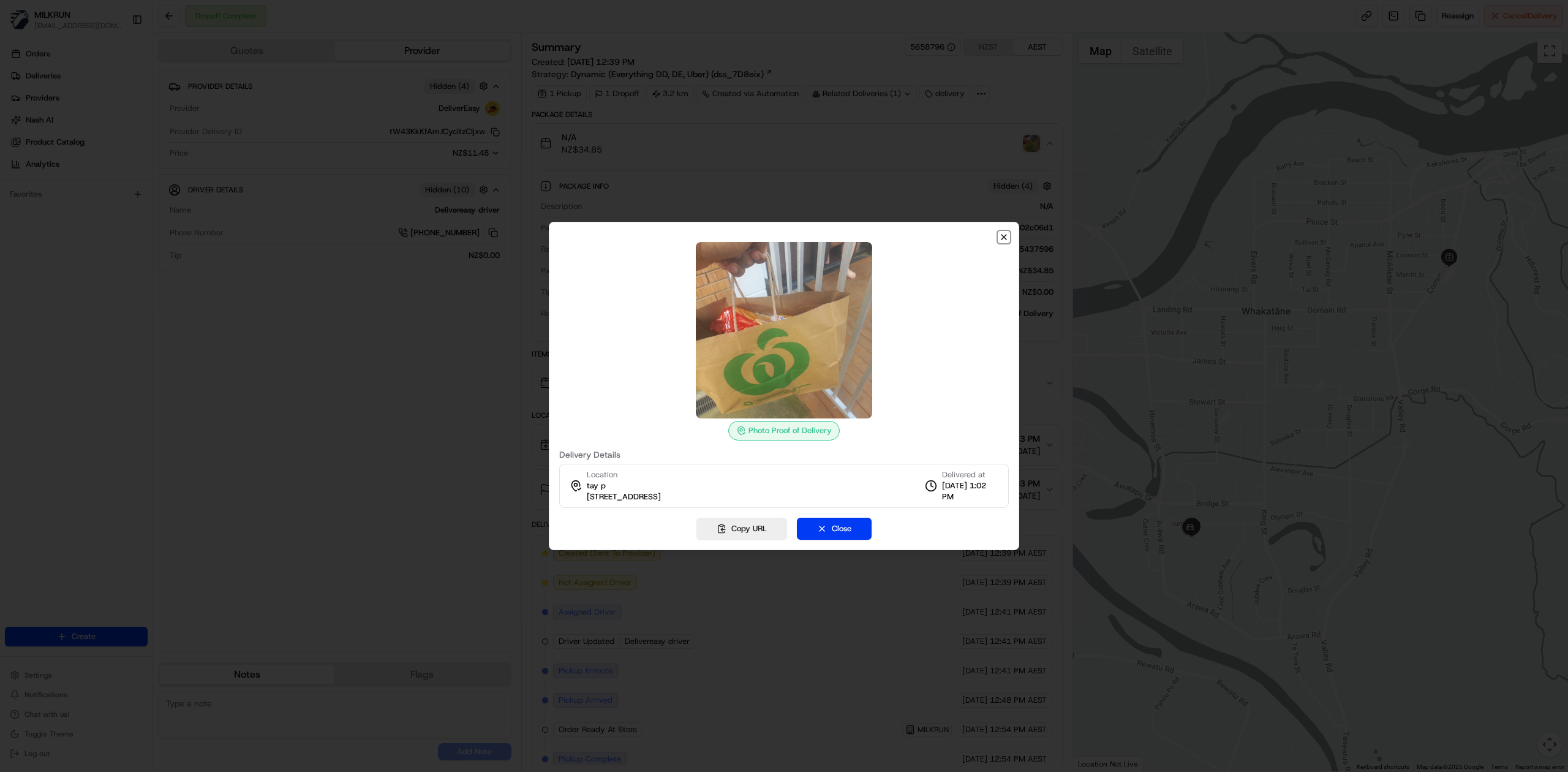
click at [999, 234] on icon "button" at bounding box center [1003, 237] width 9 height 9
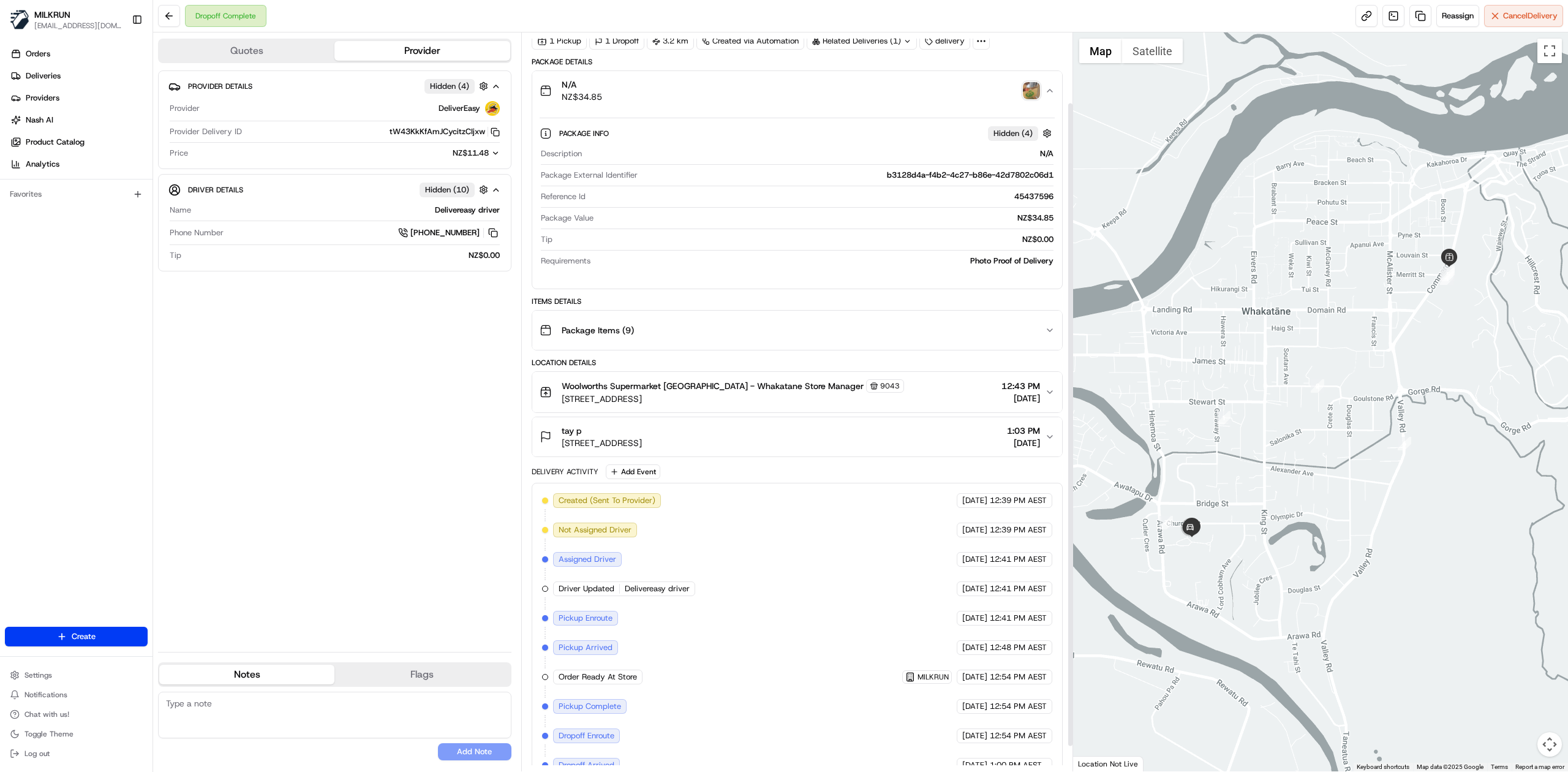
scroll to position [108, 0]
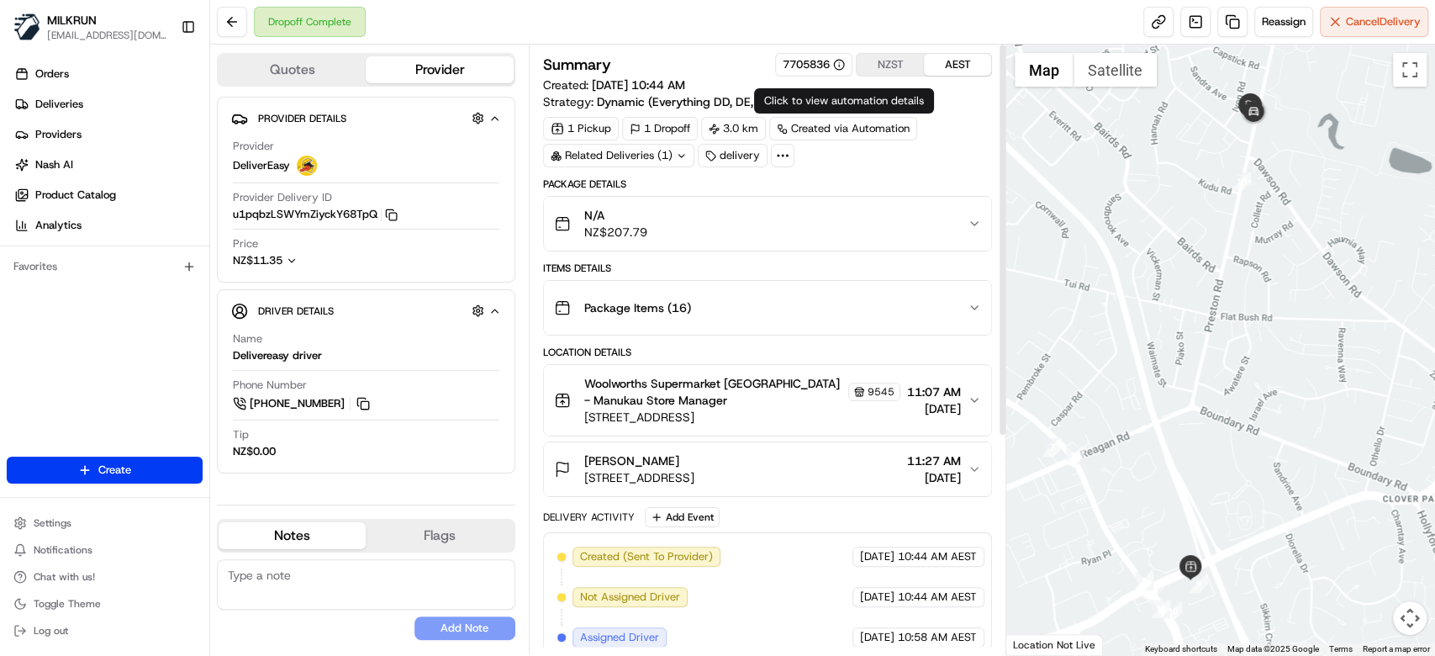
click at [892, 66] on button "NZST" at bounding box center [890, 65] width 67 height 22
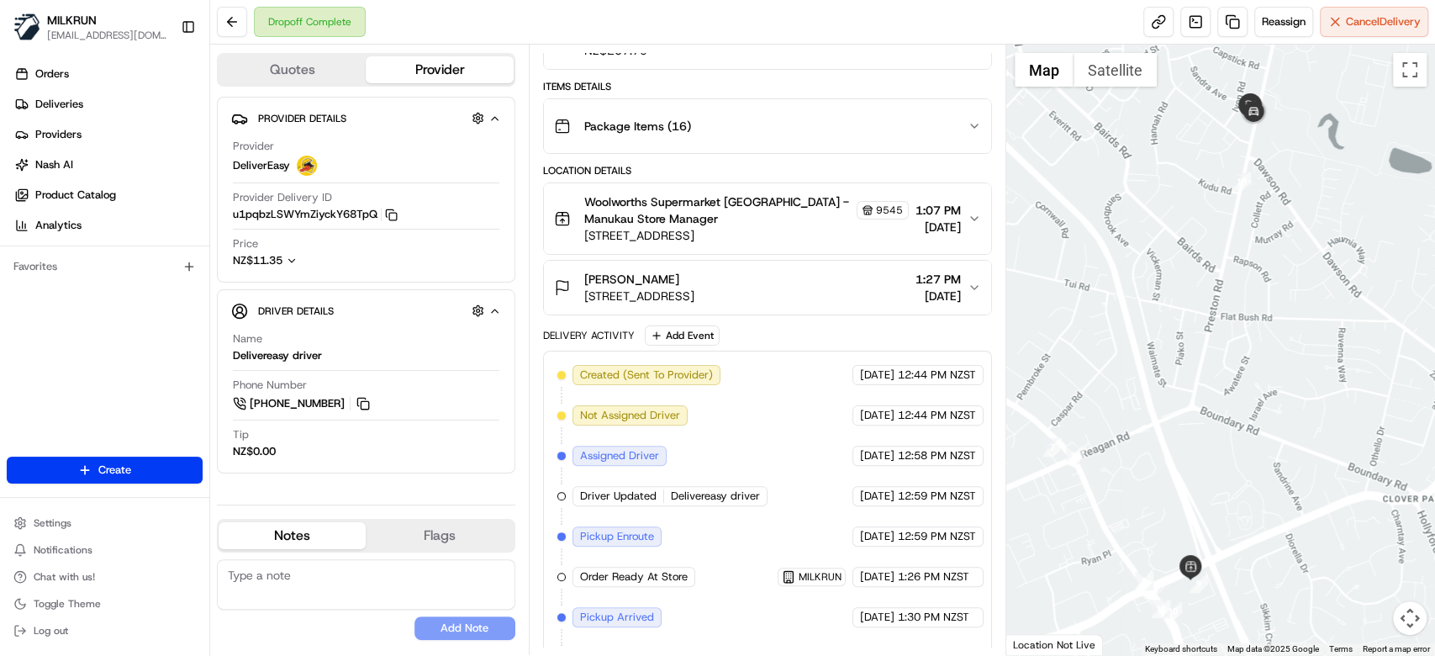
scroll to position [334, 0]
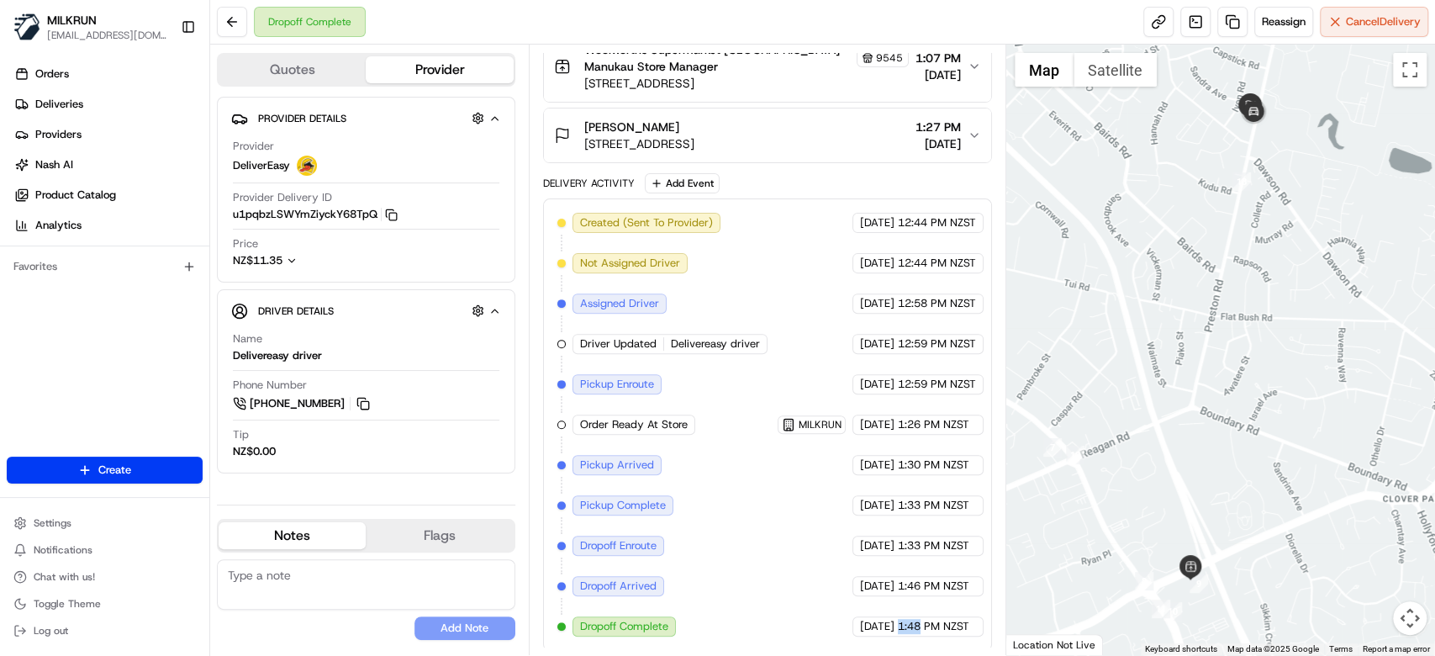
drag, startPoint x: 929, startPoint y: 622, endPoint x: 954, endPoint y: 598, distance: 35.1
click at [953, 619] on span "1:48 PM NZST" at bounding box center [933, 626] width 71 height 15
click at [760, 279] on div "Created (Sent To Provider) DeliverEasy 21/08/2025 12:44 PM NZST Not Assigned Dr…" at bounding box center [767, 425] width 420 height 424
click at [52, 90] on ul "Orders Deliveries Providers Nash AI Product Catalog Analytics" at bounding box center [108, 150] width 203 height 178
click at [58, 103] on span "Deliveries" at bounding box center [59, 104] width 48 height 15
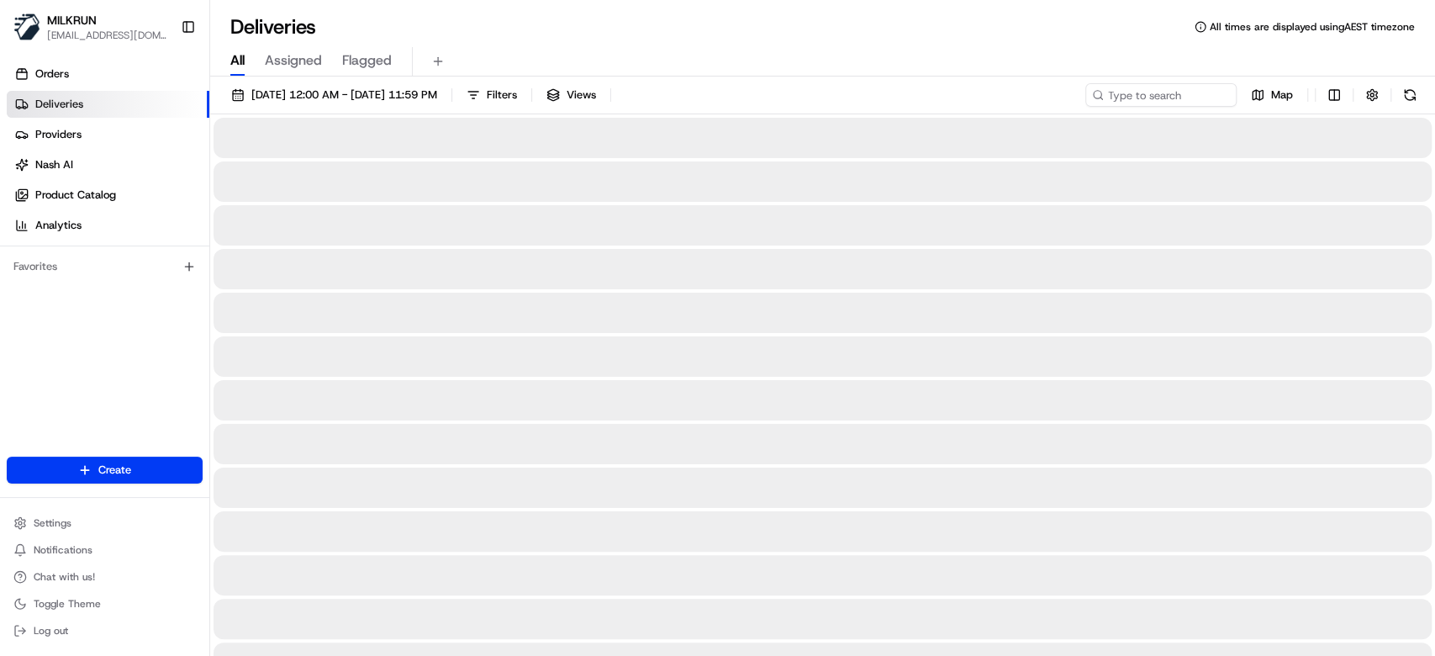
click at [243, 66] on span "All" at bounding box center [237, 60] width 14 height 20
click at [1143, 96] on input at bounding box center [1136, 95] width 202 height 24
paste input "280e0fe2-5900-4b09-b747-becabe88d43f"
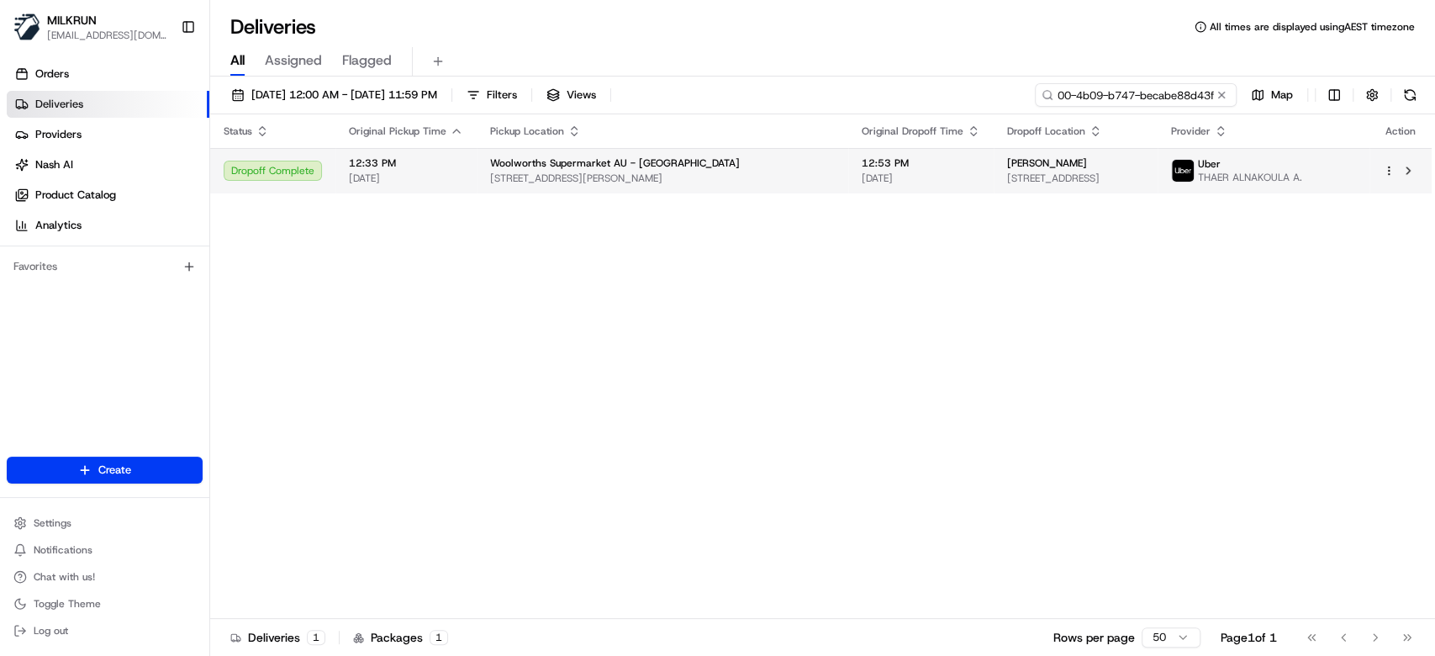
type input "280e0fe2-5900-4b09-b747-becabe88d43f"
click at [632, 171] on span "[STREET_ADDRESS][PERSON_NAME]" at bounding box center [662, 177] width 345 height 13
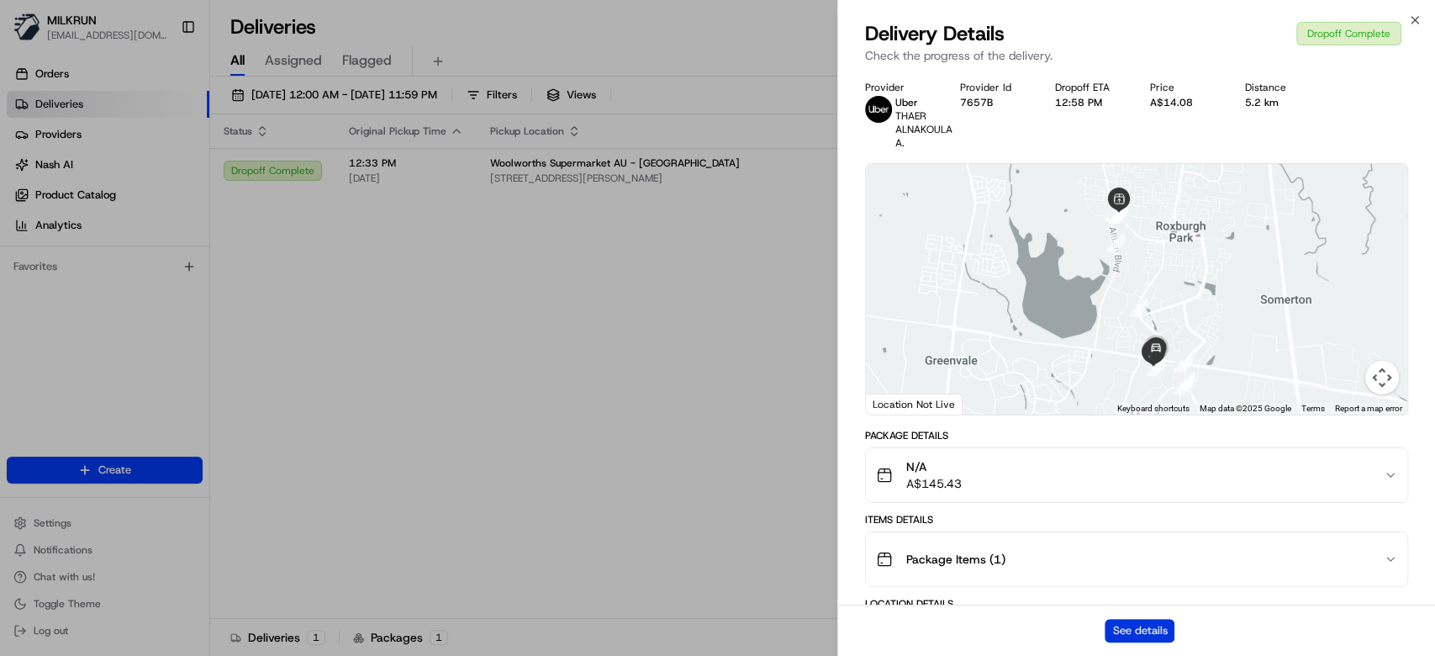
click at [1140, 631] on button "See details" at bounding box center [1139, 631] width 70 height 24
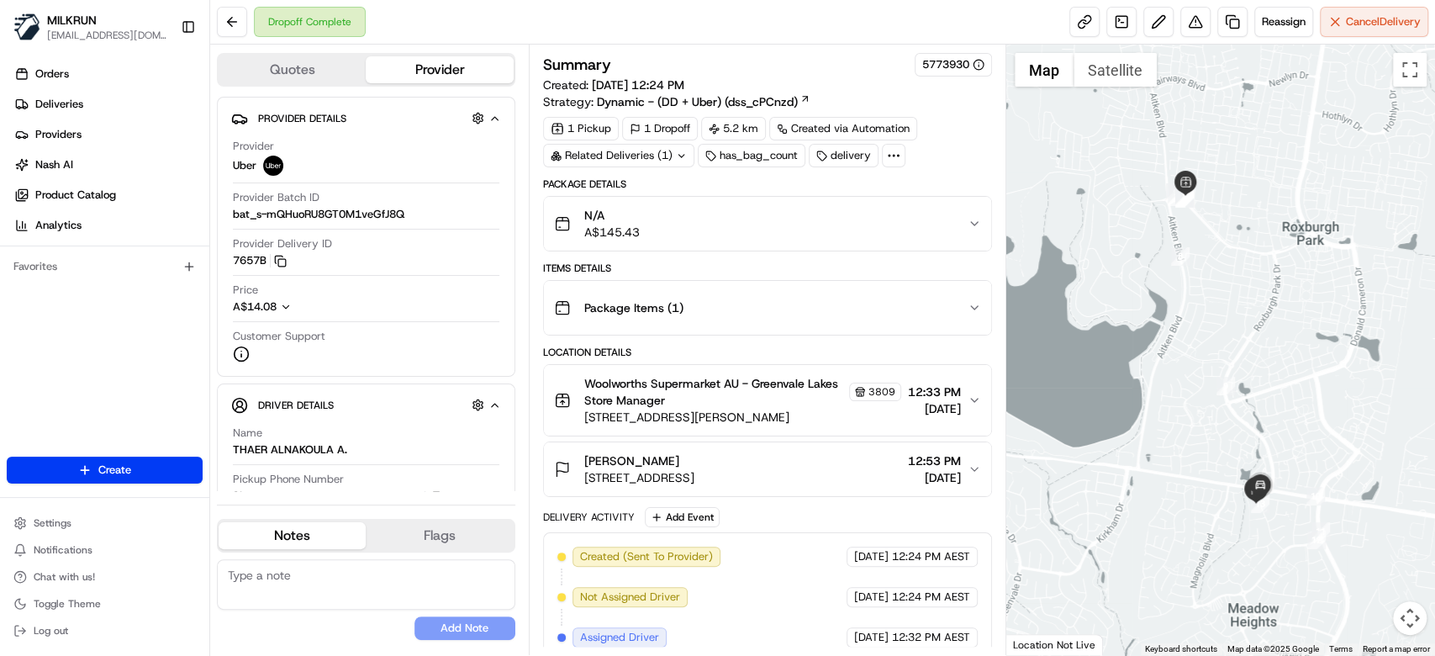
click at [867, 213] on div "N/A A$145.43" at bounding box center [761, 224] width 414 height 34
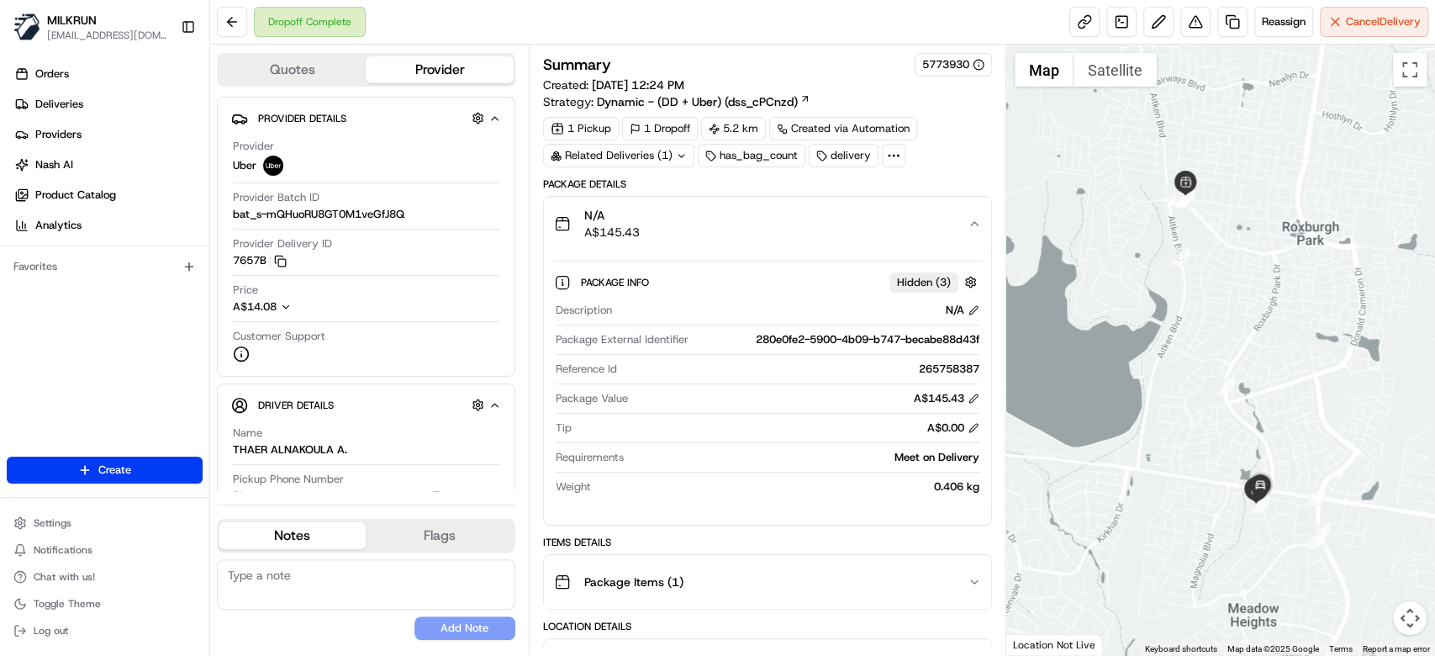
click at [867, 213] on div "N/A A$145.43" at bounding box center [761, 224] width 414 height 34
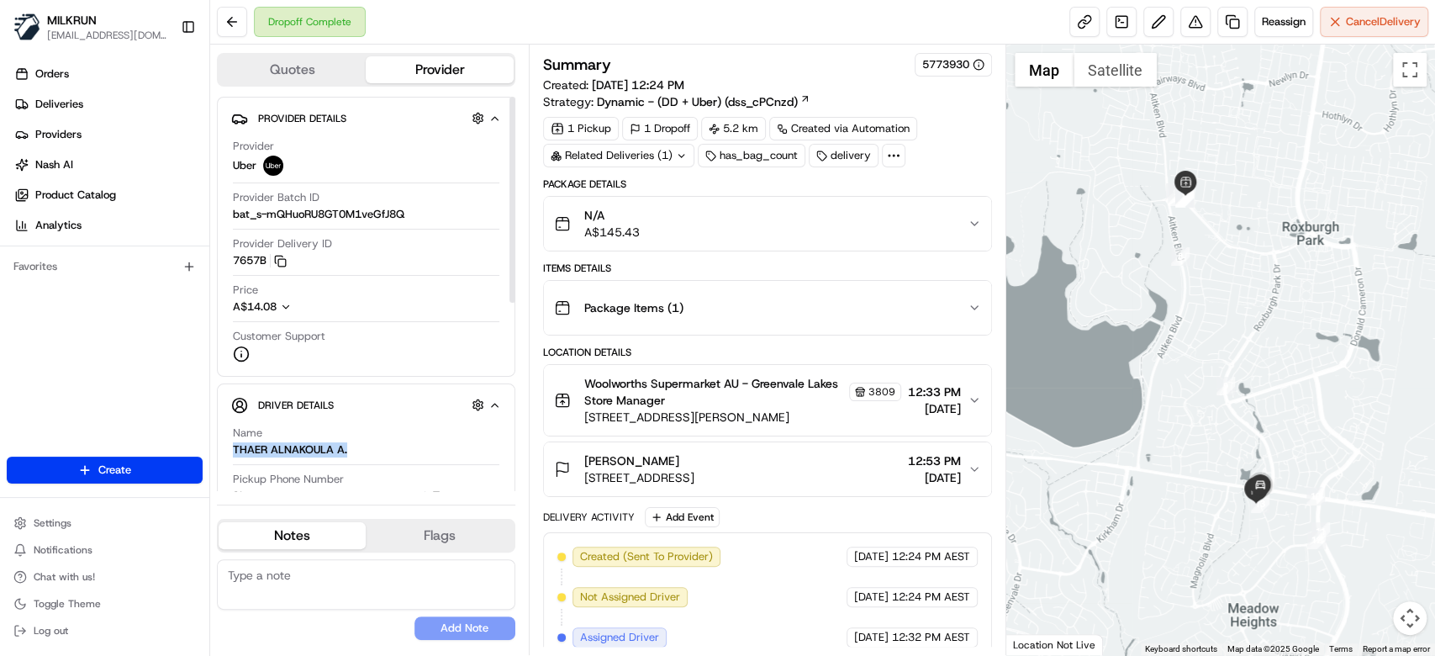
drag, startPoint x: 323, startPoint y: 454, endPoint x: 224, endPoint y: 446, distance: 99.5
click at [224, 446] on div "Driver Details Hidden ( 5 ) Name [PERSON_NAME] Pickup Phone Number +61 480 020 …" at bounding box center [366, 615] width 298 height 465
copy div "THAER ALNAKOULA A."
click at [60, 104] on span "Deliveries" at bounding box center [59, 104] width 48 height 15
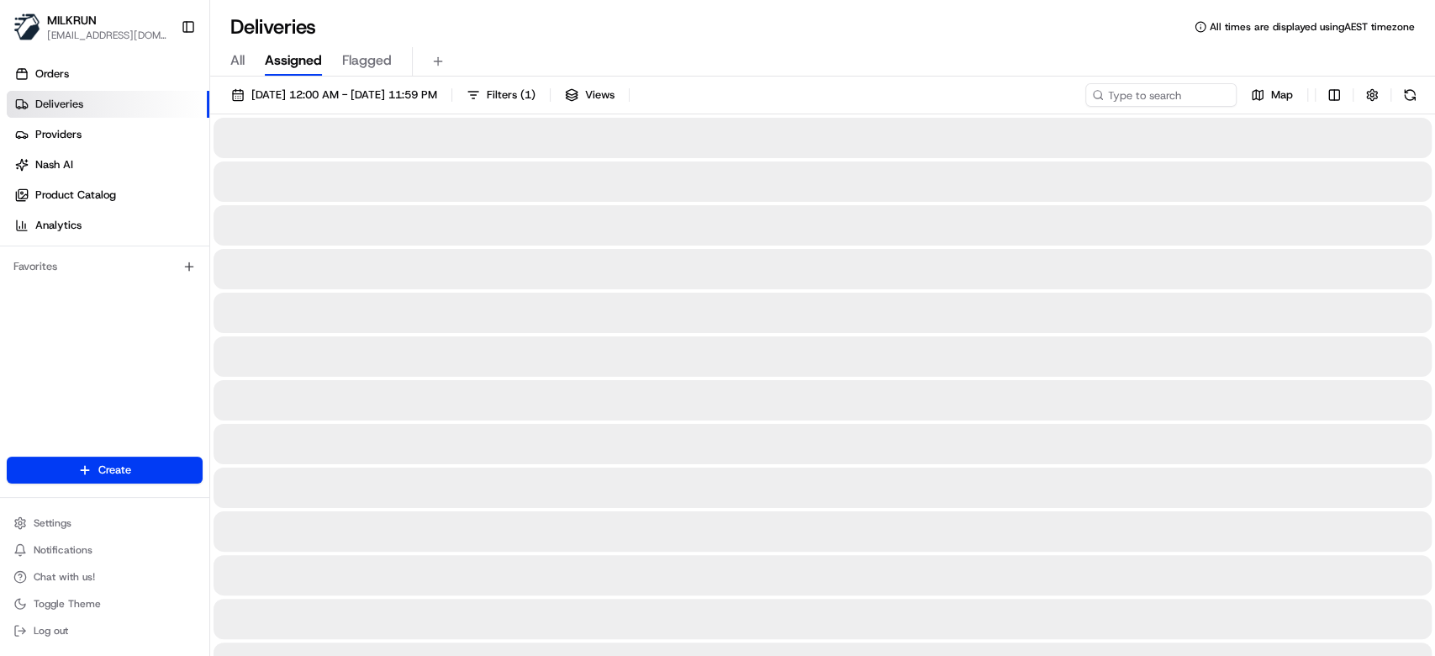
click at [230, 58] on span "All" at bounding box center [237, 60] width 14 height 20
click at [1169, 98] on input at bounding box center [1136, 95] width 202 height 24
paste input "THAER ALNAKOULA A."
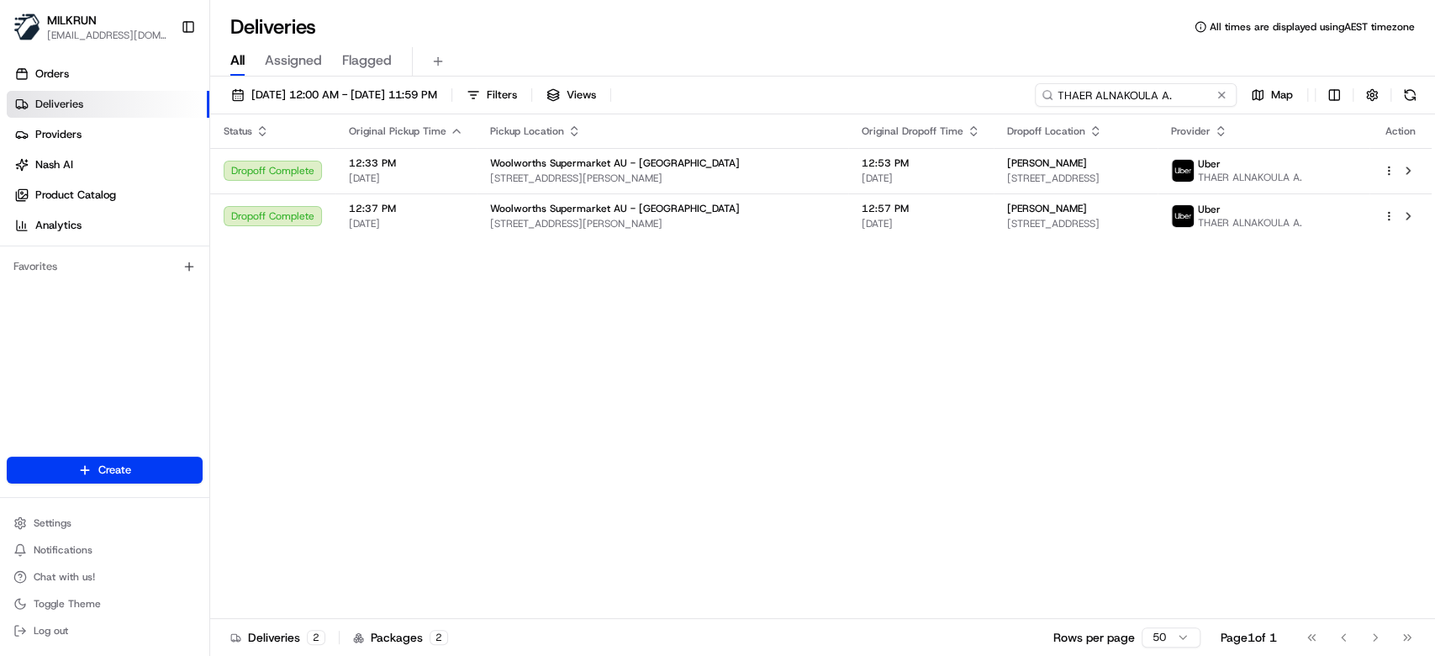
type input "THAER ALNAKOULA A."
